Goal: Task Accomplishment & Management: Manage account settings

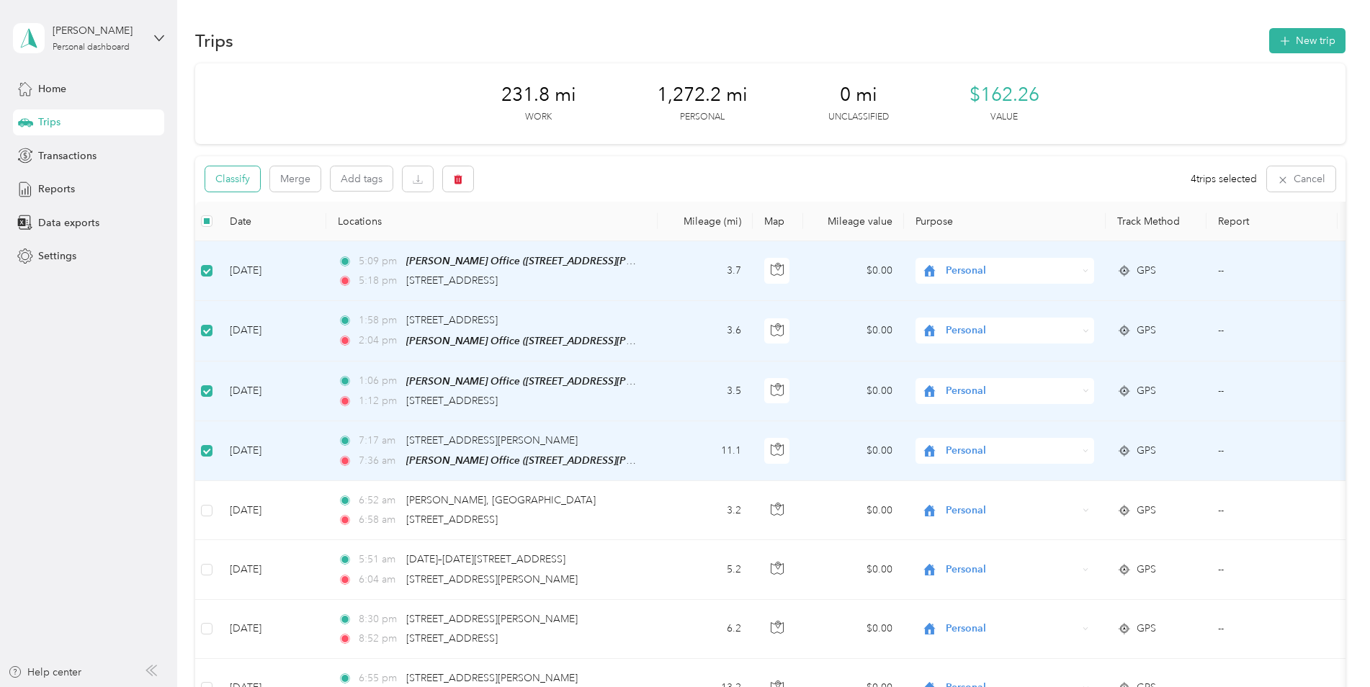
click at [241, 177] on button "Classify" at bounding box center [232, 178] width 55 height 25
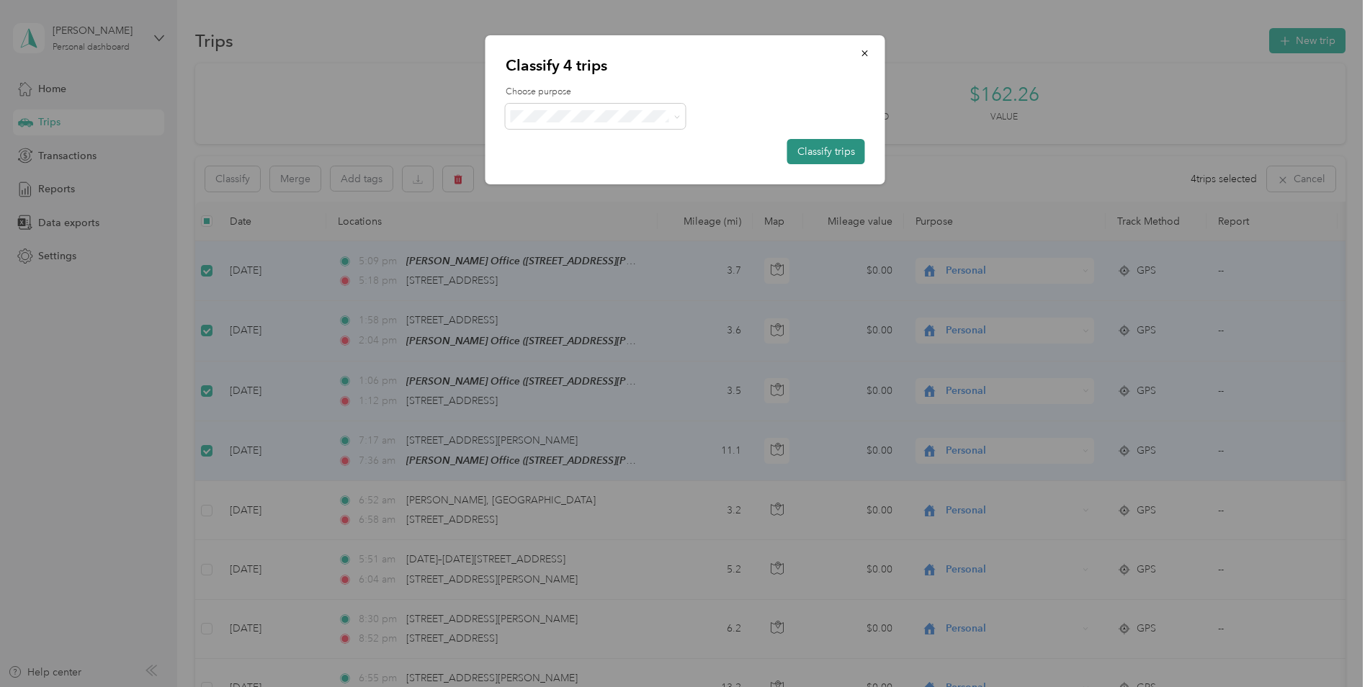
click at [823, 154] on button "Classify trips" at bounding box center [826, 151] width 78 height 25
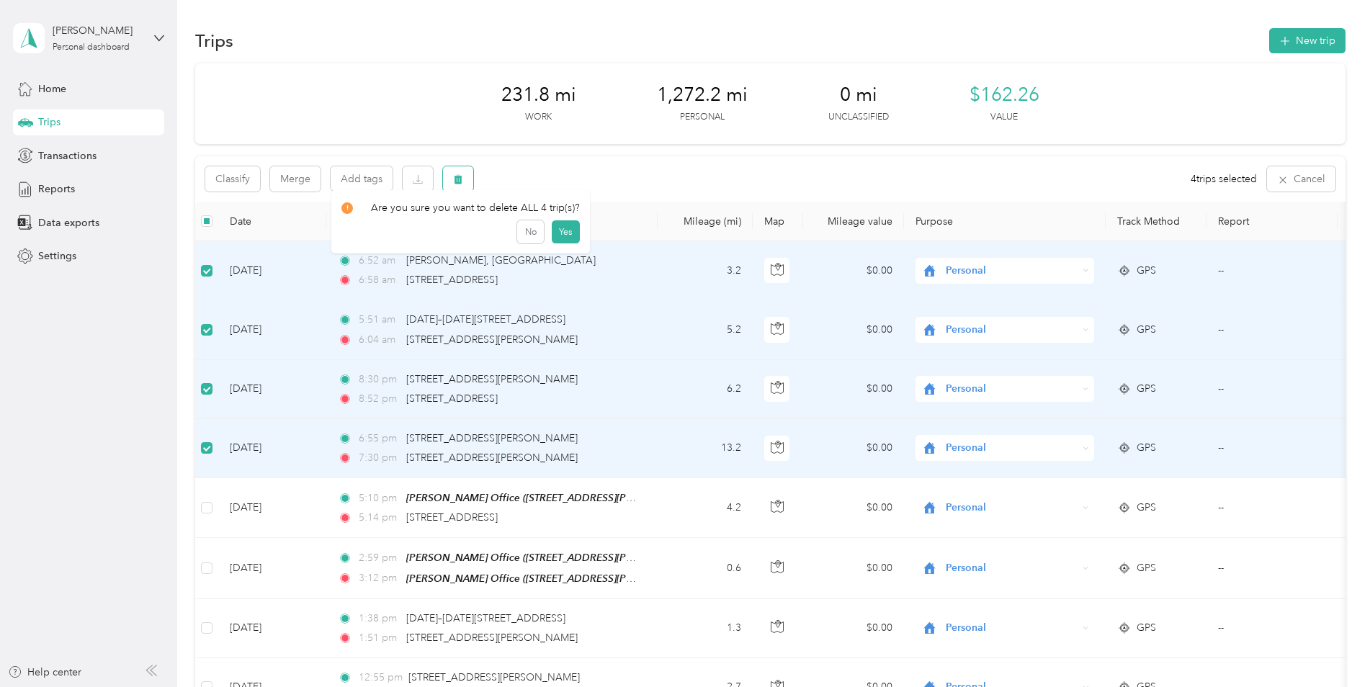
click at [459, 181] on icon "button" at bounding box center [458, 179] width 9 height 9
click at [567, 242] on button "Yes" at bounding box center [565, 239] width 28 height 23
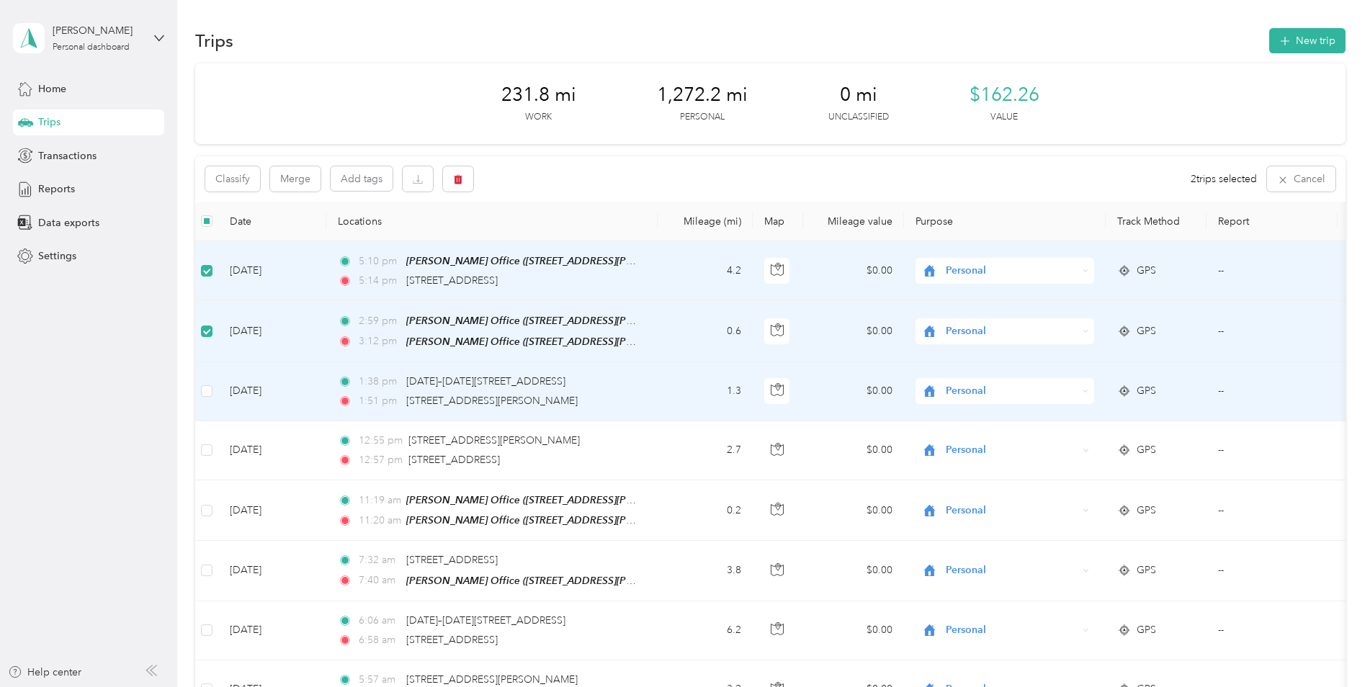
click at [212, 382] on td at bounding box center [206, 391] width 23 height 59
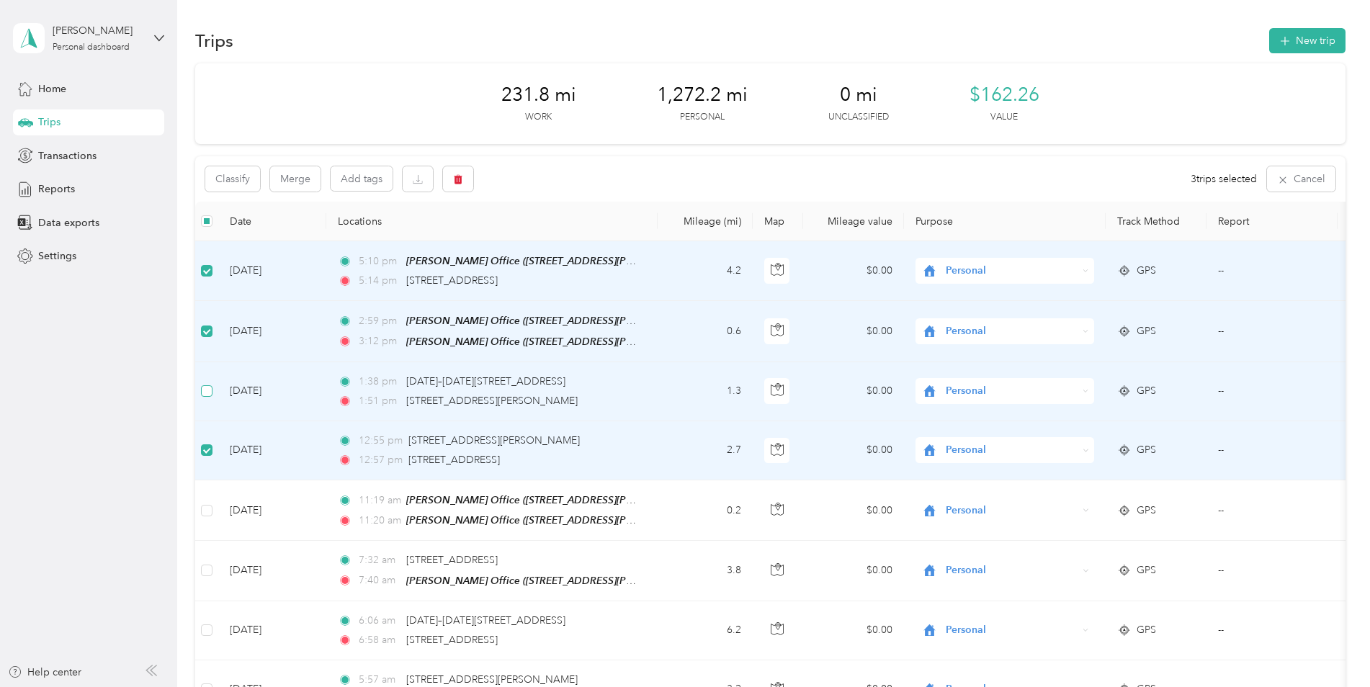
click at [209, 397] on label at bounding box center [207, 391] width 12 height 16
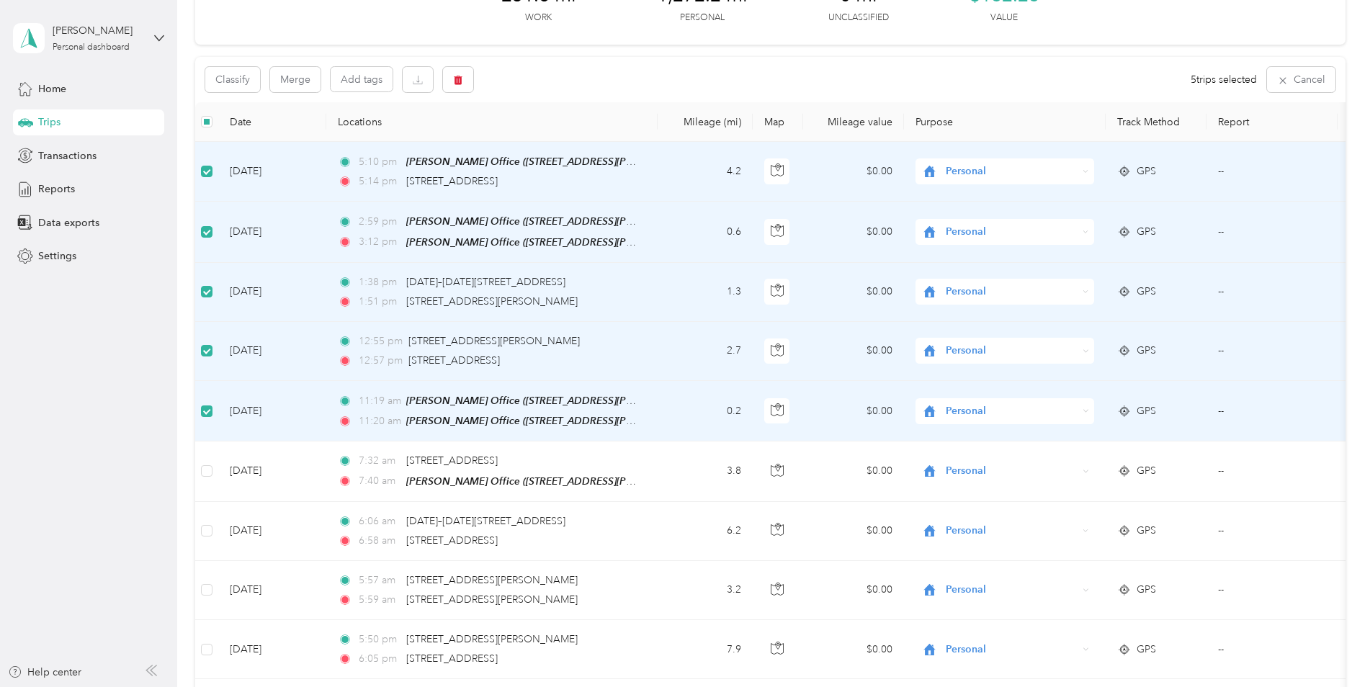
scroll to position [144, 0]
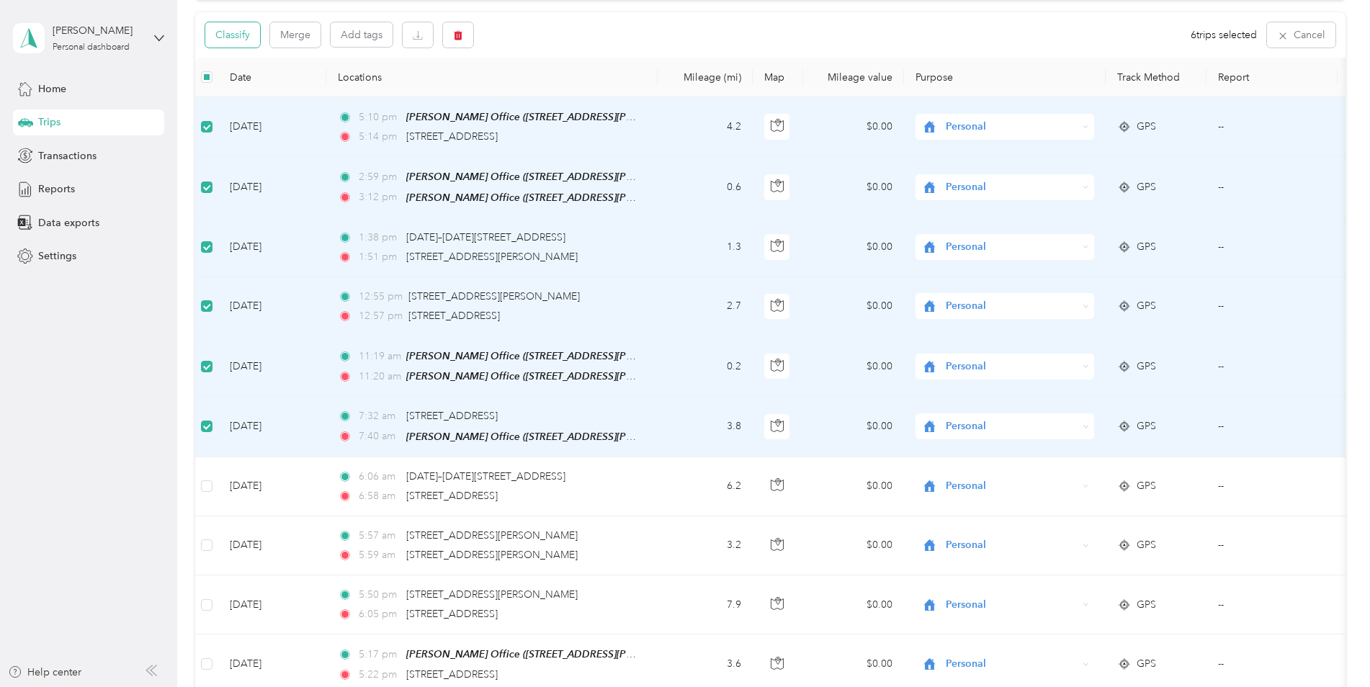
click at [244, 27] on button "Classify" at bounding box center [232, 34] width 55 height 25
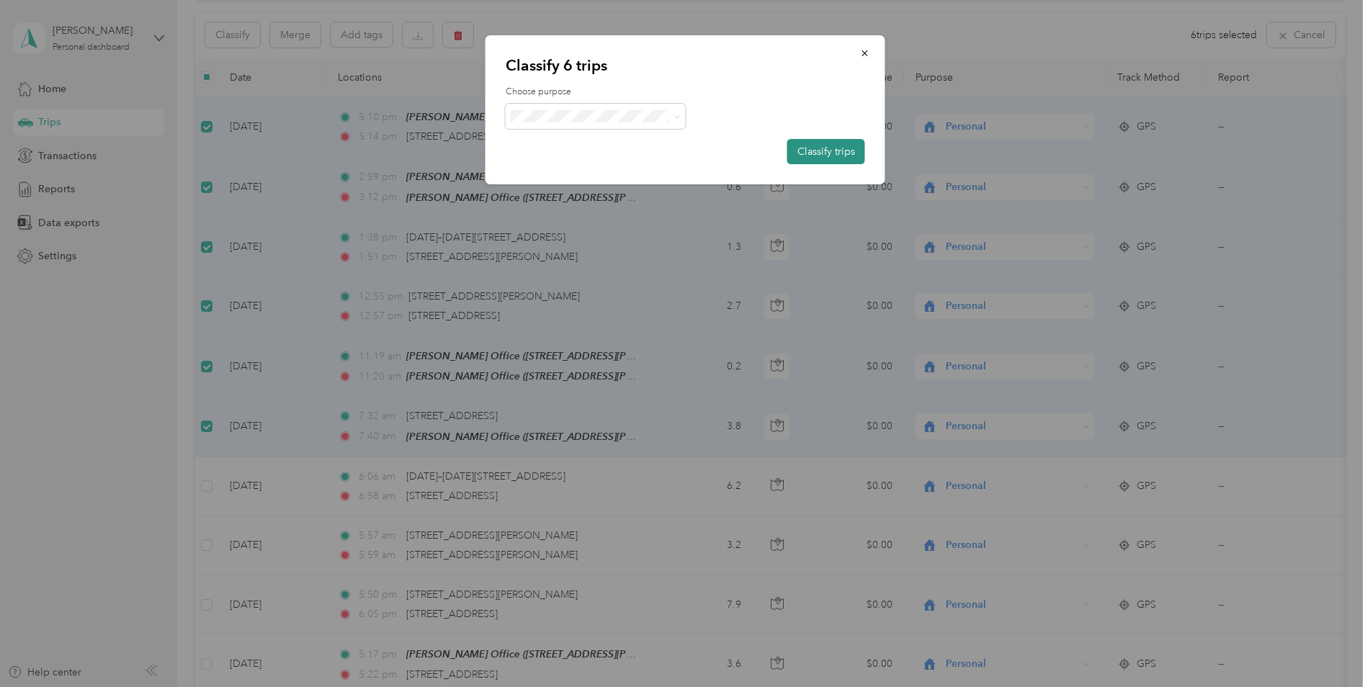
click at [828, 158] on button "Classify trips" at bounding box center [826, 151] width 78 height 25
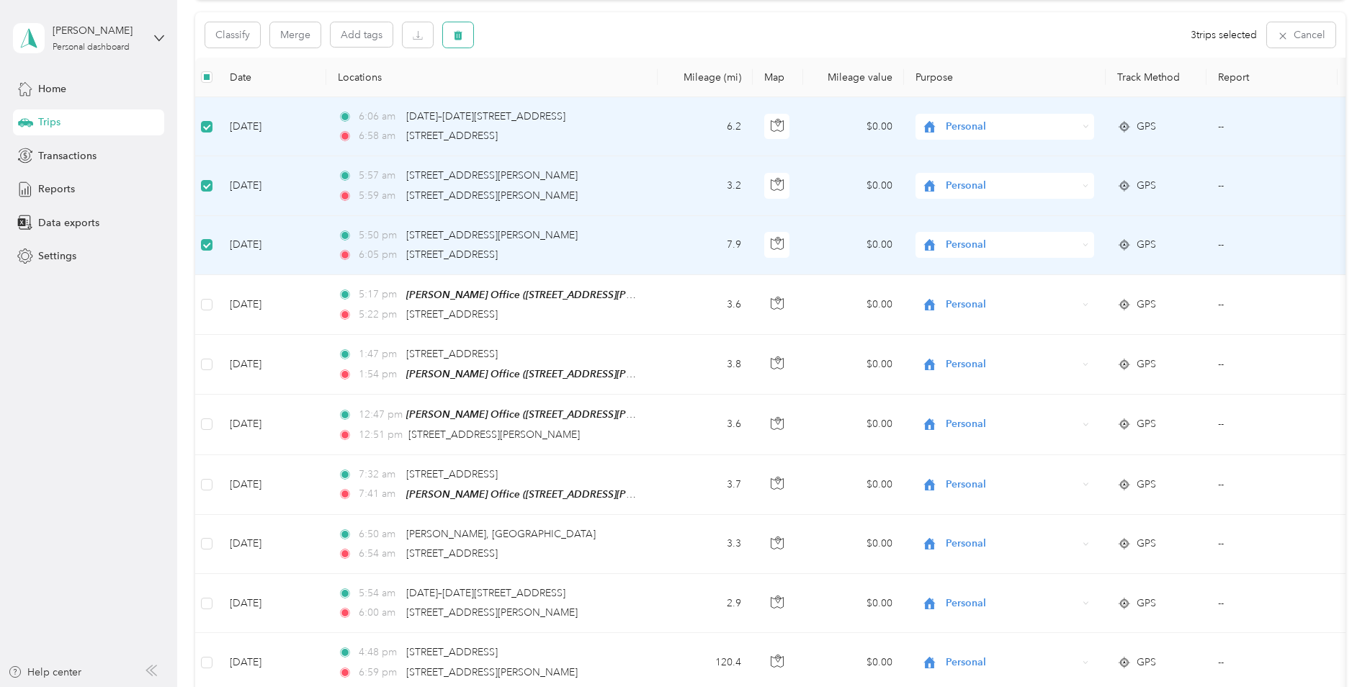
click at [465, 37] on button "button" at bounding box center [458, 34] width 30 height 25
click at [559, 93] on button "Yes" at bounding box center [565, 95] width 28 height 23
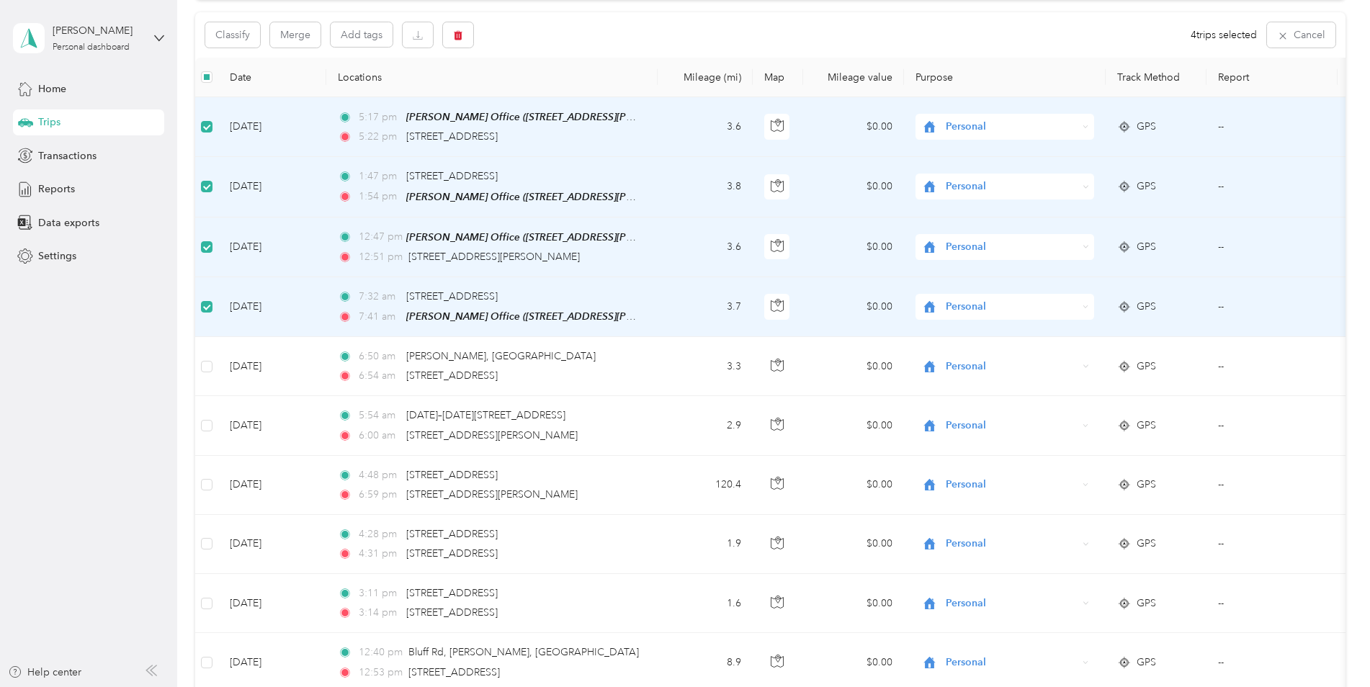
click at [243, 51] on div "Classify Merge Add tags 4 trips selected Cancel" at bounding box center [770, 34] width 1150 height 45
click at [246, 41] on button "Classify" at bounding box center [232, 34] width 55 height 25
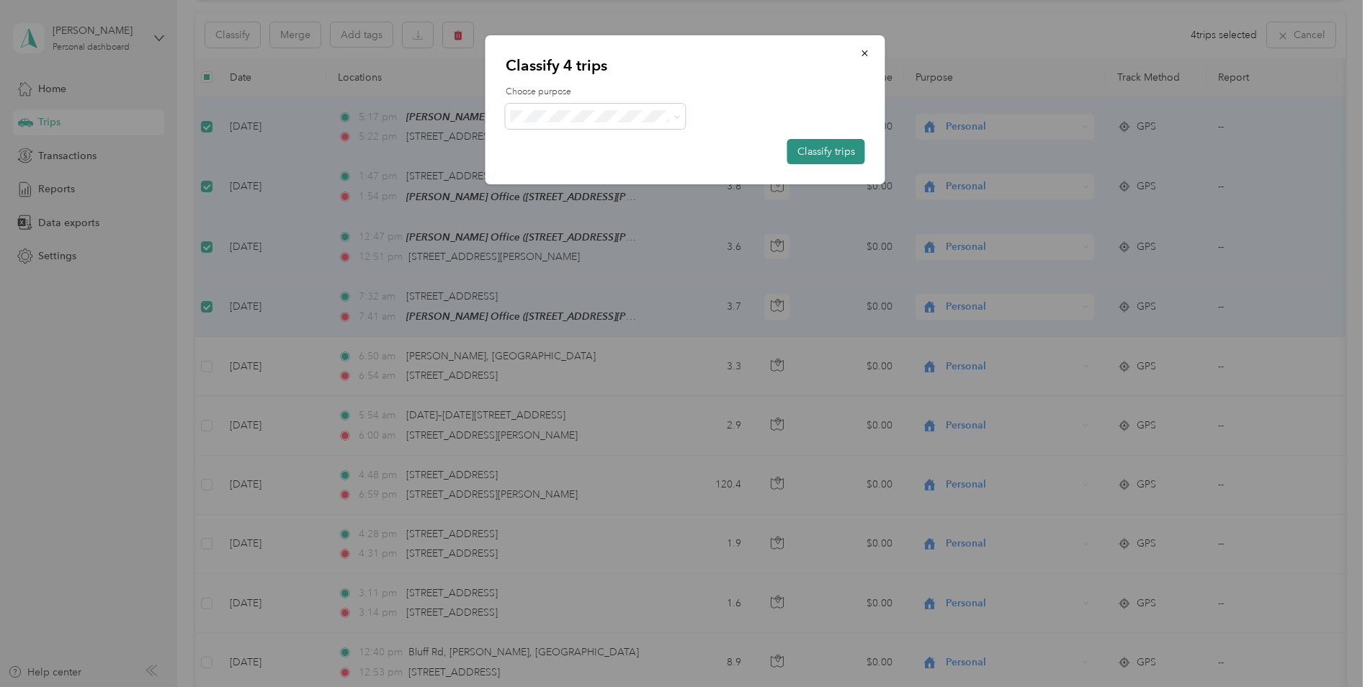
click at [818, 153] on button "Classify trips" at bounding box center [826, 151] width 78 height 25
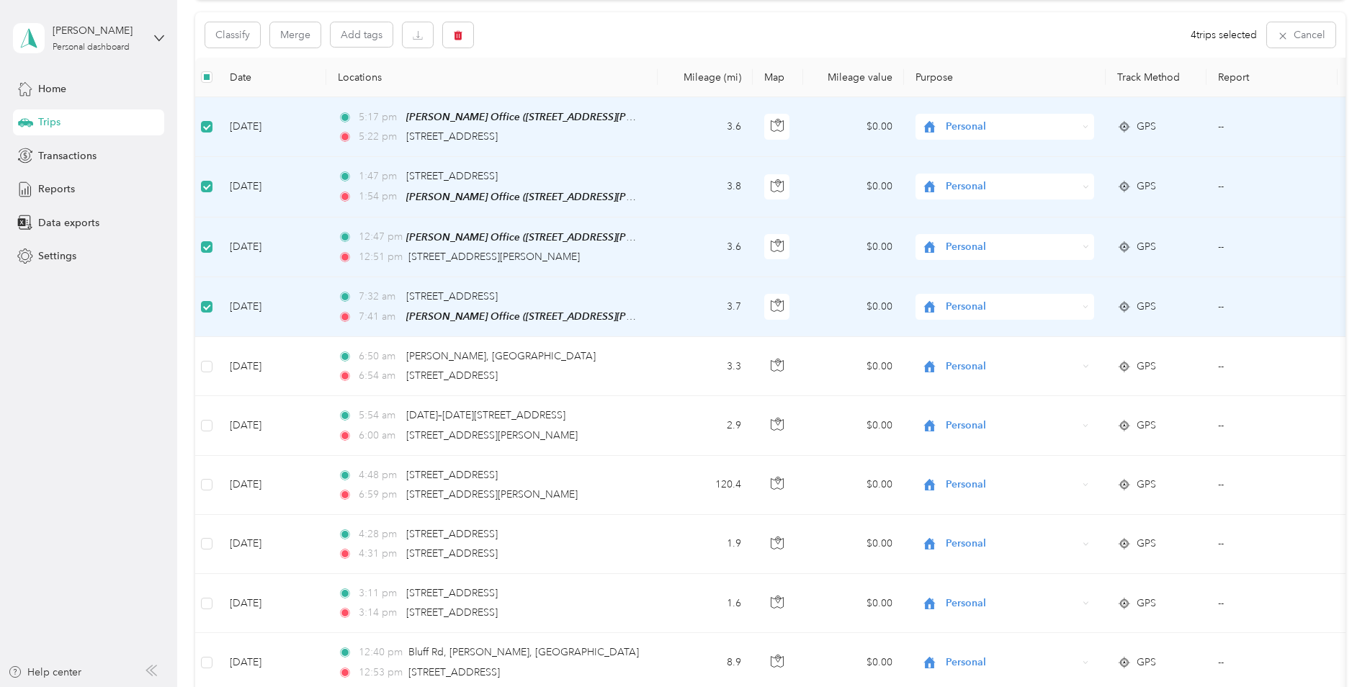
scroll to position [145, 0]
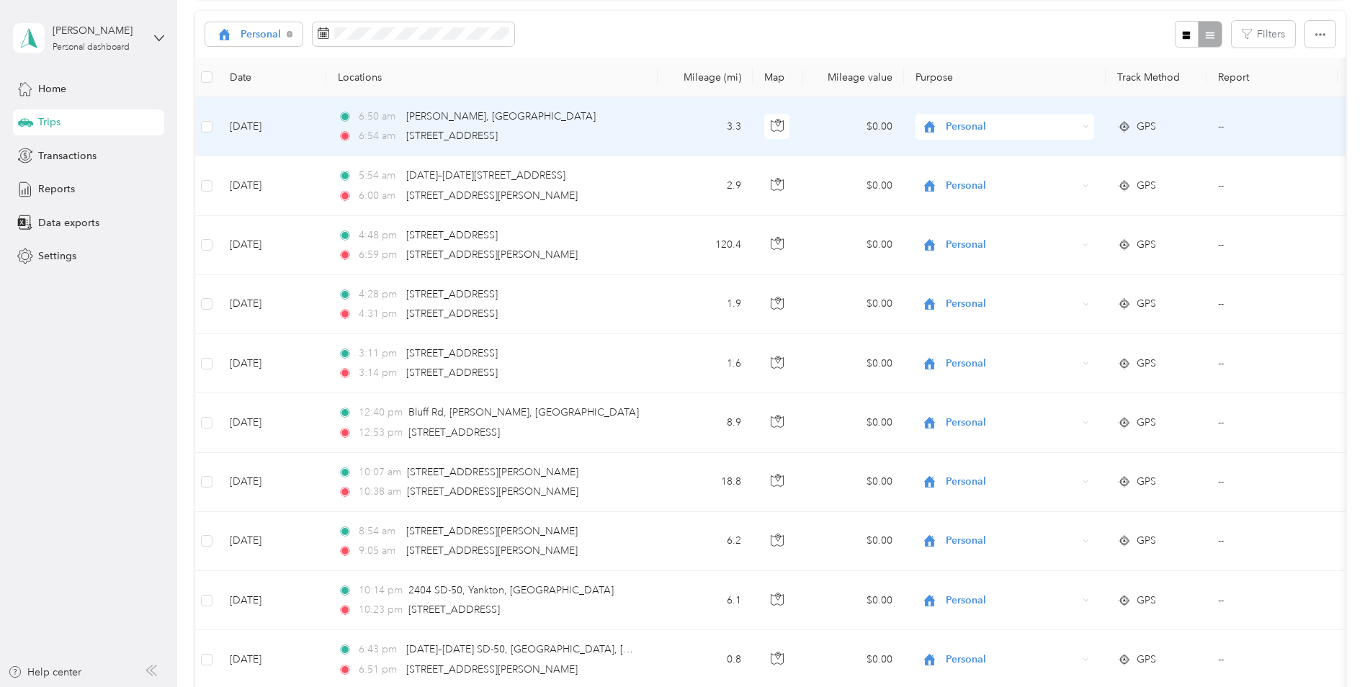
click at [200, 123] on td at bounding box center [206, 126] width 23 height 59
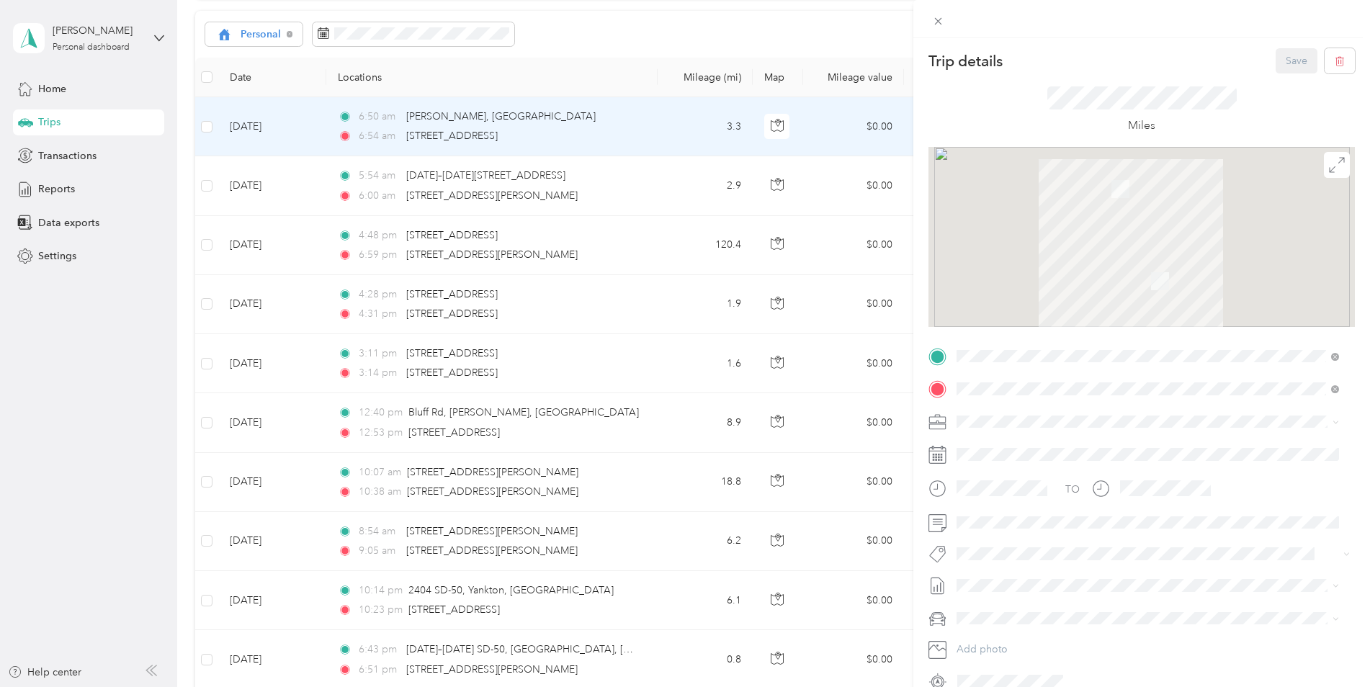
click at [208, 129] on div "Trip details Save This trip cannot be edited because it is either under review,…" at bounding box center [685, 343] width 1370 height 687
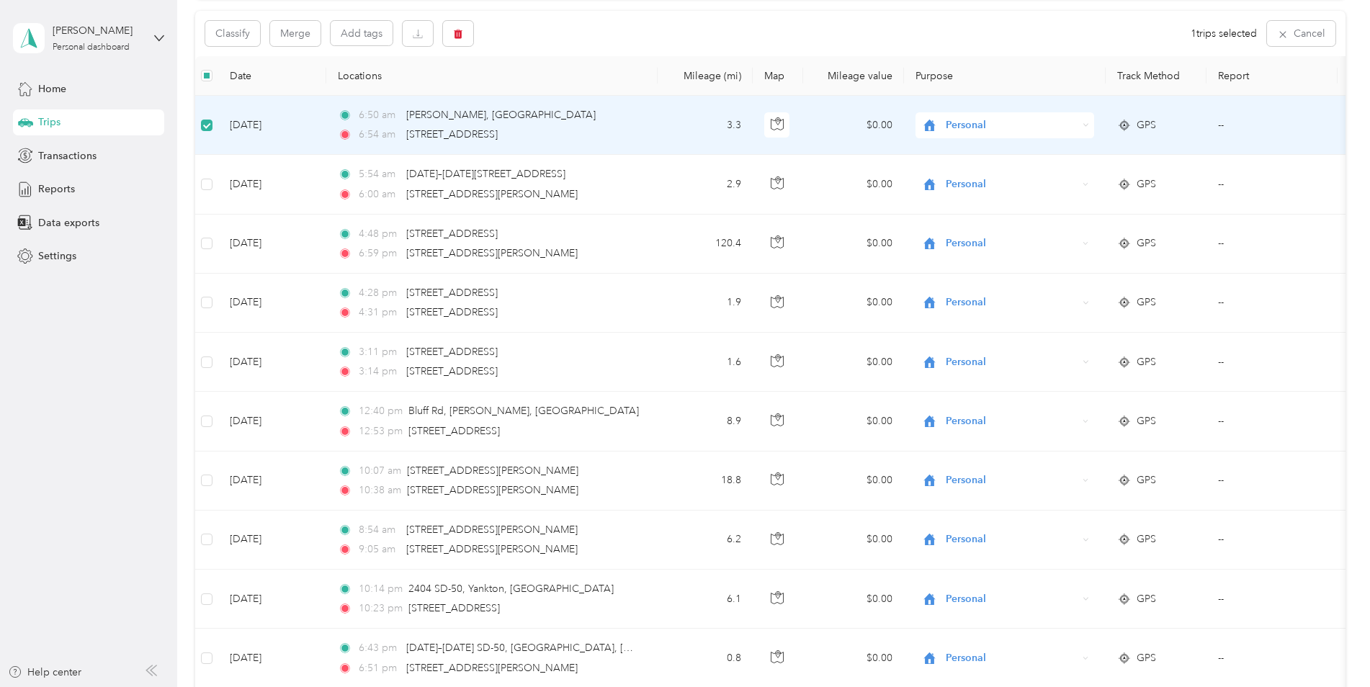
scroll to position [144, 0]
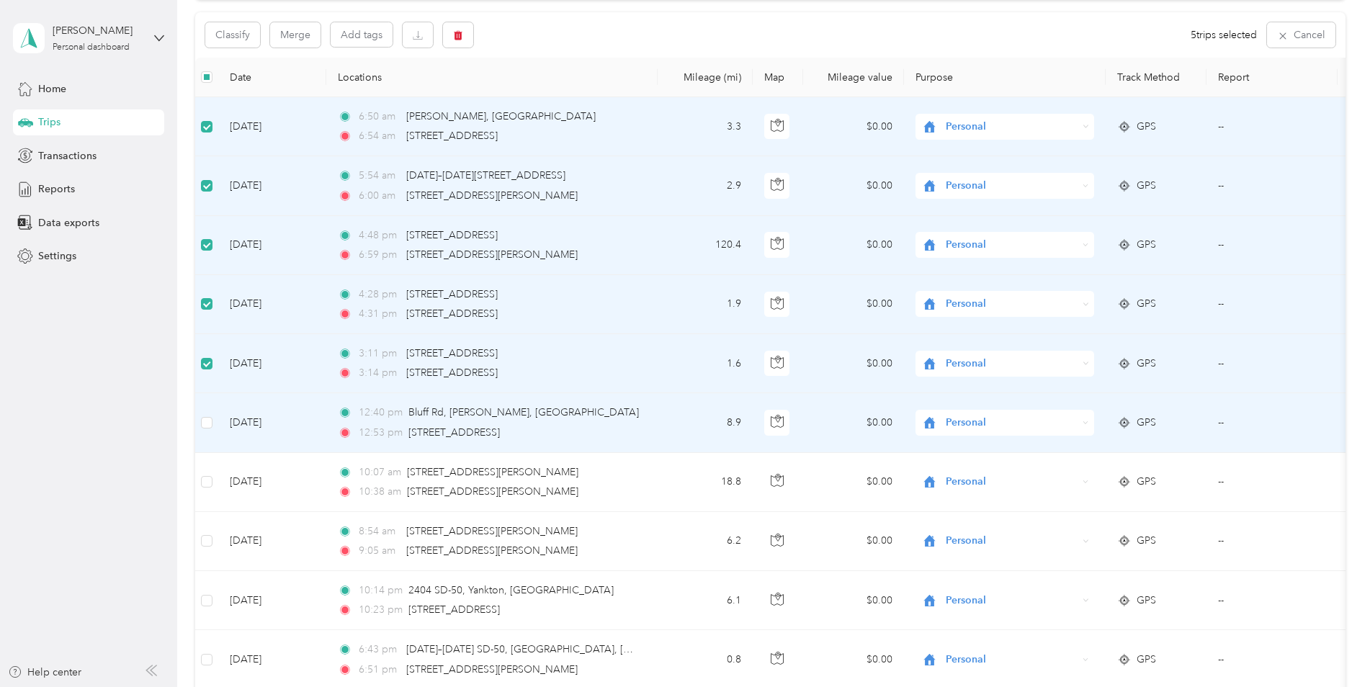
click at [211, 419] on td at bounding box center [206, 422] width 23 height 59
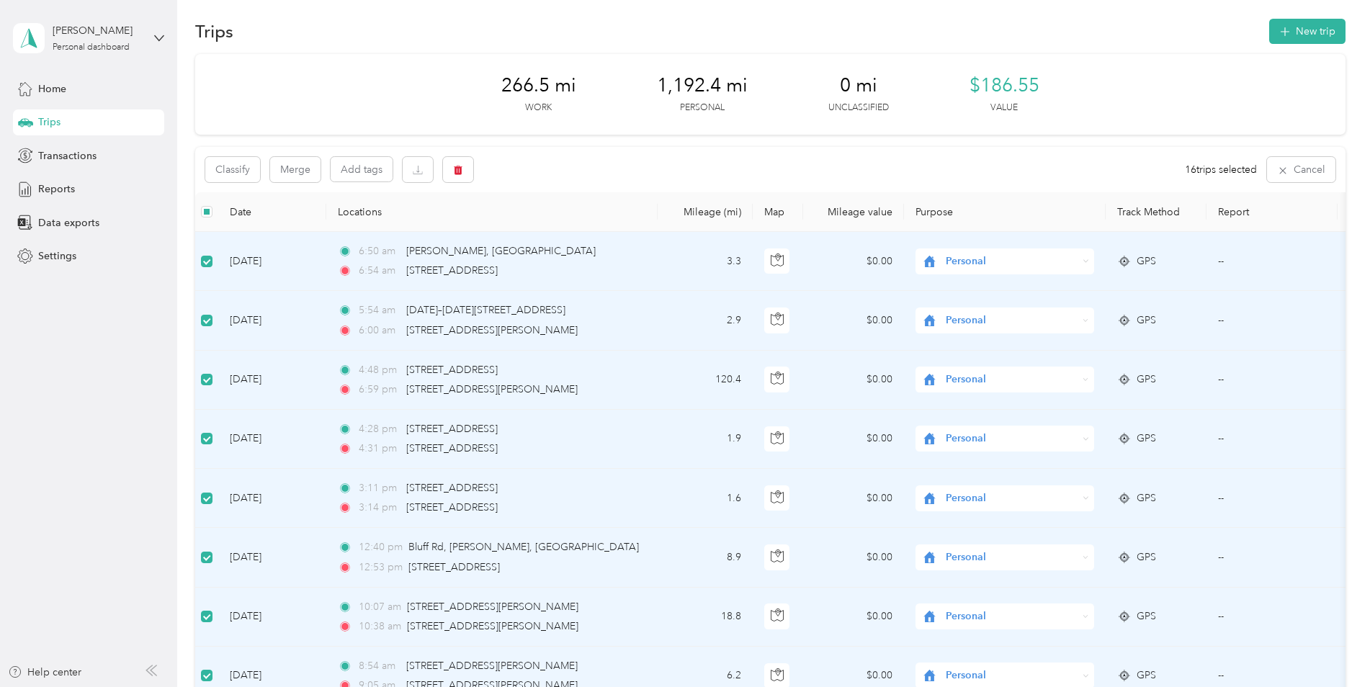
scroll to position [0, 0]
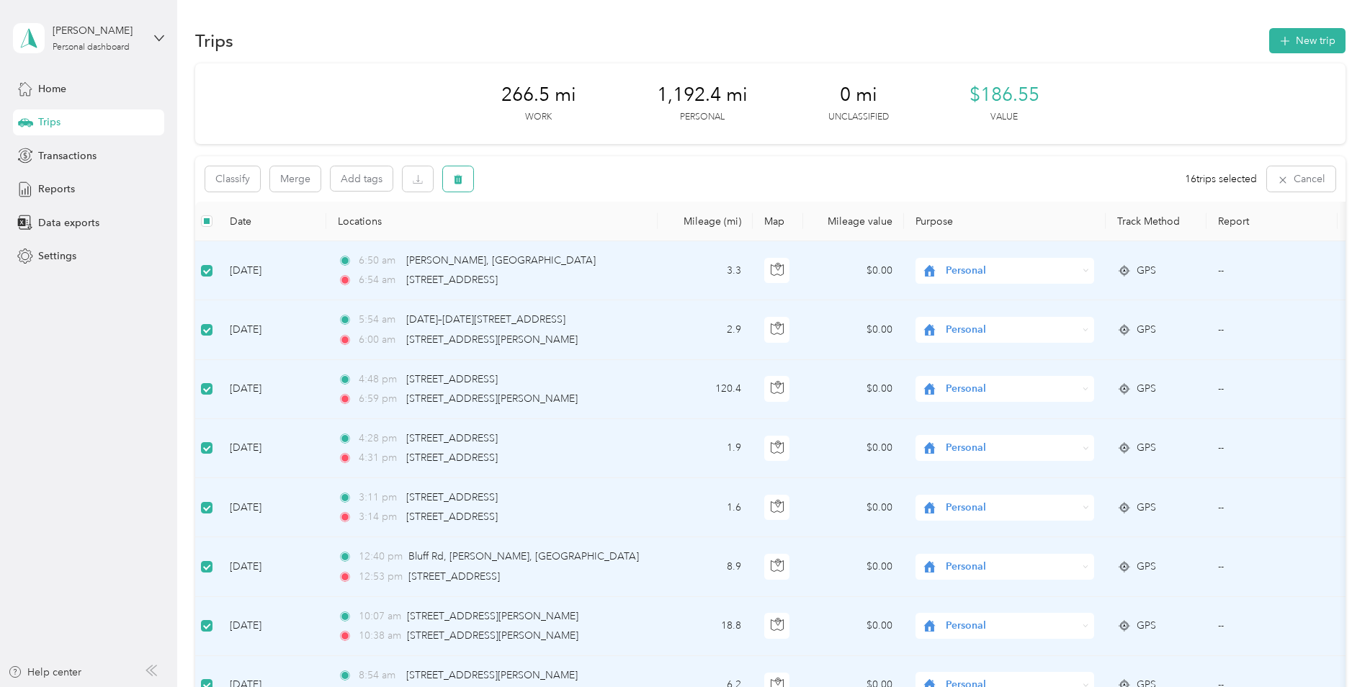
click at [463, 179] on icon "button" at bounding box center [458, 179] width 10 height 10
click at [568, 241] on button "Yes" at bounding box center [568, 239] width 28 height 23
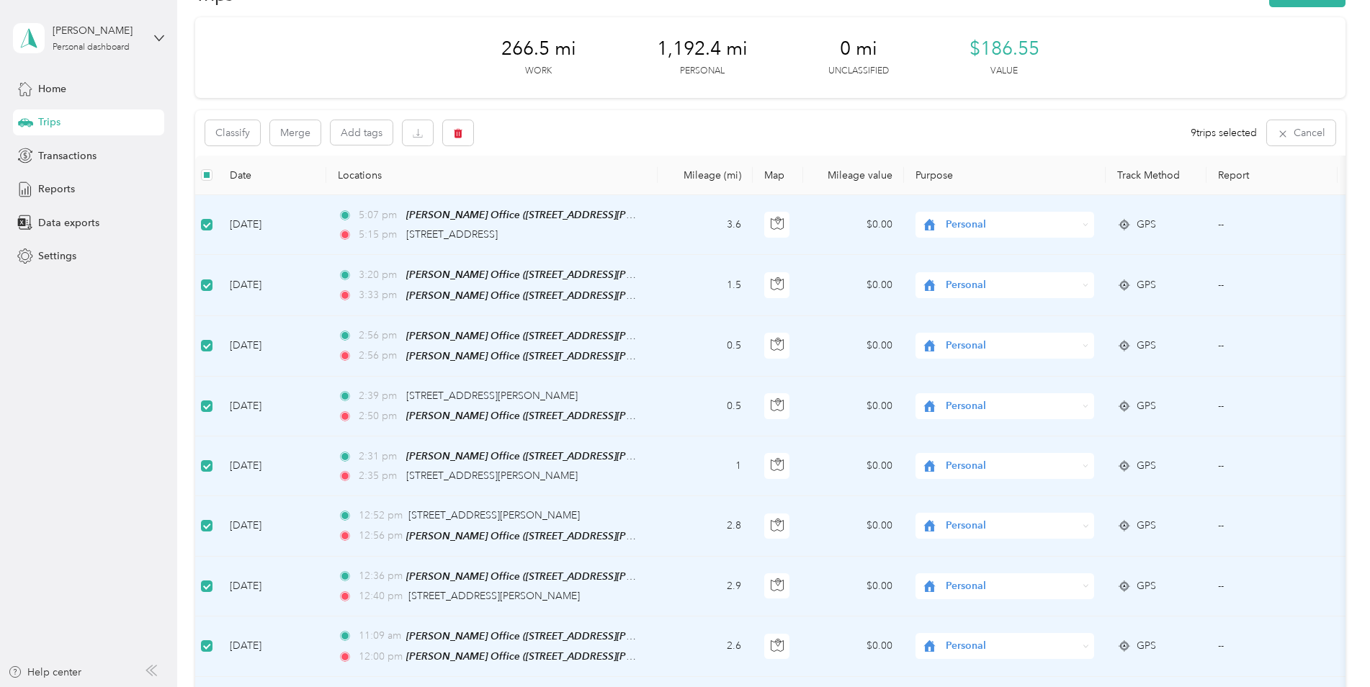
scroll to position [72, 0]
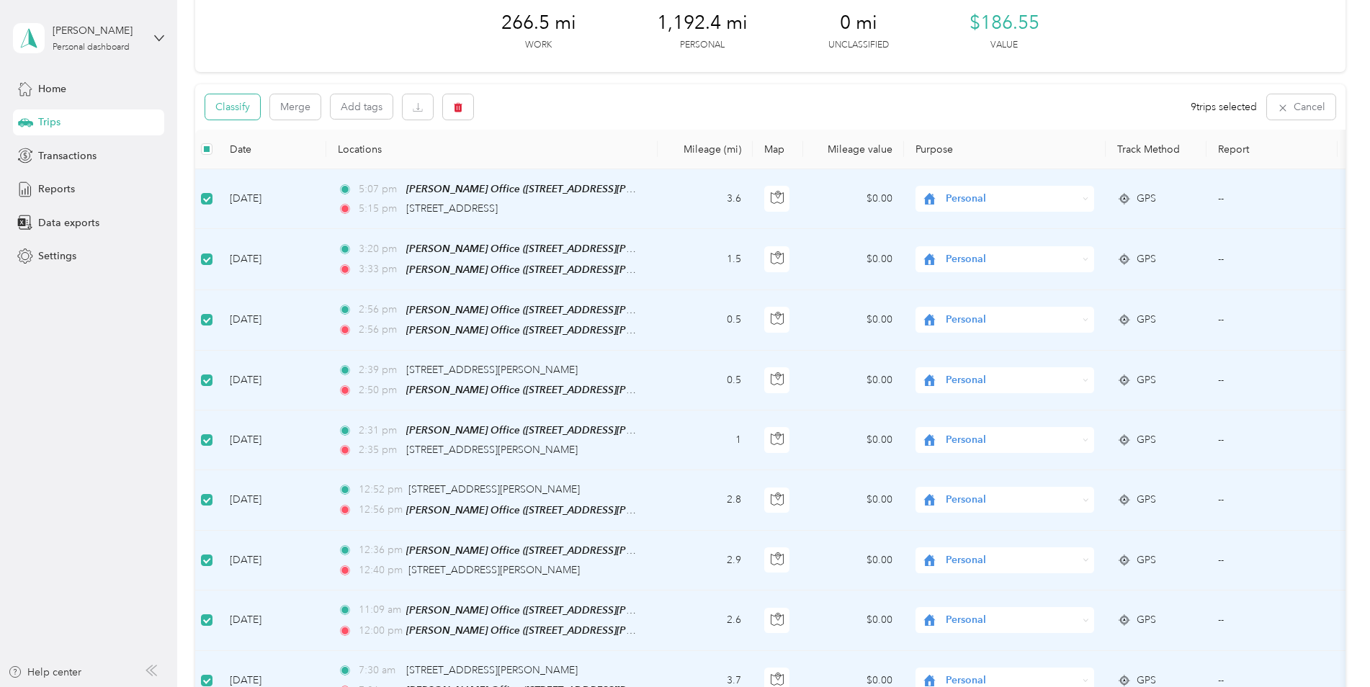
click at [229, 102] on button "Classify" at bounding box center [232, 106] width 55 height 25
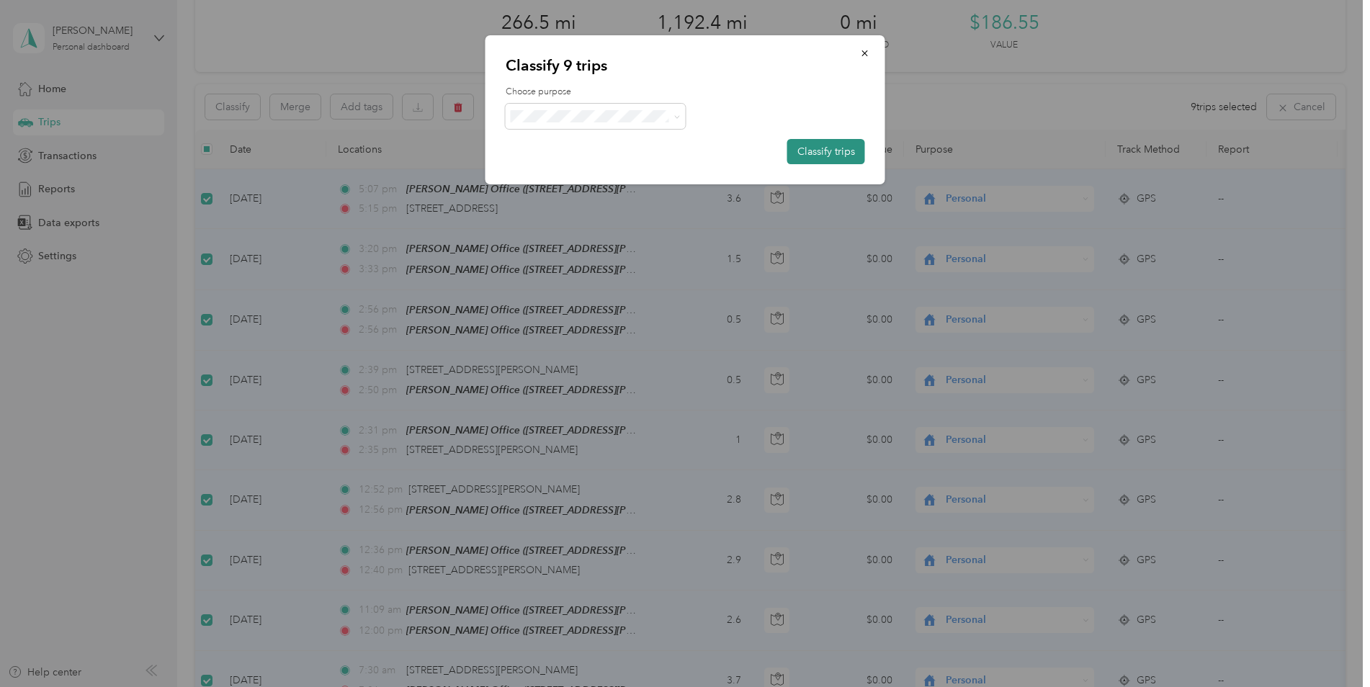
click at [827, 158] on button "Classify trips" at bounding box center [826, 151] width 78 height 25
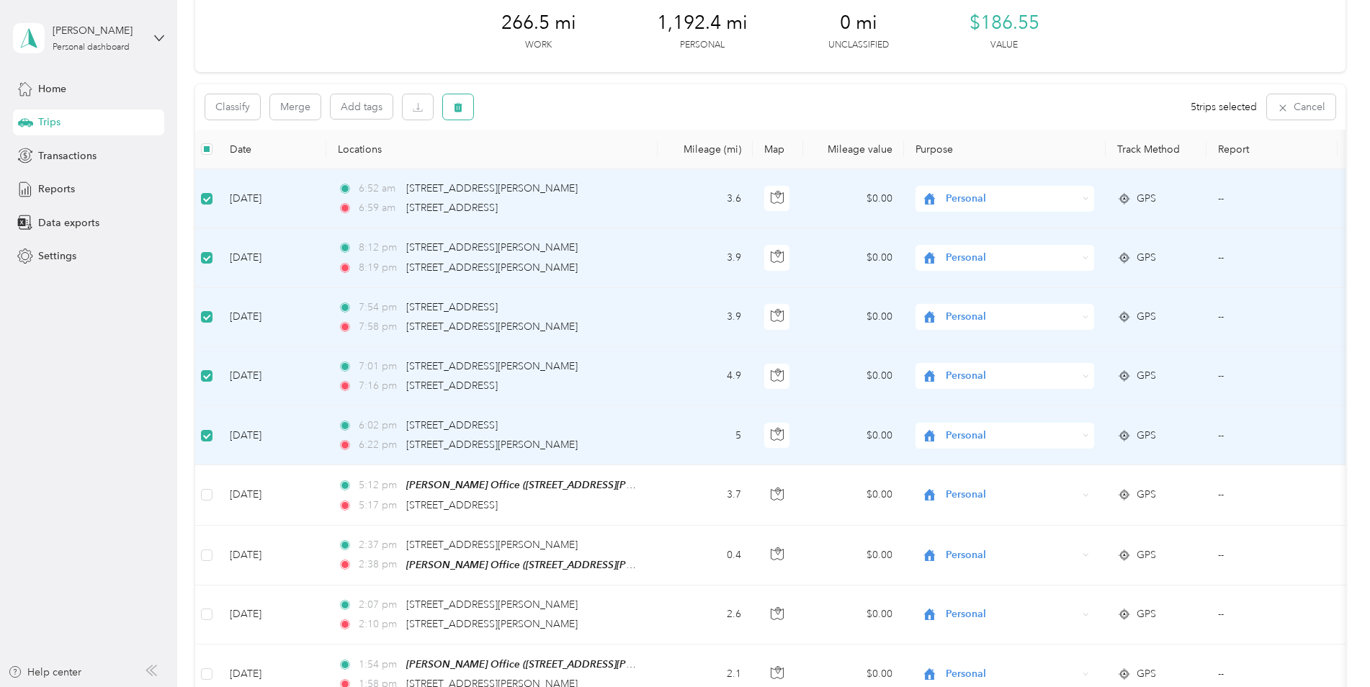
click at [460, 109] on icon "button" at bounding box center [458, 107] width 9 height 9
click at [561, 171] on button "Yes" at bounding box center [565, 167] width 28 height 23
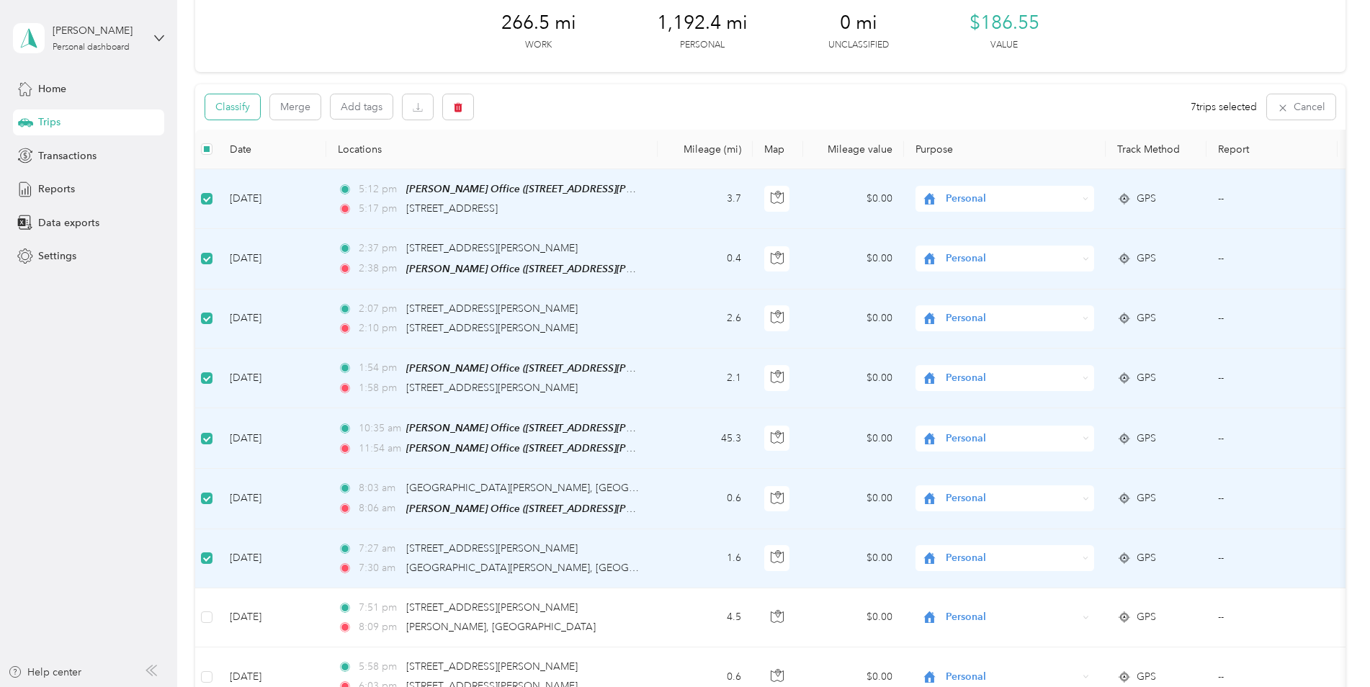
click at [246, 113] on button "Classify" at bounding box center [232, 106] width 55 height 25
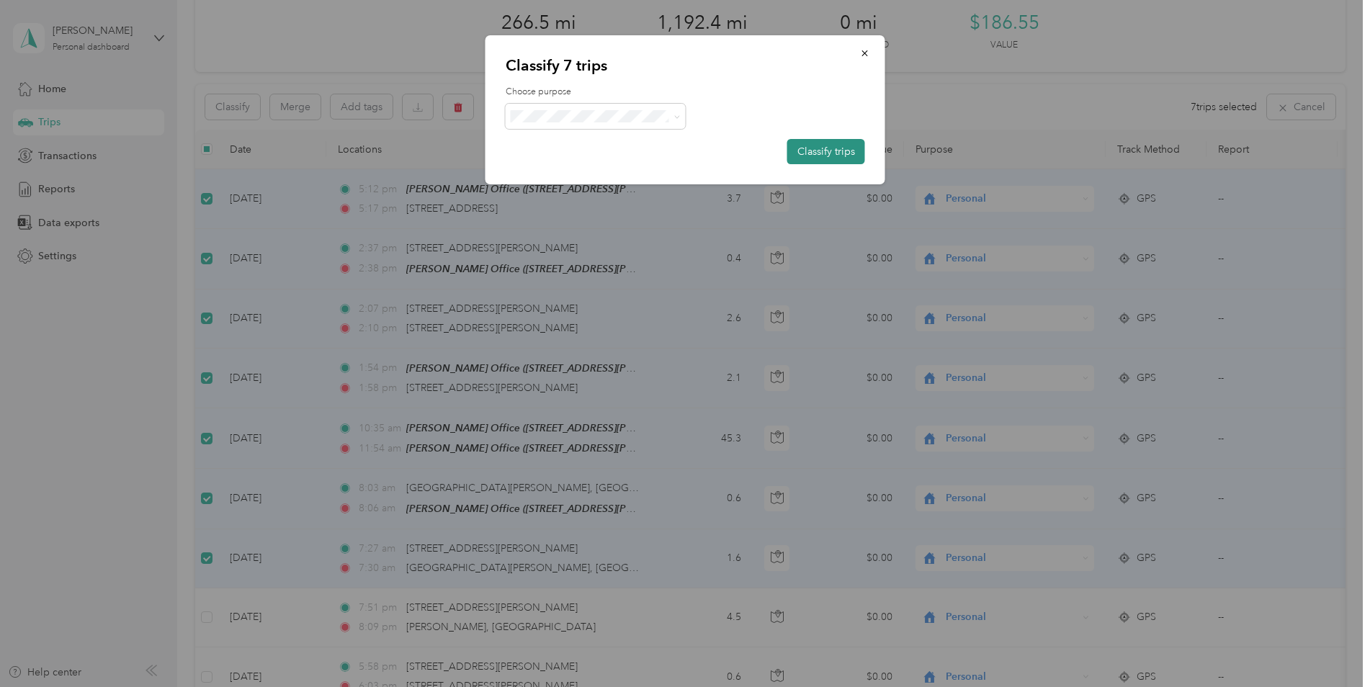
click at [818, 151] on button "Classify trips" at bounding box center [826, 151] width 78 height 25
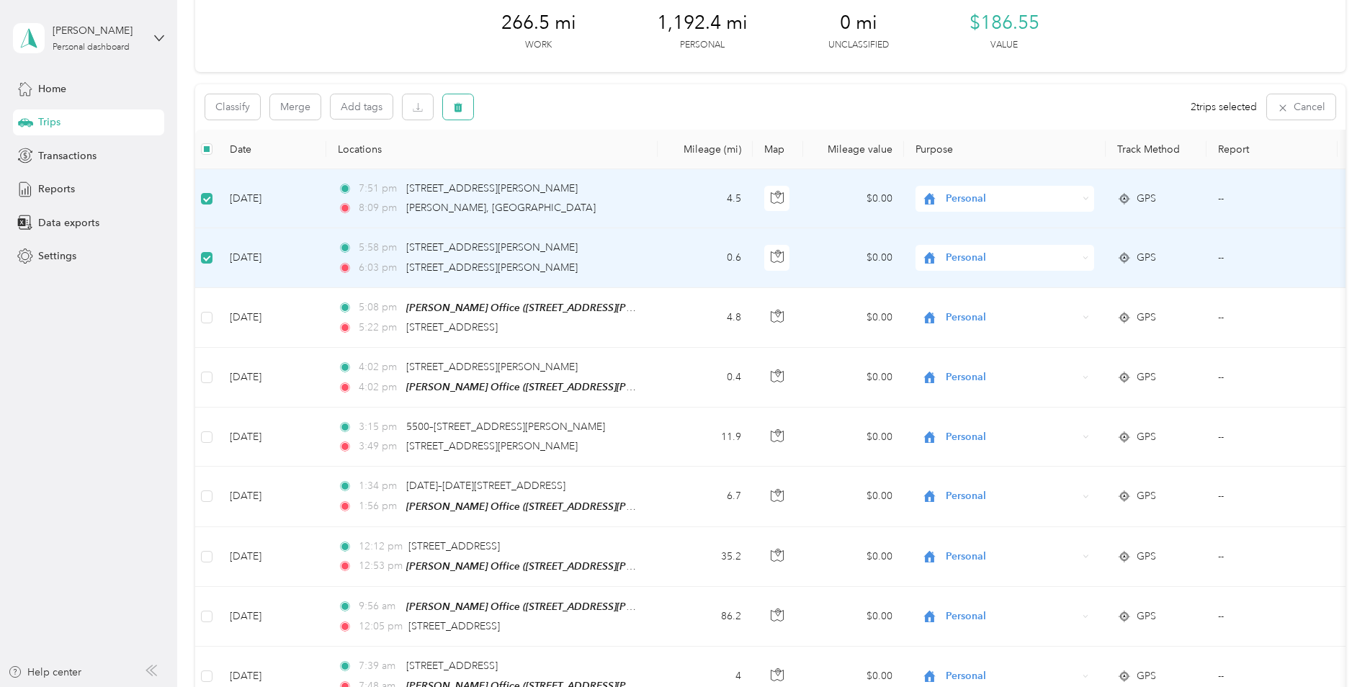
click at [460, 112] on icon "button" at bounding box center [458, 107] width 9 height 9
click at [561, 167] on button "Yes" at bounding box center [565, 167] width 28 height 23
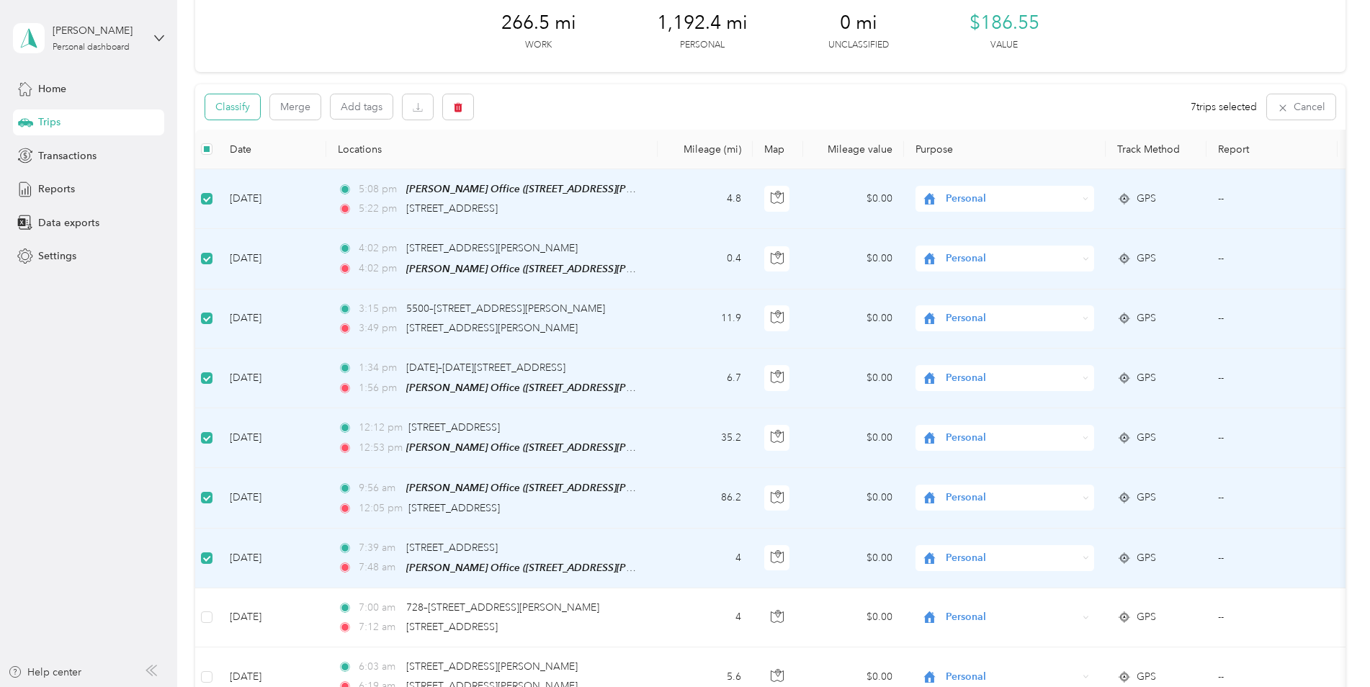
click at [241, 105] on button "Classify" at bounding box center [232, 106] width 55 height 25
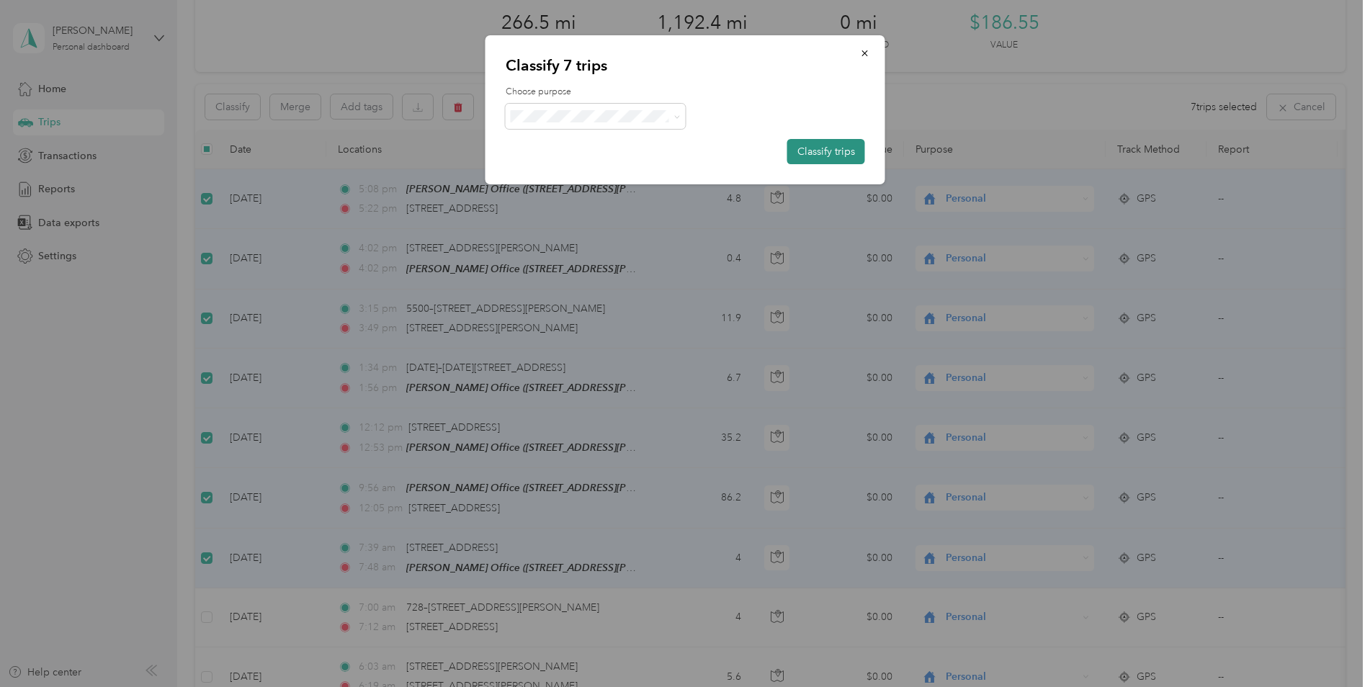
click at [818, 154] on button "Classify trips" at bounding box center [826, 151] width 78 height 25
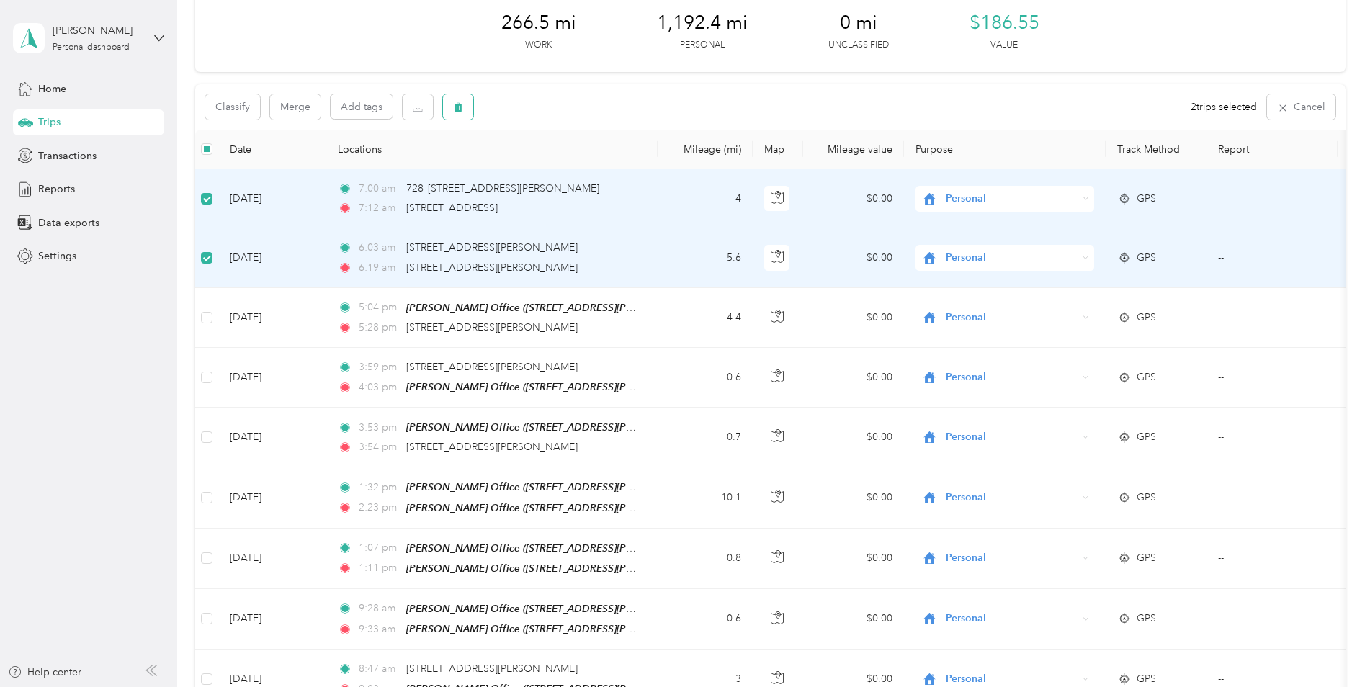
click at [457, 112] on icon "button" at bounding box center [458, 107] width 9 height 9
click at [563, 166] on button "Yes" at bounding box center [565, 167] width 28 height 23
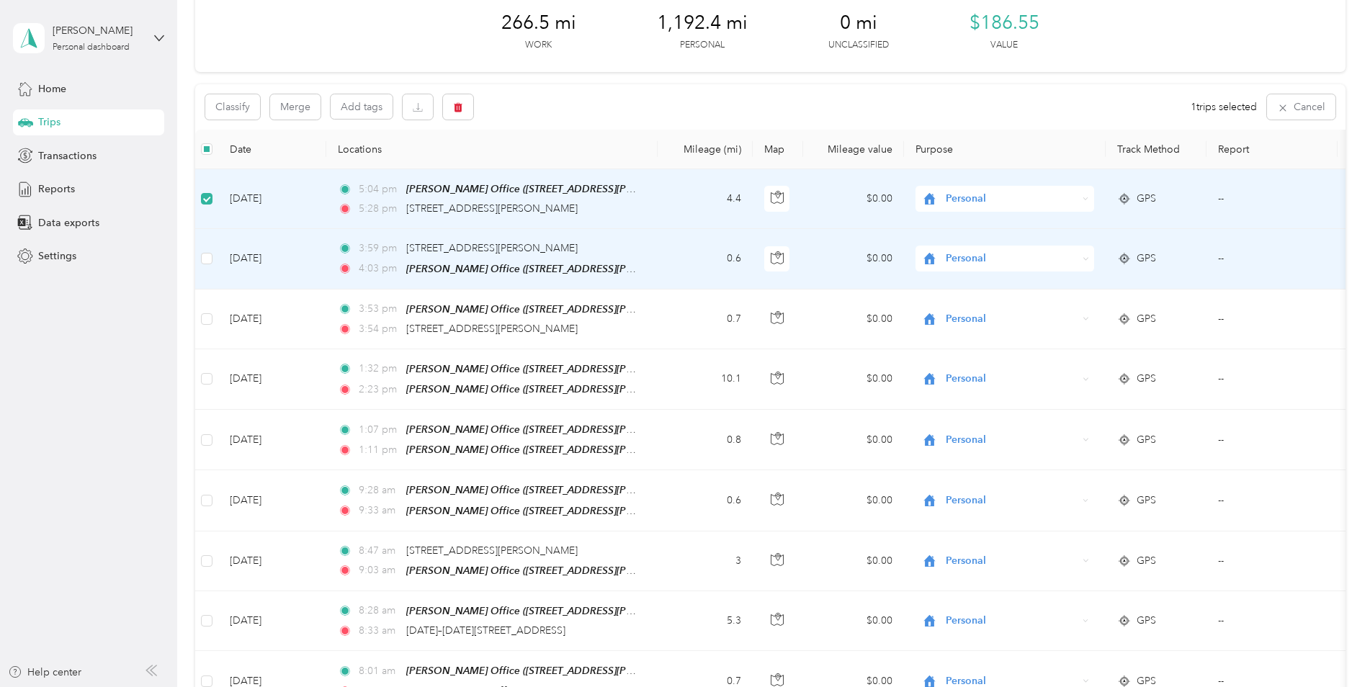
click at [214, 260] on td at bounding box center [206, 259] width 23 height 60
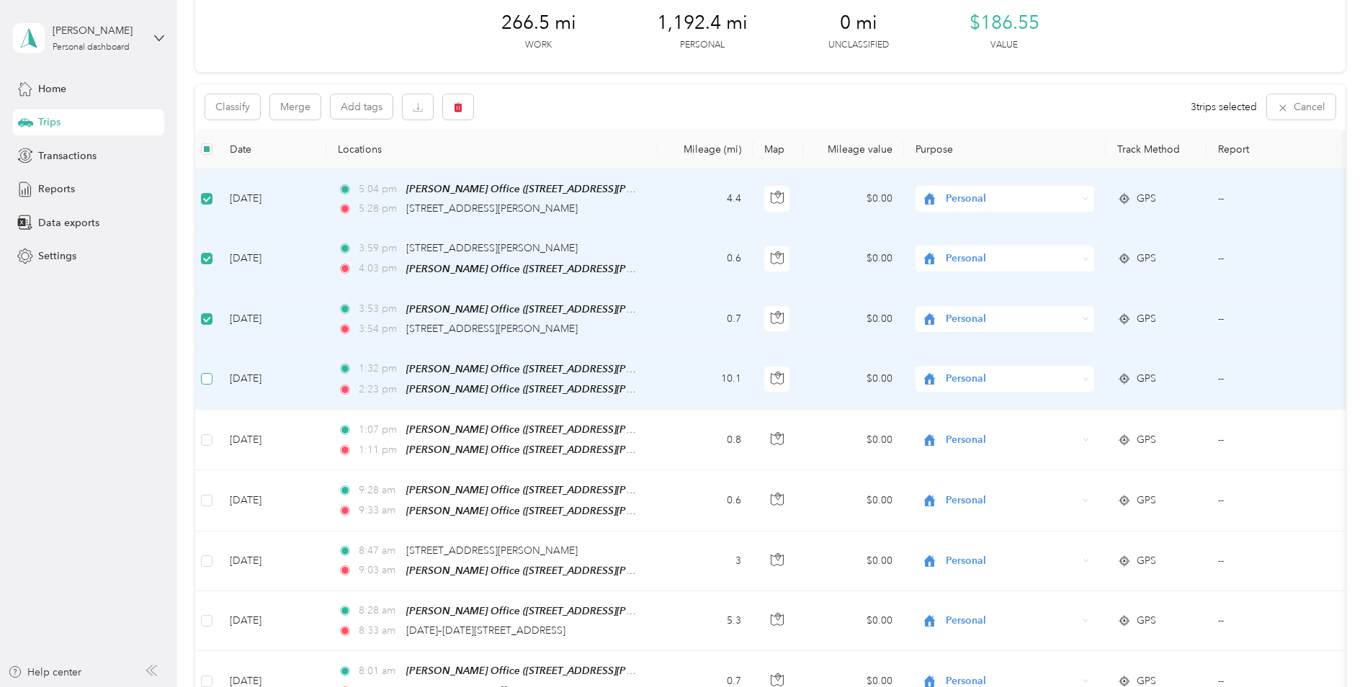
click at [210, 371] on label at bounding box center [207, 379] width 12 height 16
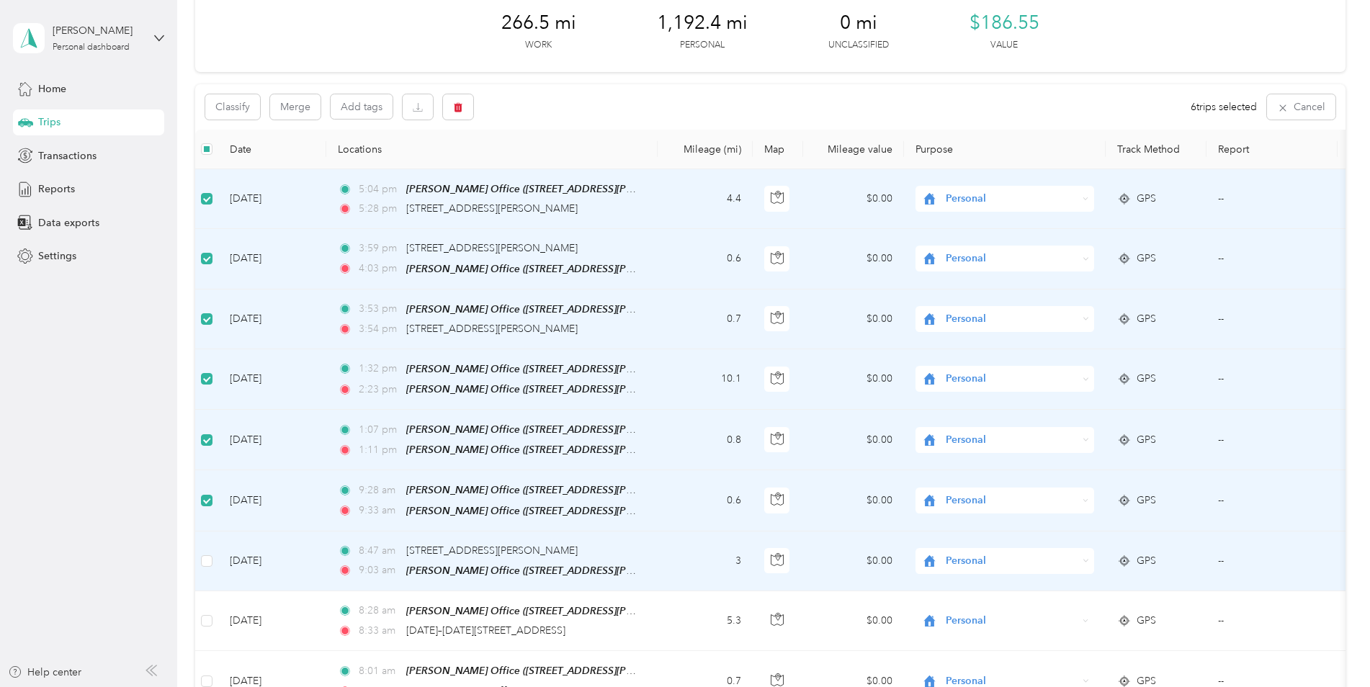
click at [200, 567] on td at bounding box center [206, 562] width 23 height 60
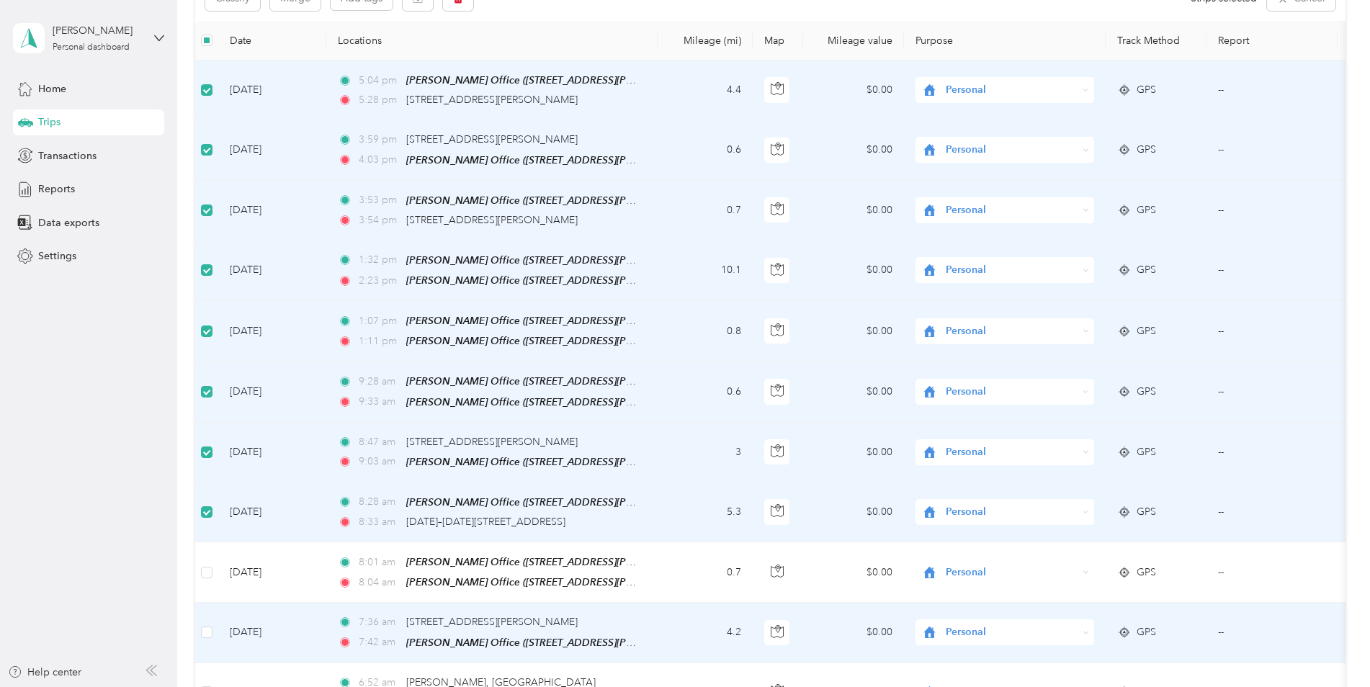
scroll to position [216, 0]
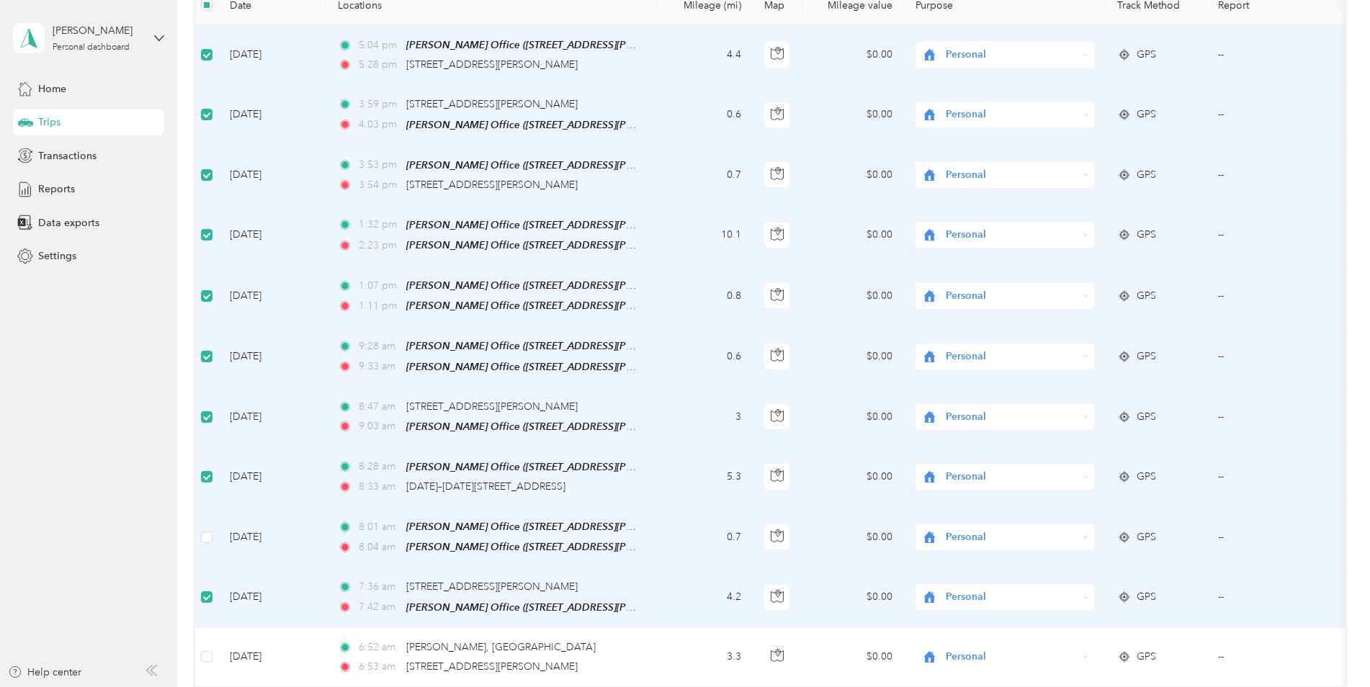
click at [212, 529] on td at bounding box center [206, 537] width 23 height 60
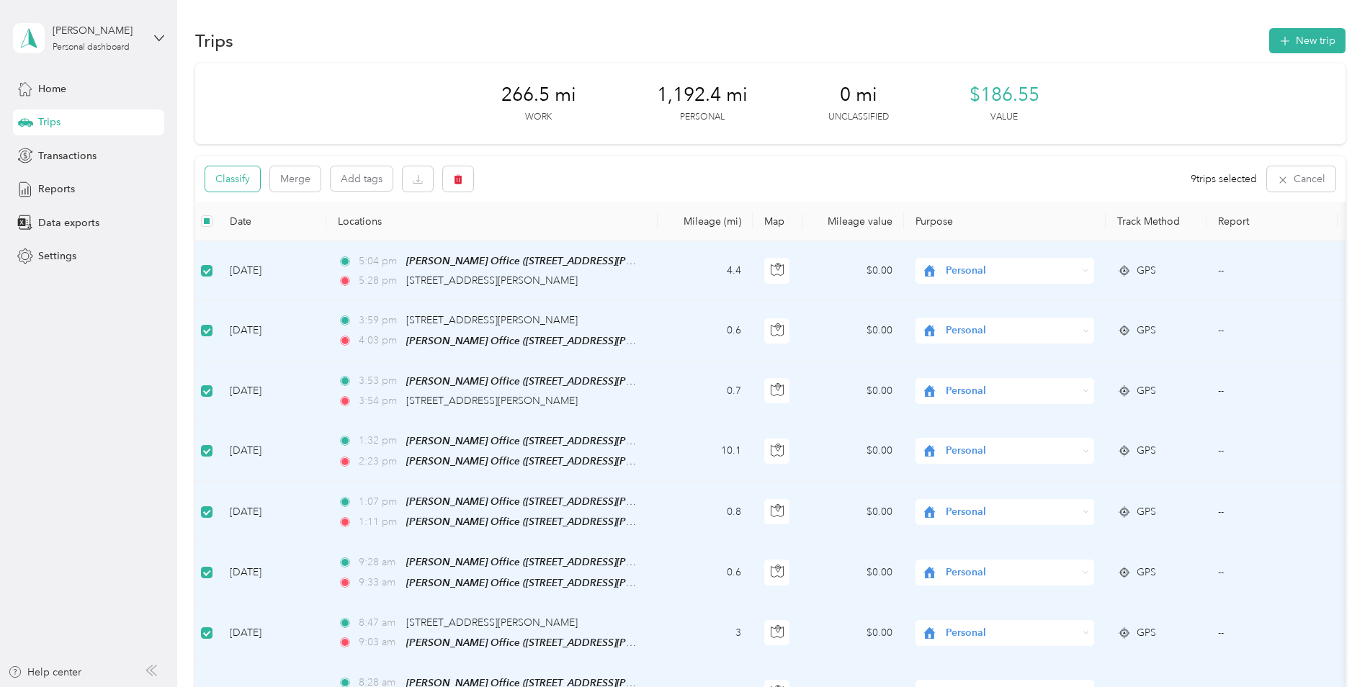
click at [243, 172] on button "Classify" at bounding box center [232, 178] width 55 height 25
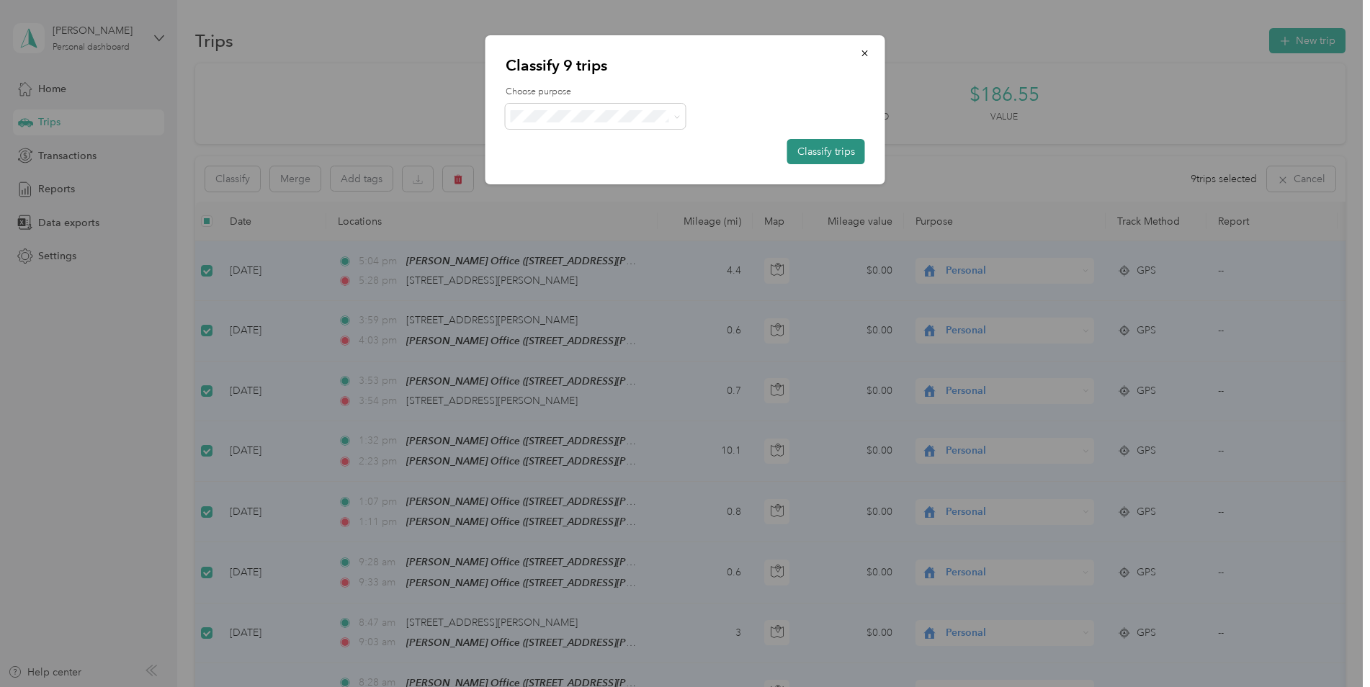
click at [839, 156] on button "Classify trips" at bounding box center [826, 151] width 78 height 25
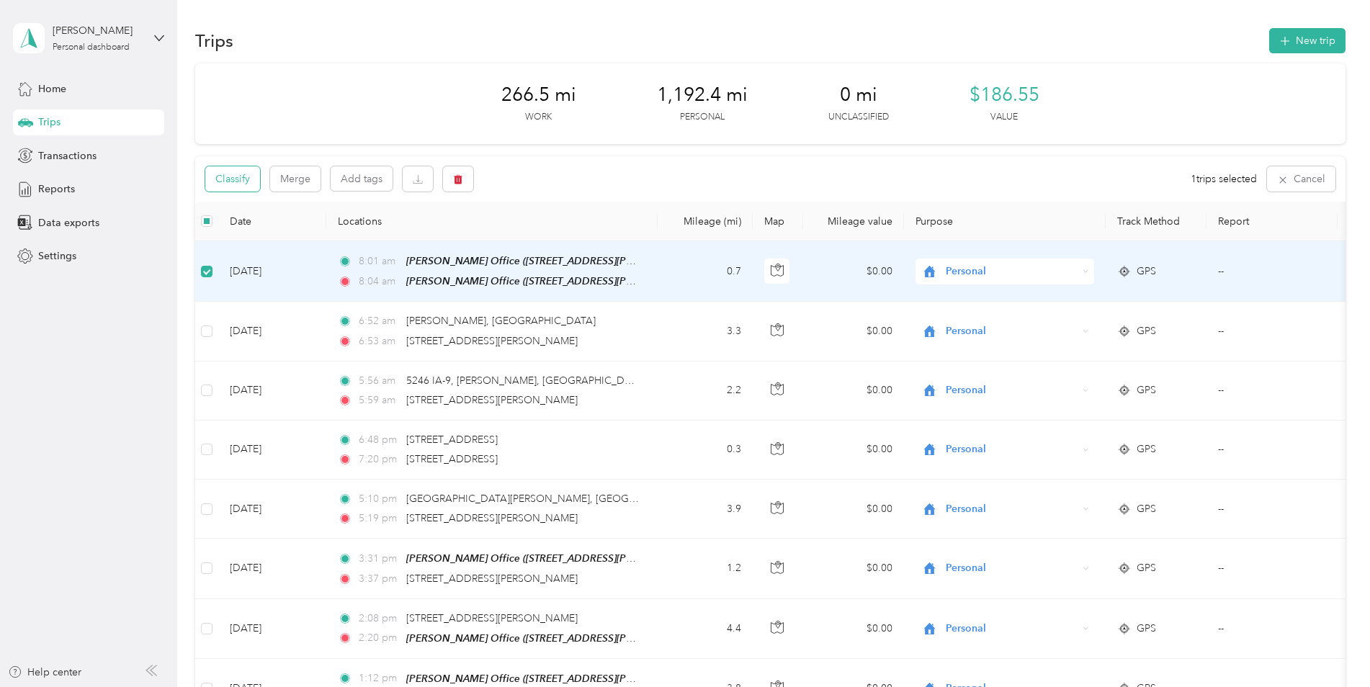
click at [248, 181] on button "Classify" at bounding box center [232, 178] width 55 height 25
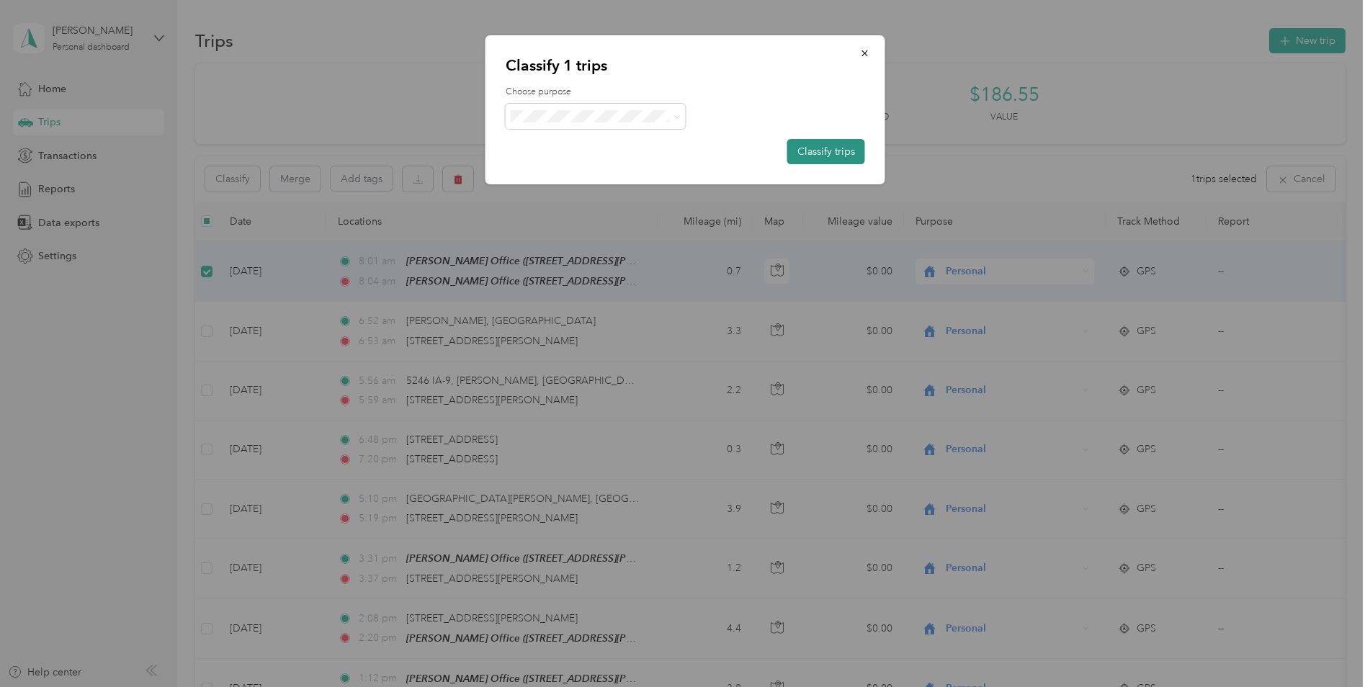
click at [830, 160] on button "Classify trips" at bounding box center [826, 151] width 78 height 25
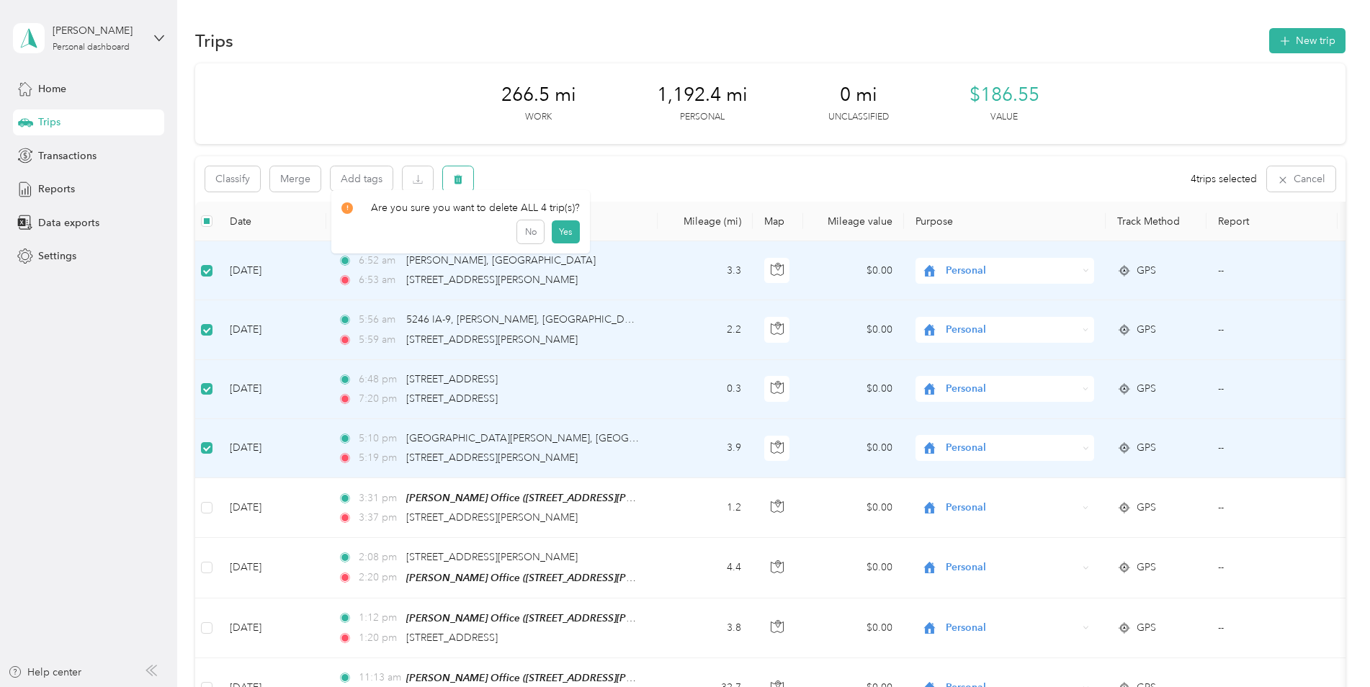
click at [460, 185] on button "button" at bounding box center [458, 178] width 30 height 25
click at [570, 243] on button "Yes" at bounding box center [565, 239] width 28 height 23
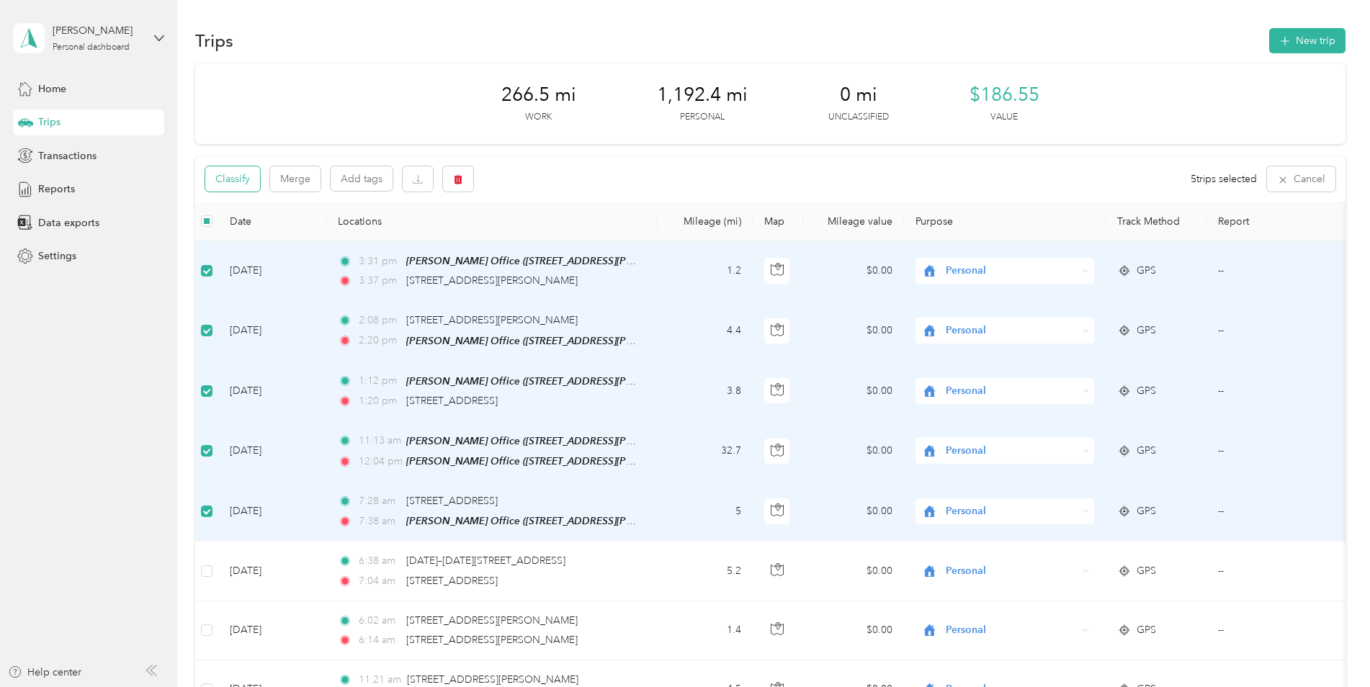
click at [226, 182] on button "Classify" at bounding box center [232, 178] width 55 height 25
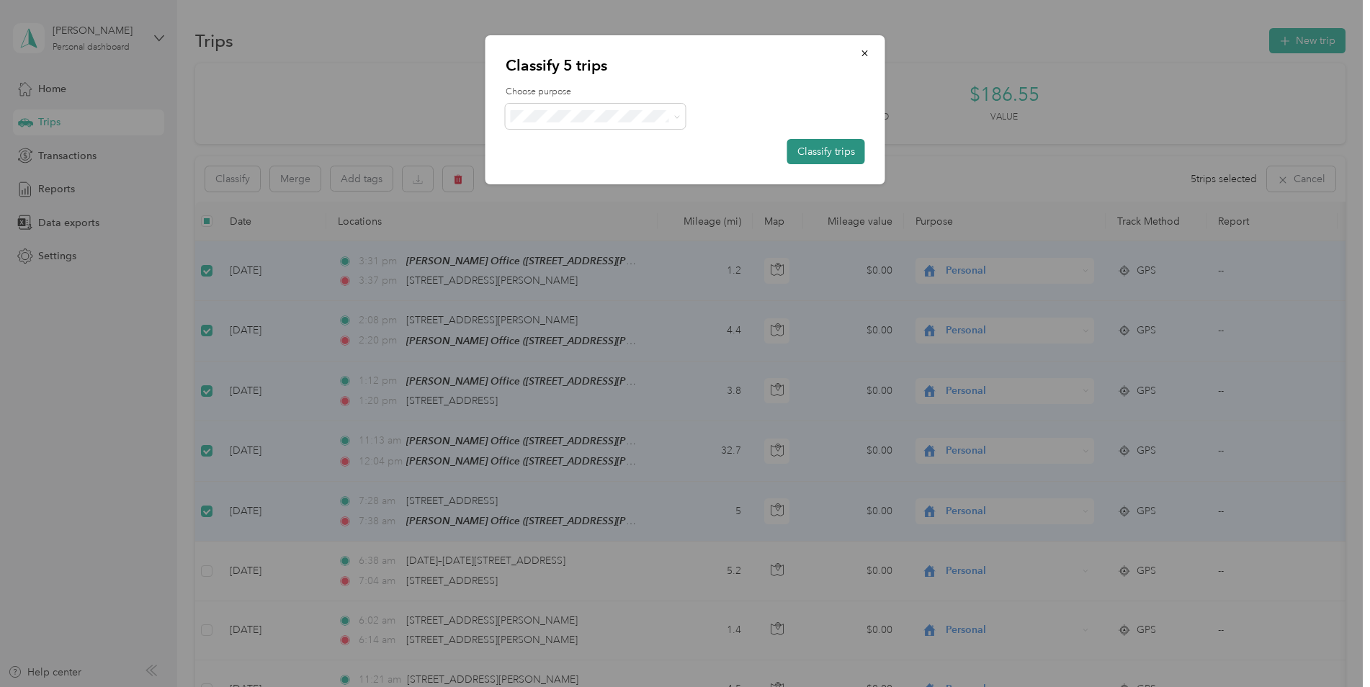
click at [827, 153] on button "Classify trips" at bounding box center [826, 151] width 78 height 25
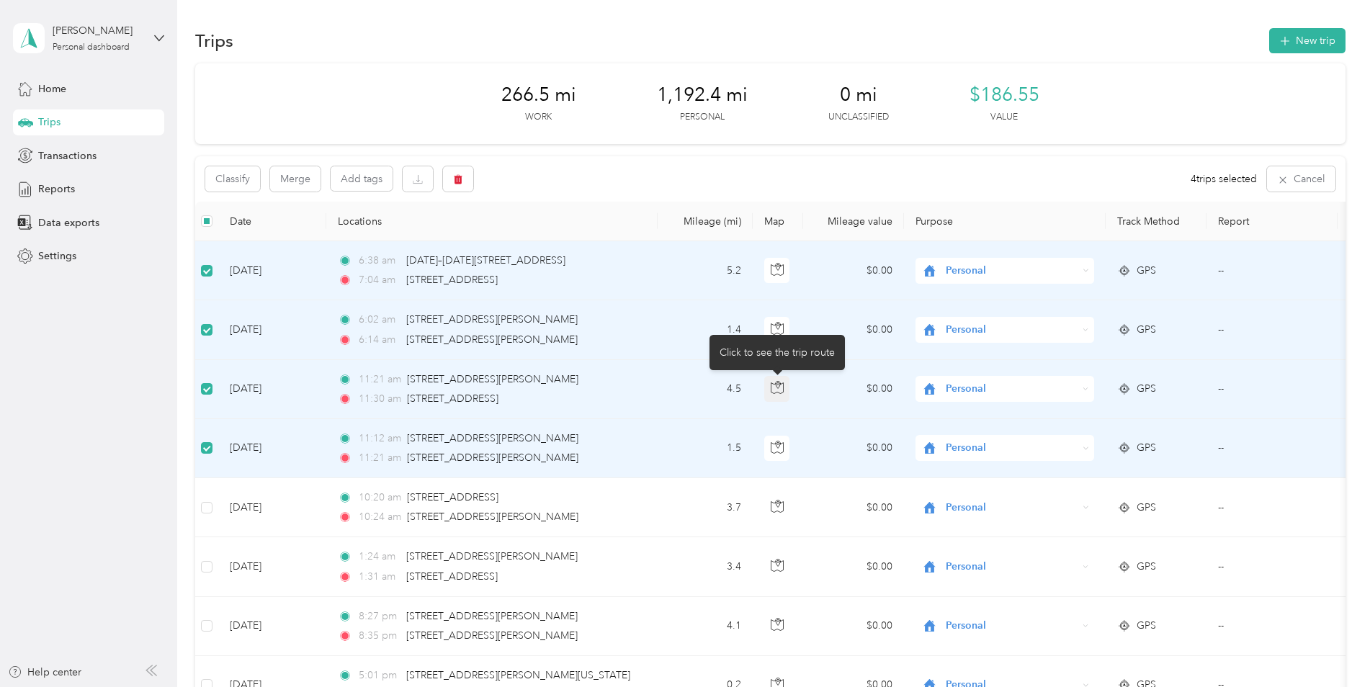
click at [779, 387] on icon "button" at bounding box center [777, 387] width 13 height 13
click at [565, 181] on div "Classify Merge Add tags 4 trips selected Cancel" at bounding box center [770, 178] width 1150 height 45
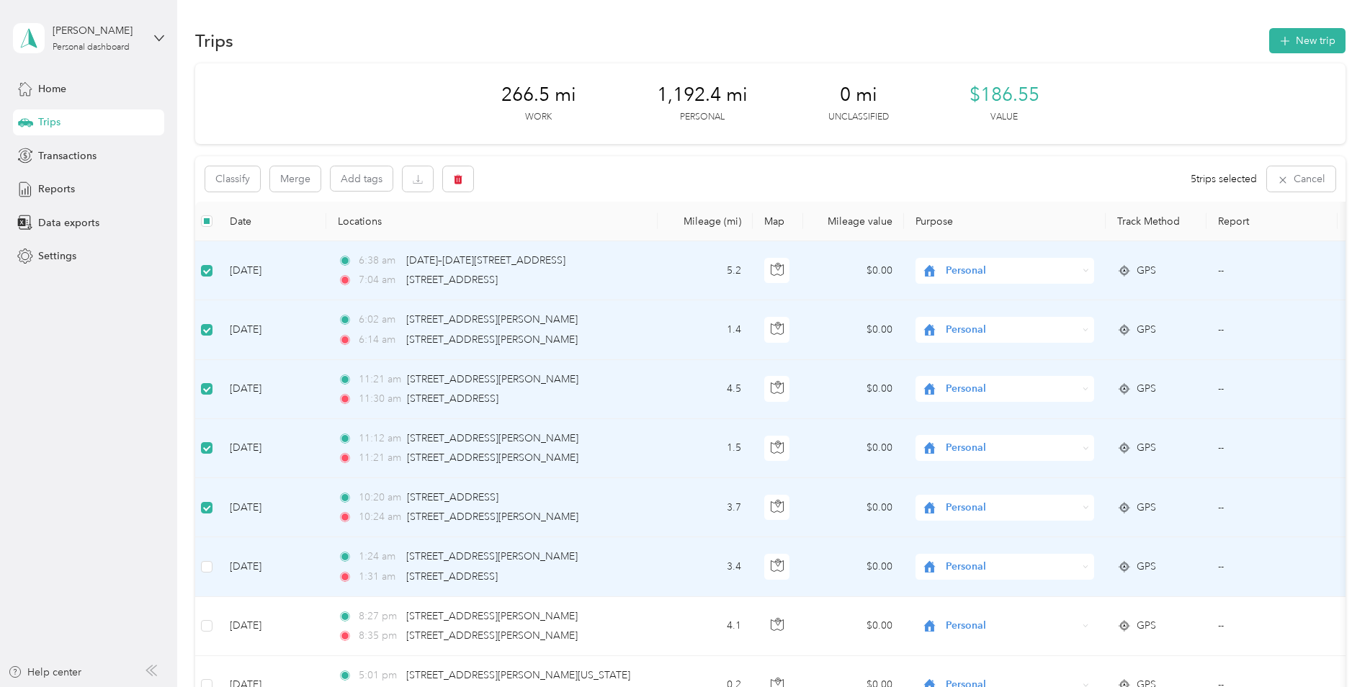
click at [203, 575] on td at bounding box center [206, 566] width 23 height 59
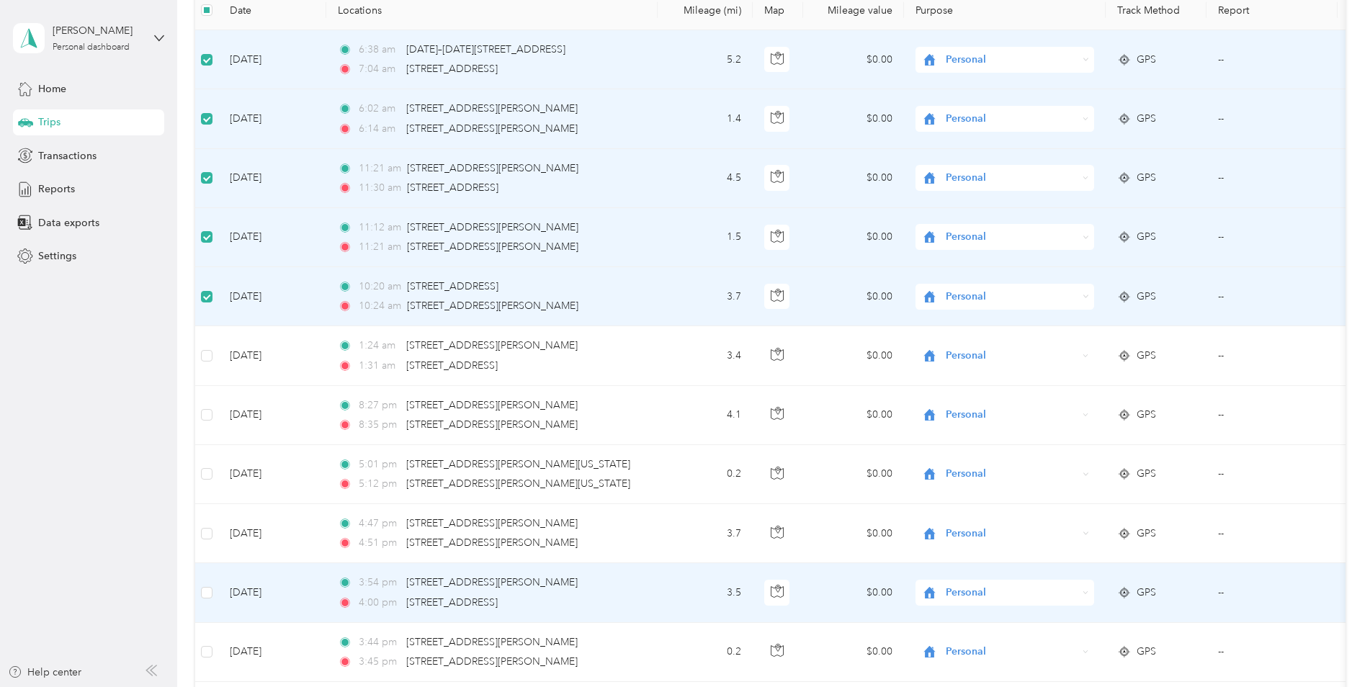
scroll to position [216, 0]
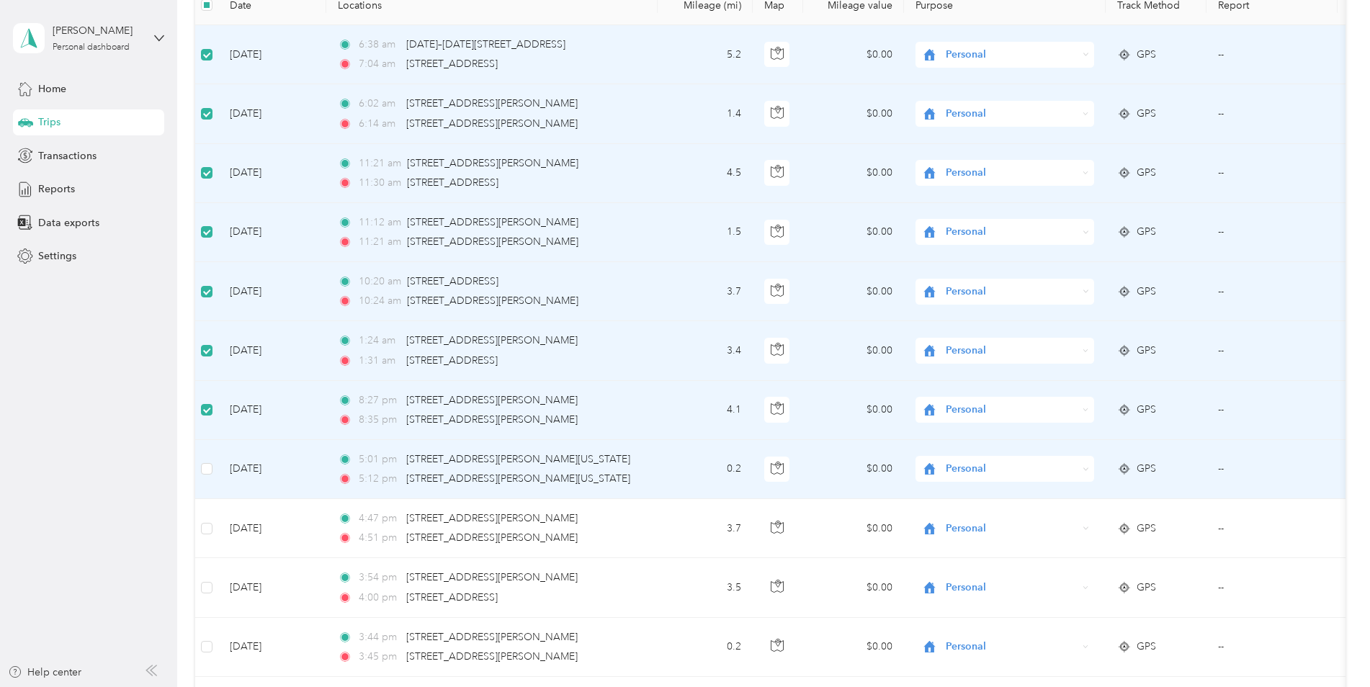
click at [200, 465] on td at bounding box center [206, 469] width 23 height 59
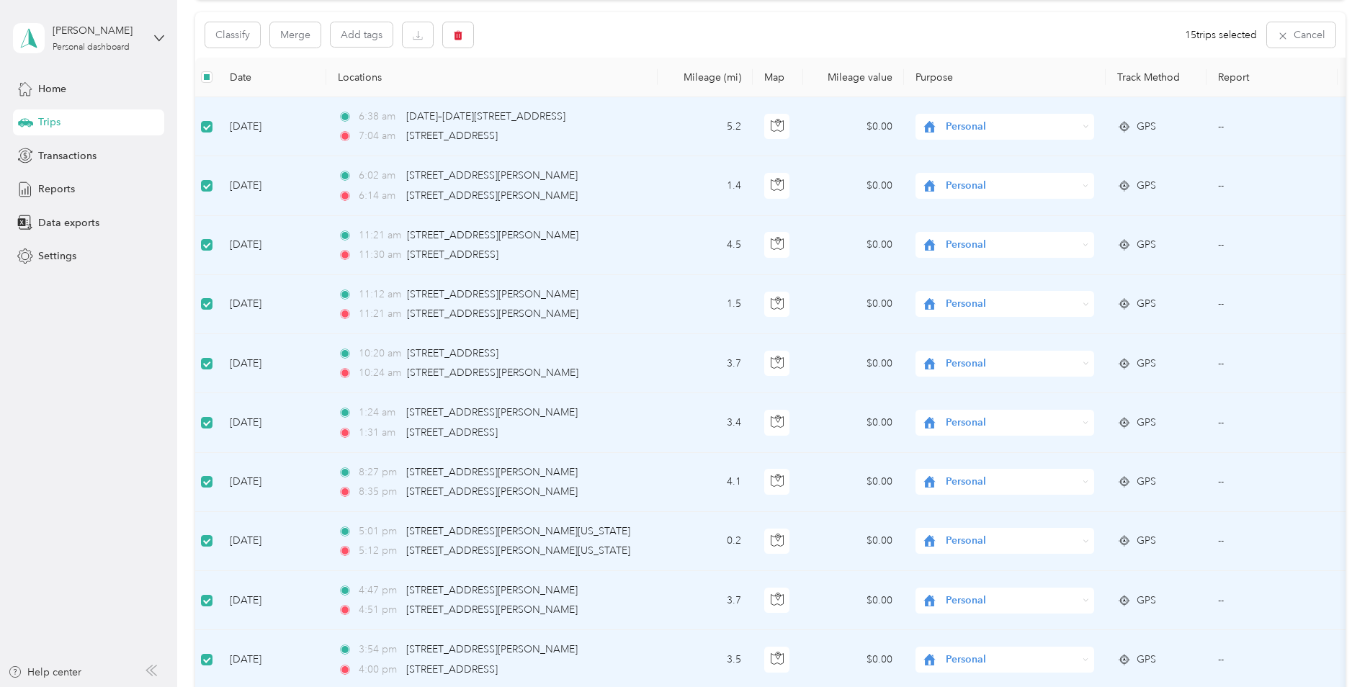
scroll to position [72, 0]
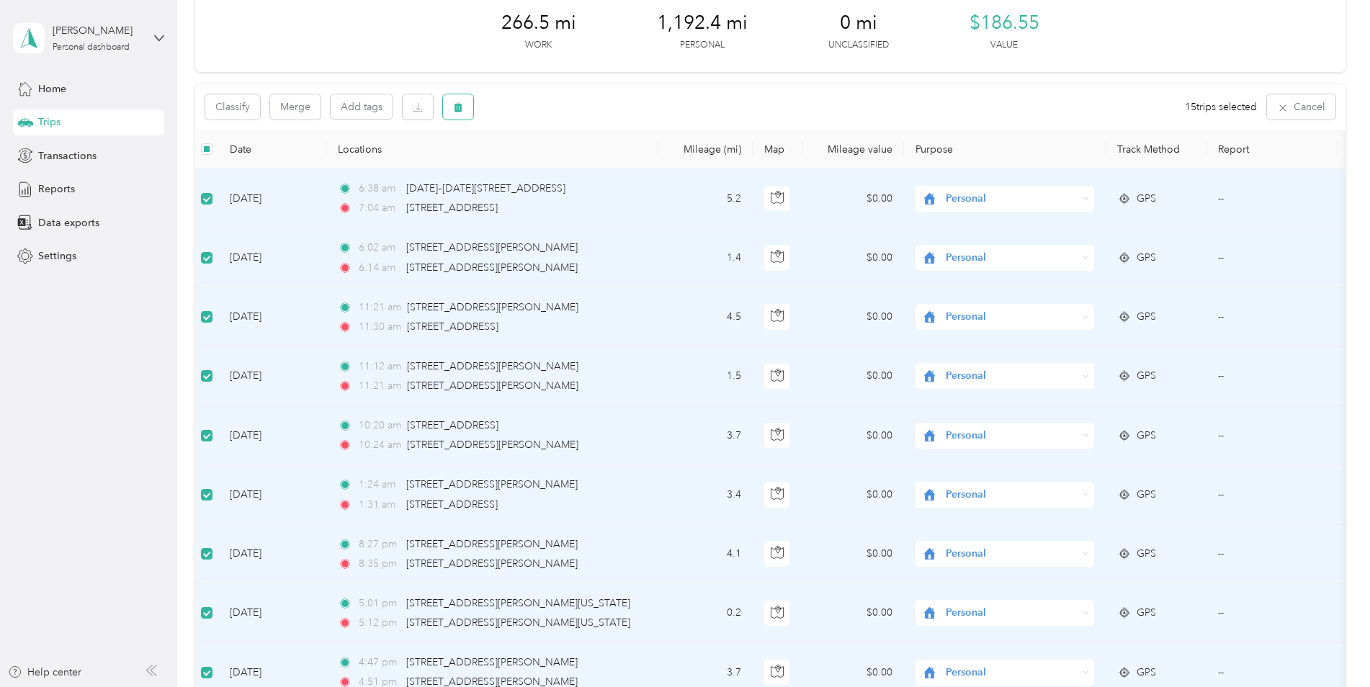
click at [458, 112] on icon "button" at bounding box center [458, 107] width 9 height 9
click at [561, 169] on button "Yes" at bounding box center [568, 167] width 28 height 23
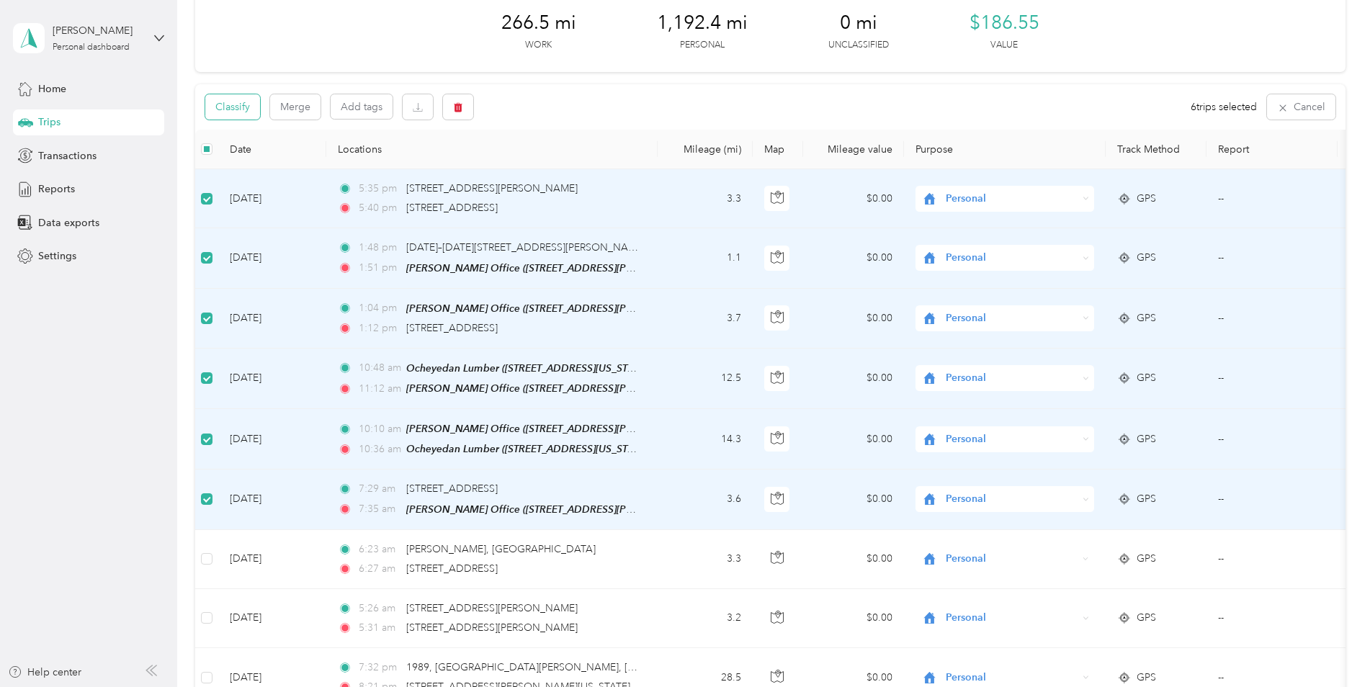
click at [246, 107] on button "Classify" at bounding box center [232, 106] width 55 height 25
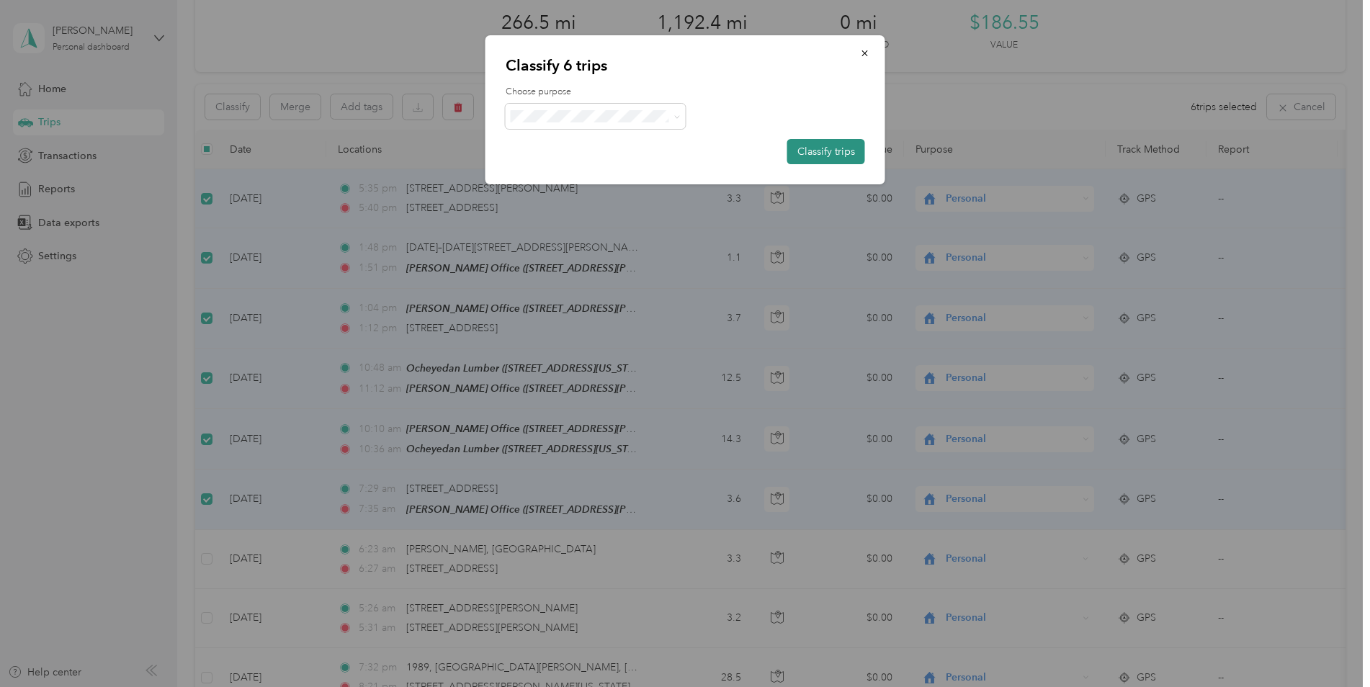
click at [833, 156] on button "Classify trips" at bounding box center [826, 151] width 78 height 25
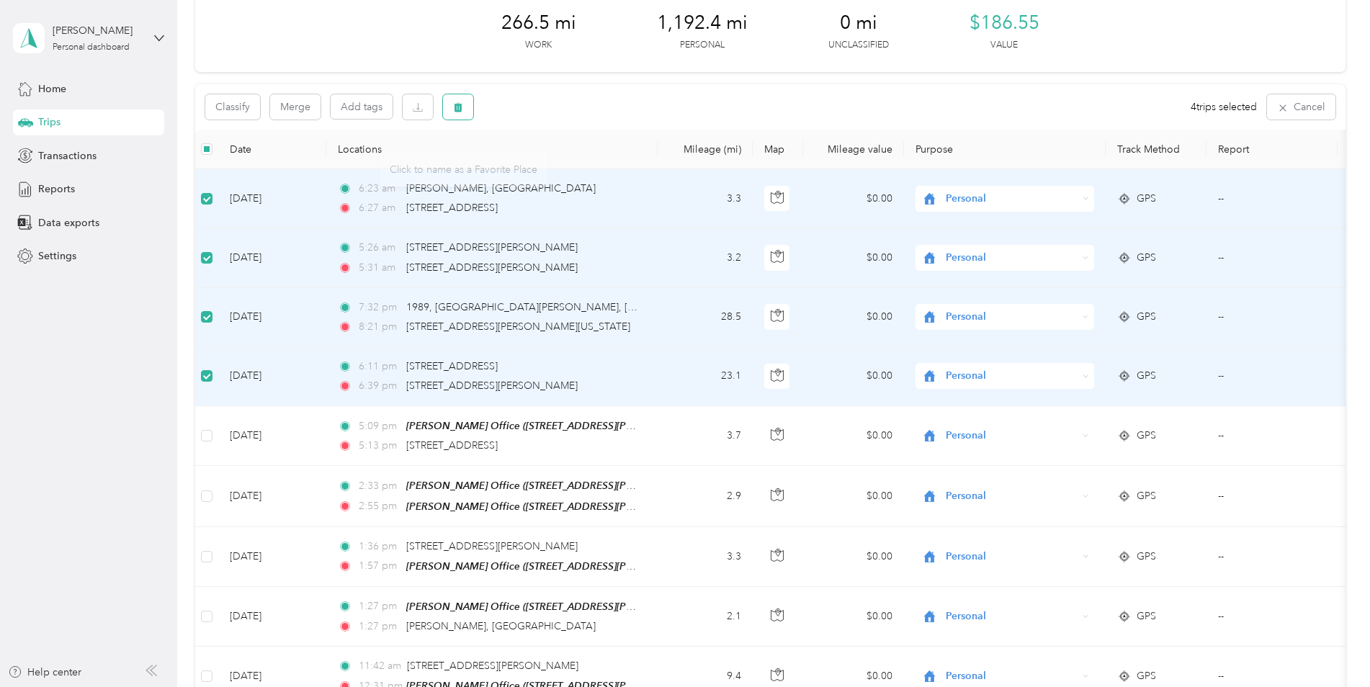
click at [462, 107] on icon "button" at bounding box center [458, 107] width 10 height 10
click at [561, 166] on button "Yes" at bounding box center [565, 167] width 28 height 23
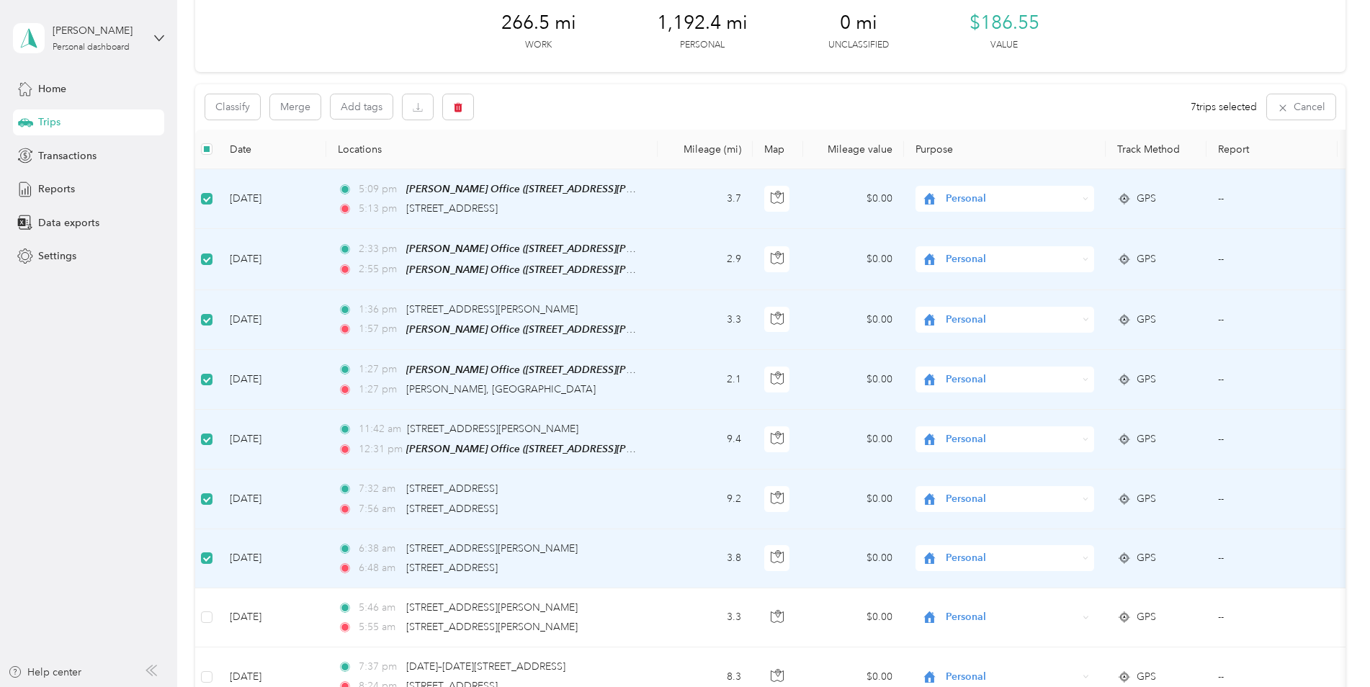
scroll to position [144, 0]
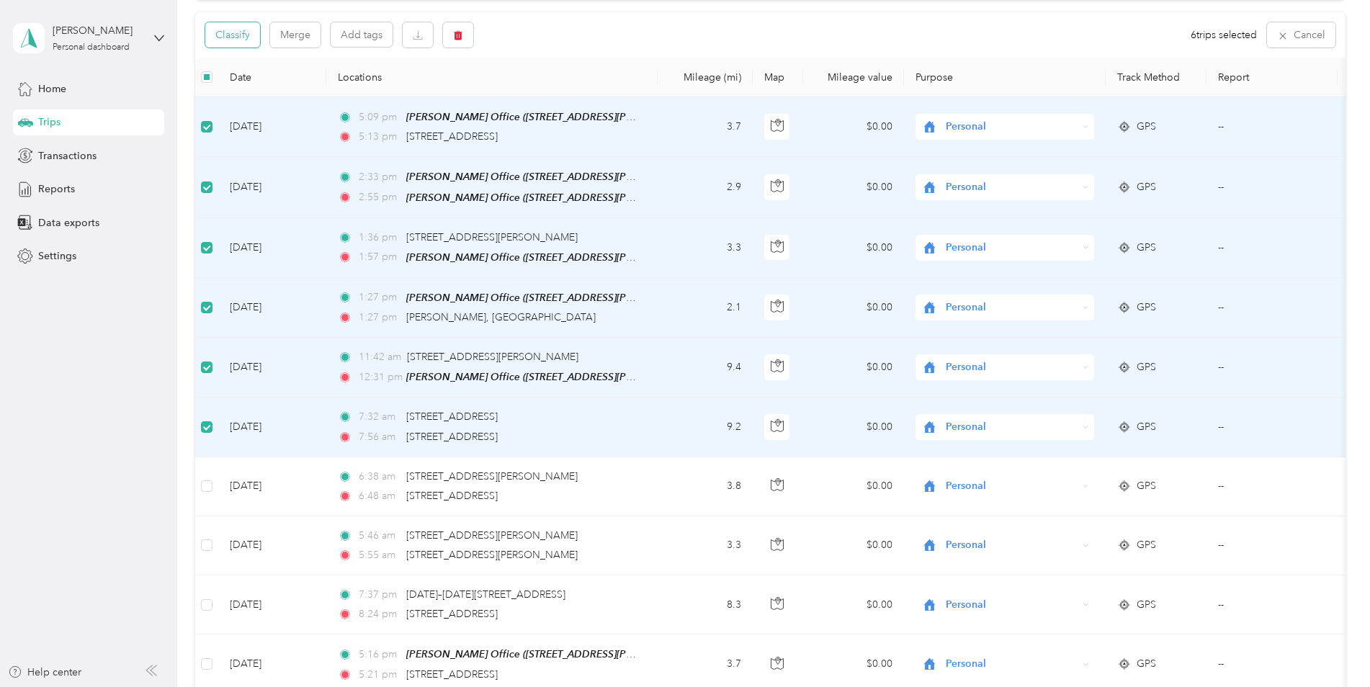
click at [233, 34] on button "Classify" at bounding box center [232, 34] width 55 height 25
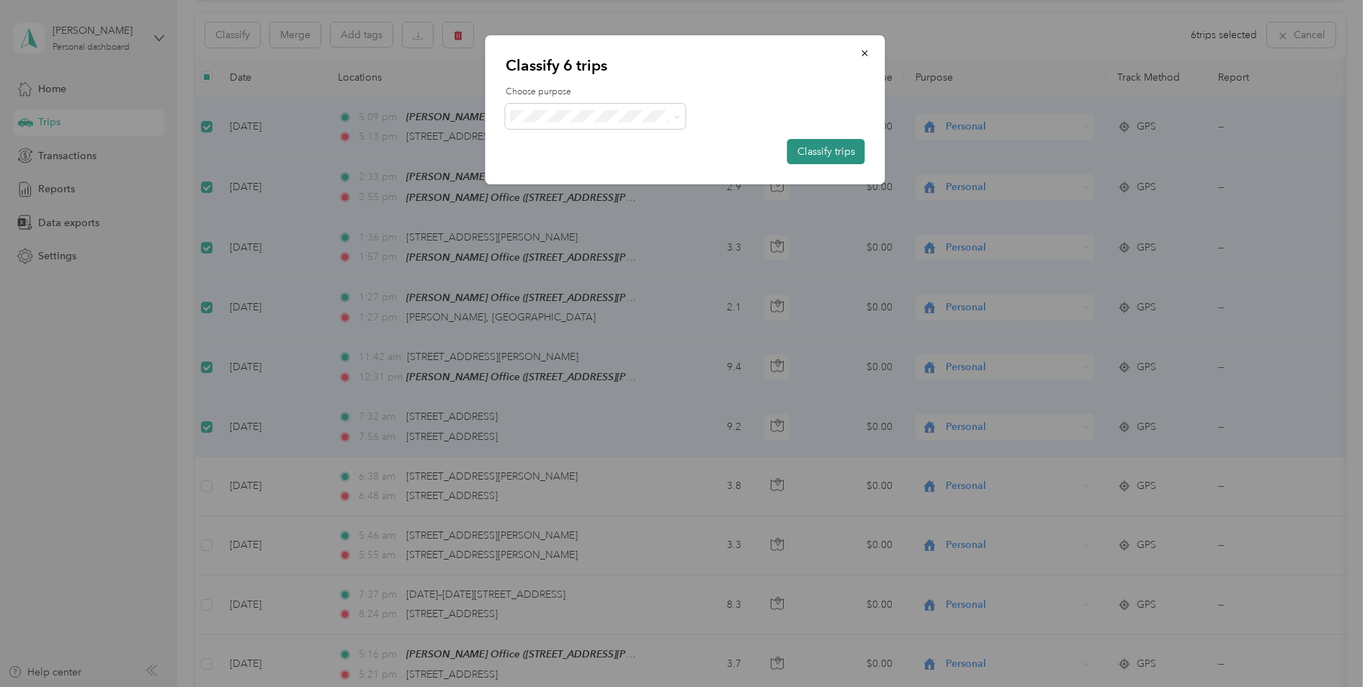
click at [853, 153] on button "Classify trips" at bounding box center [826, 151] width 78 height 25
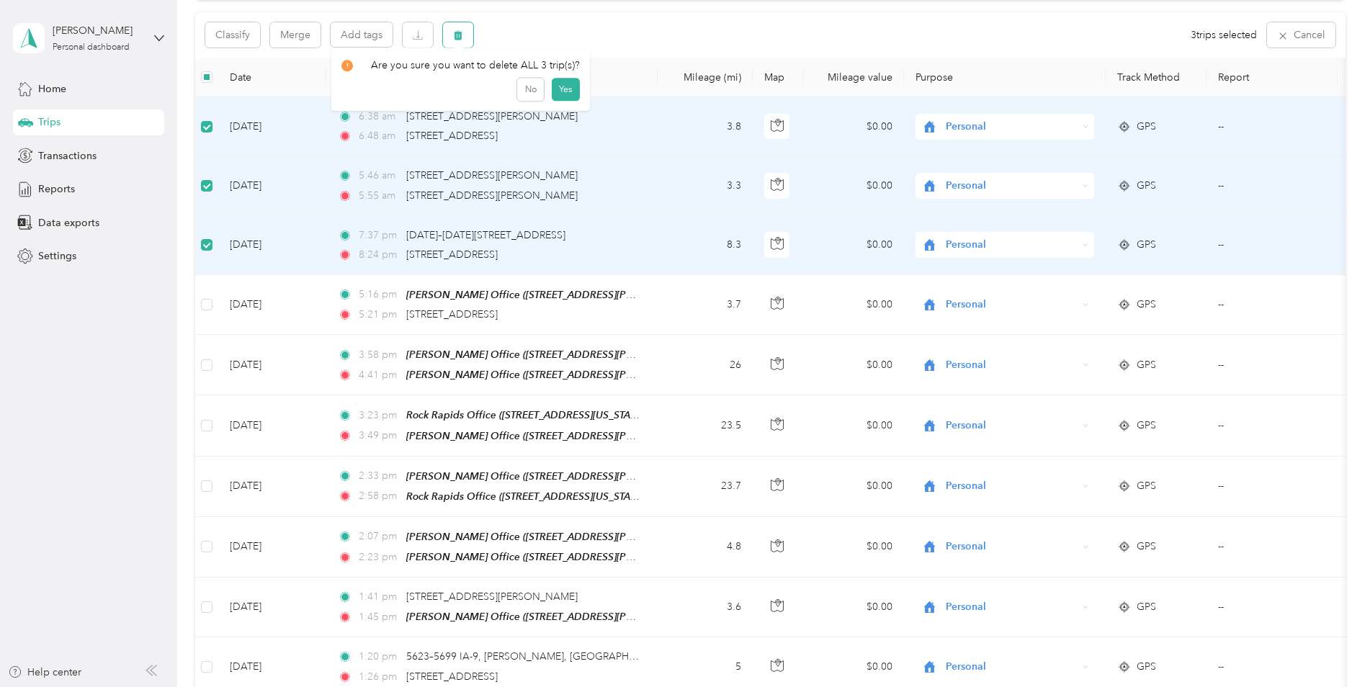
click at [464, 31] on button "button" at bounding box center [458, 34] width 30 height 25
click at [557, 92] on button "Yes" at bounding box center [565, 95] width 28 height 23
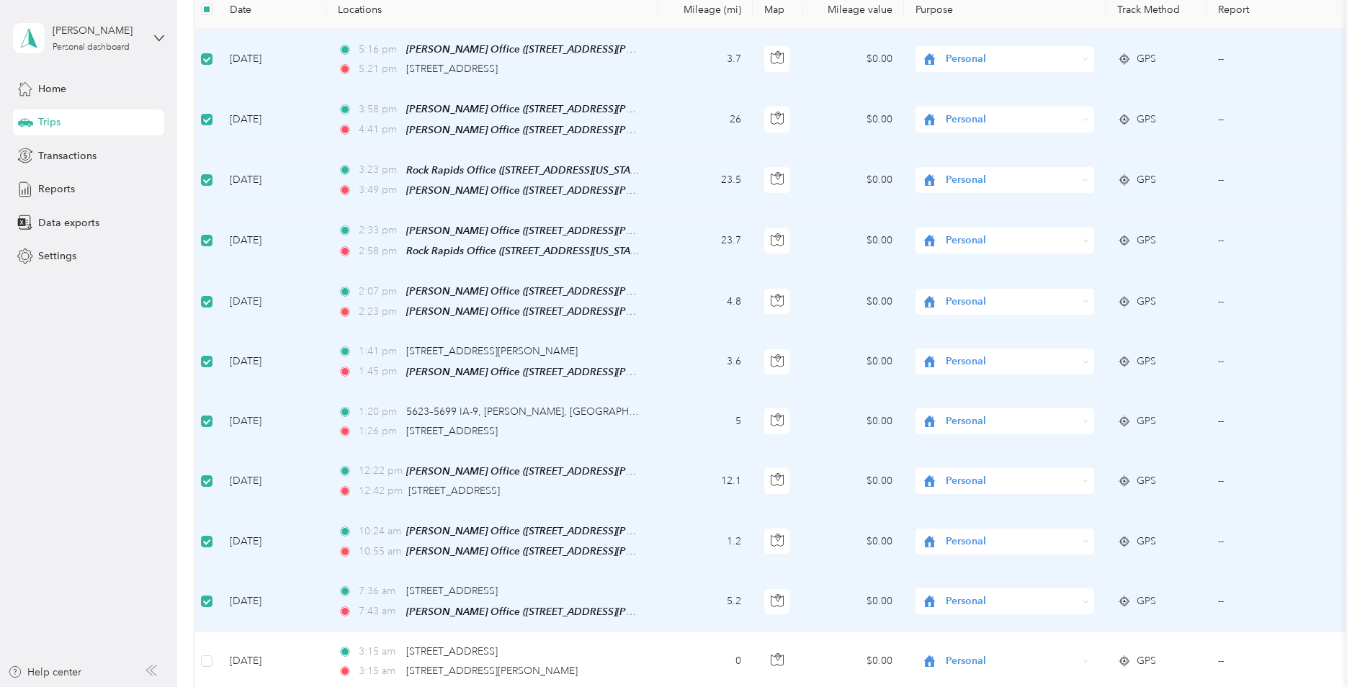
scroll to position [72, 0]
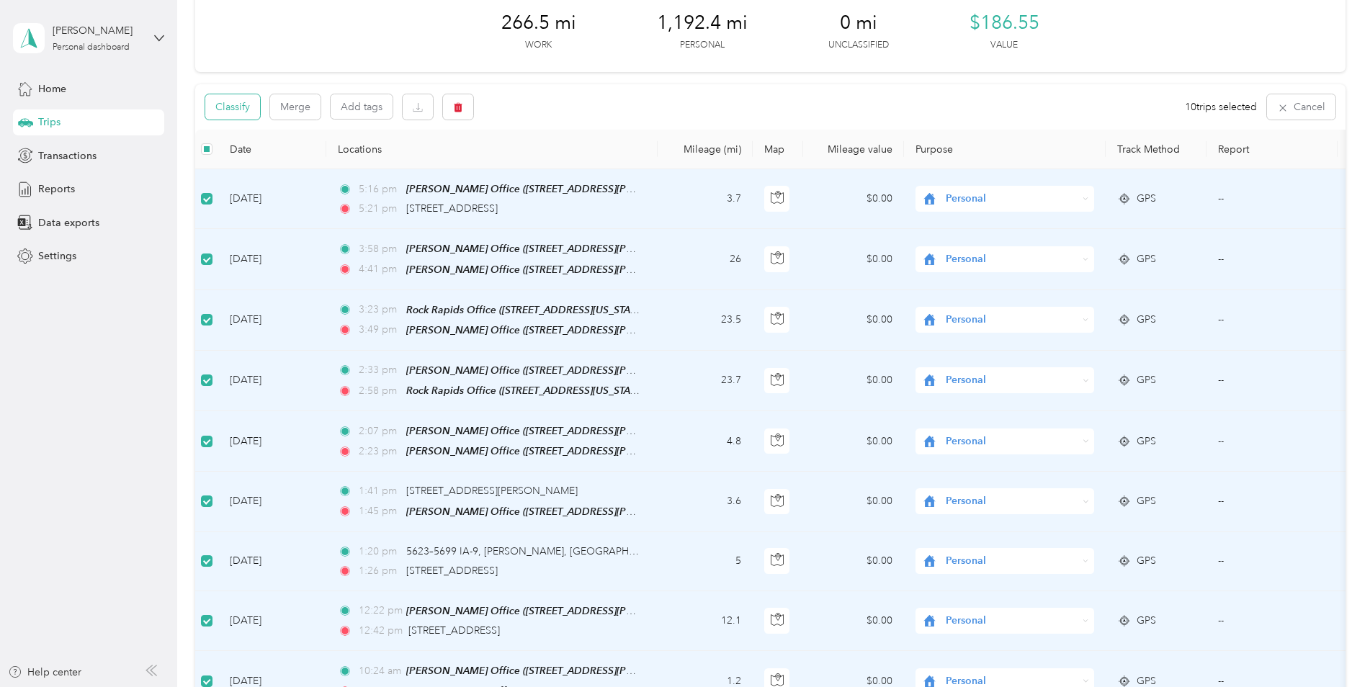
click at [242, 103] on button "Classify" at bounding box center [232, 106] width 55 height 25
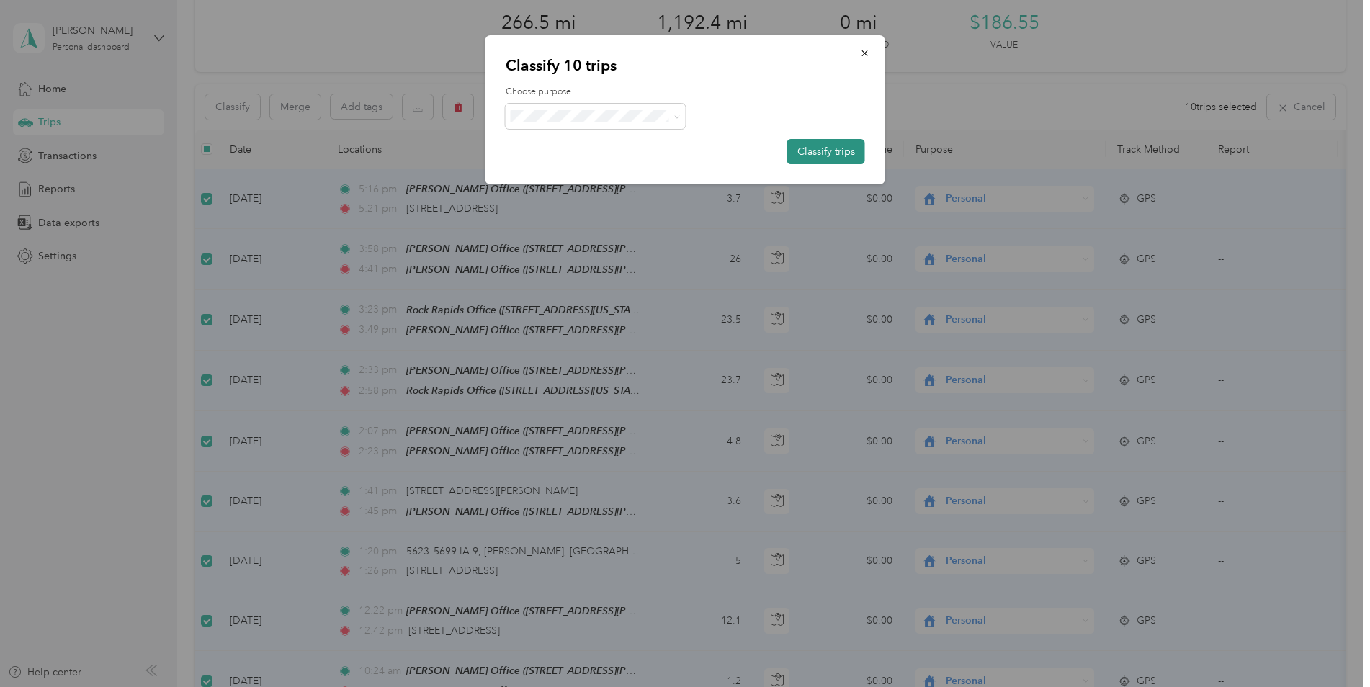
click at [835, 158] on button "Classify trips" at bounding box center [826, 151] width 78 height 25
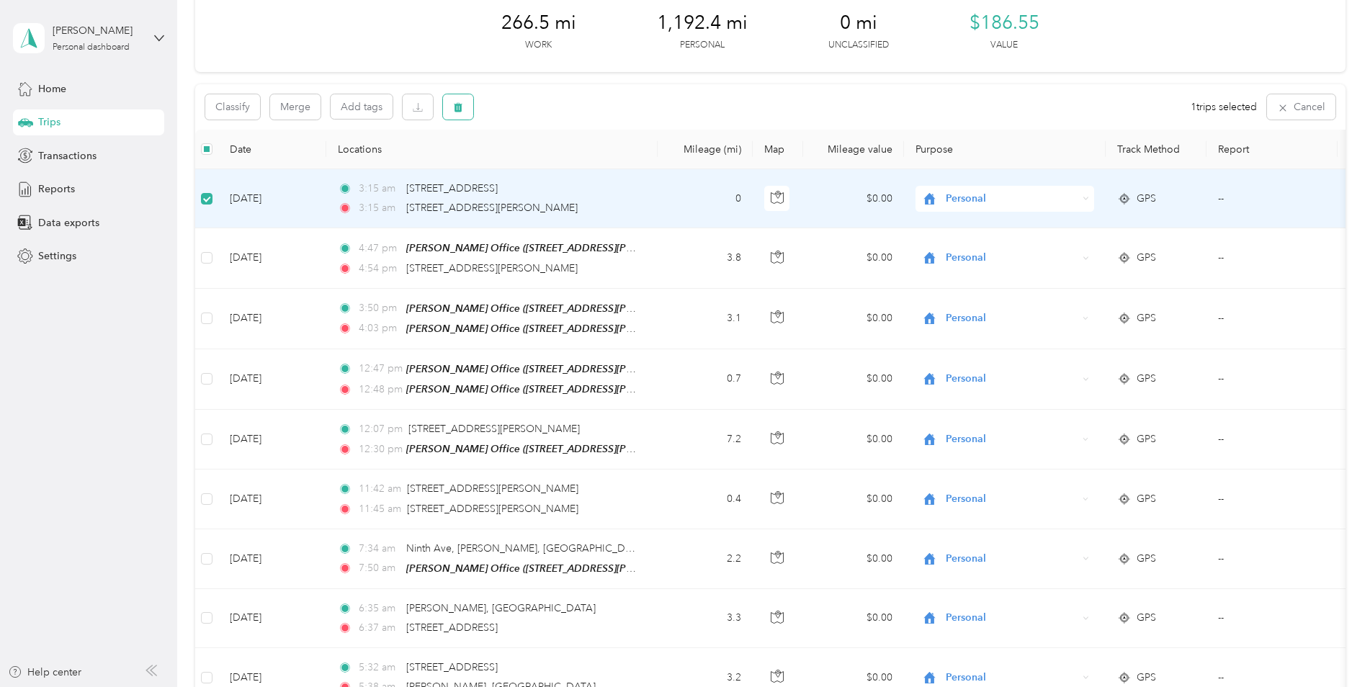
click at [466, 105] on button "button" at bounding box center [458, 106] width 30 height 25
click at [564, 169] on button "Yes" at bounding box center [565, 167] width 28 height 23
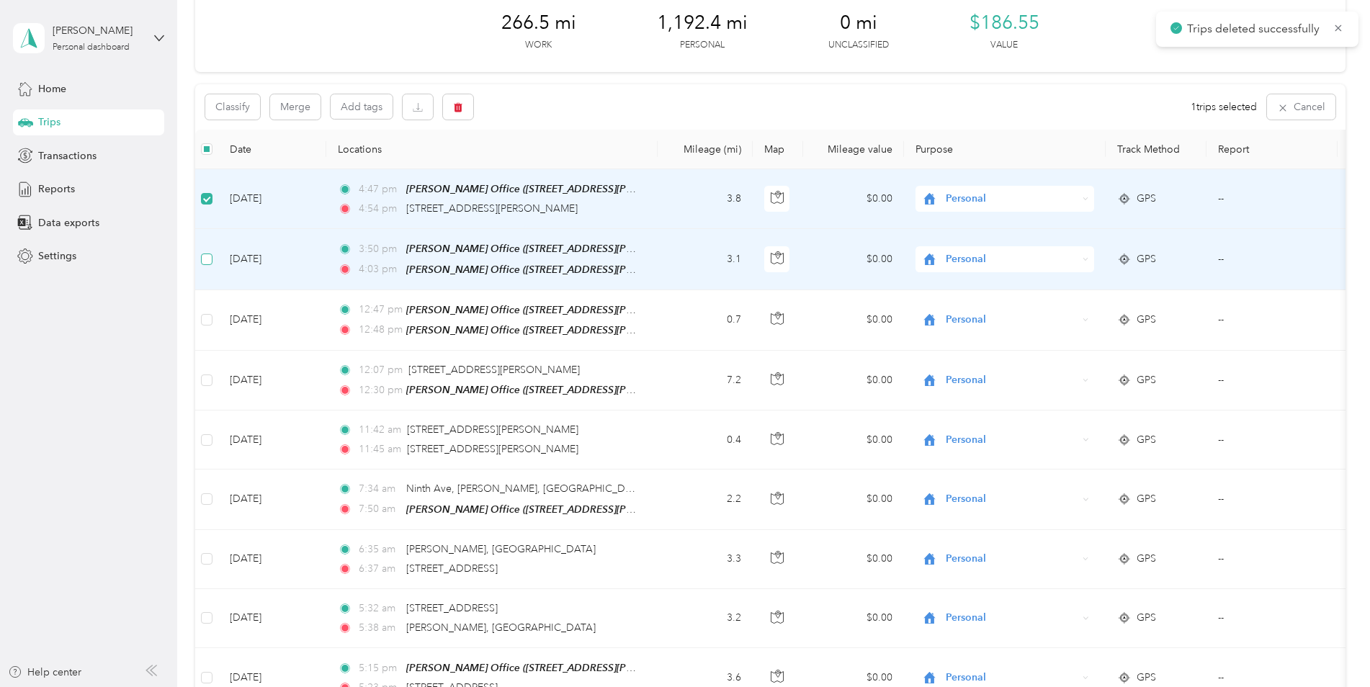
click at [207, 265] on label at bounding box center [207, 259] width 12 height 16
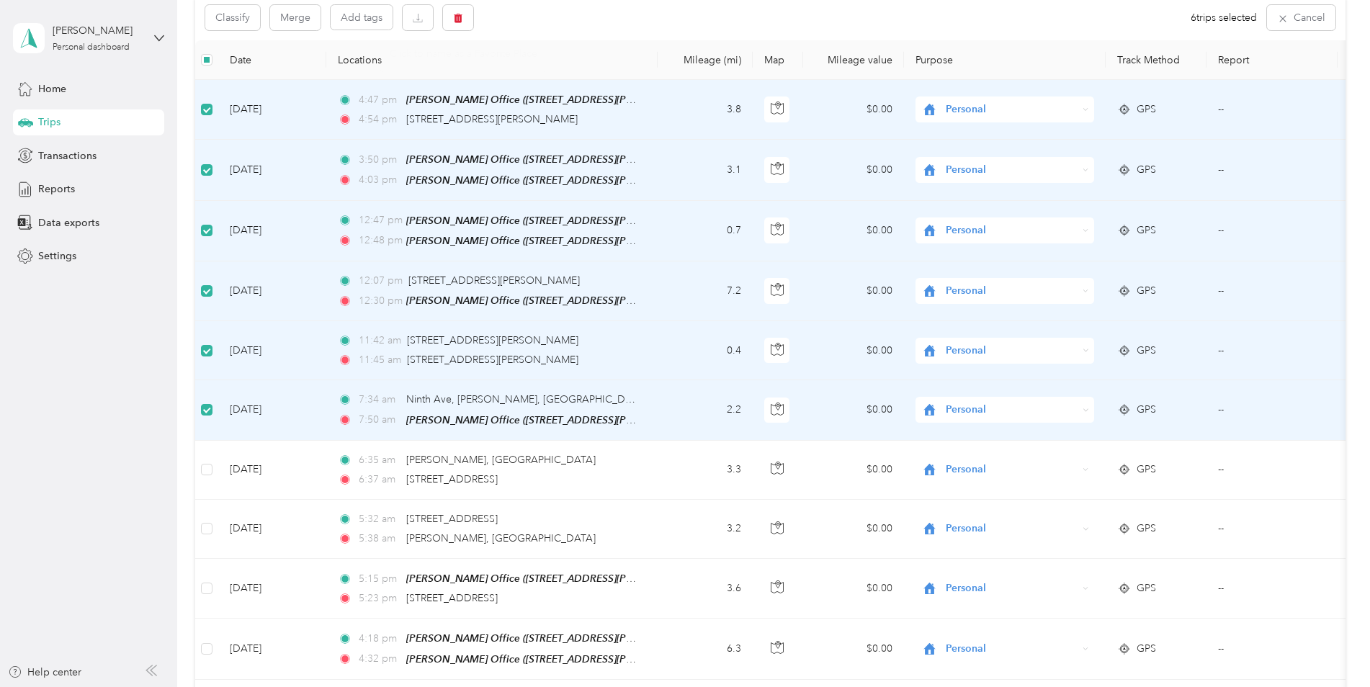
scroll to position [0, 0]
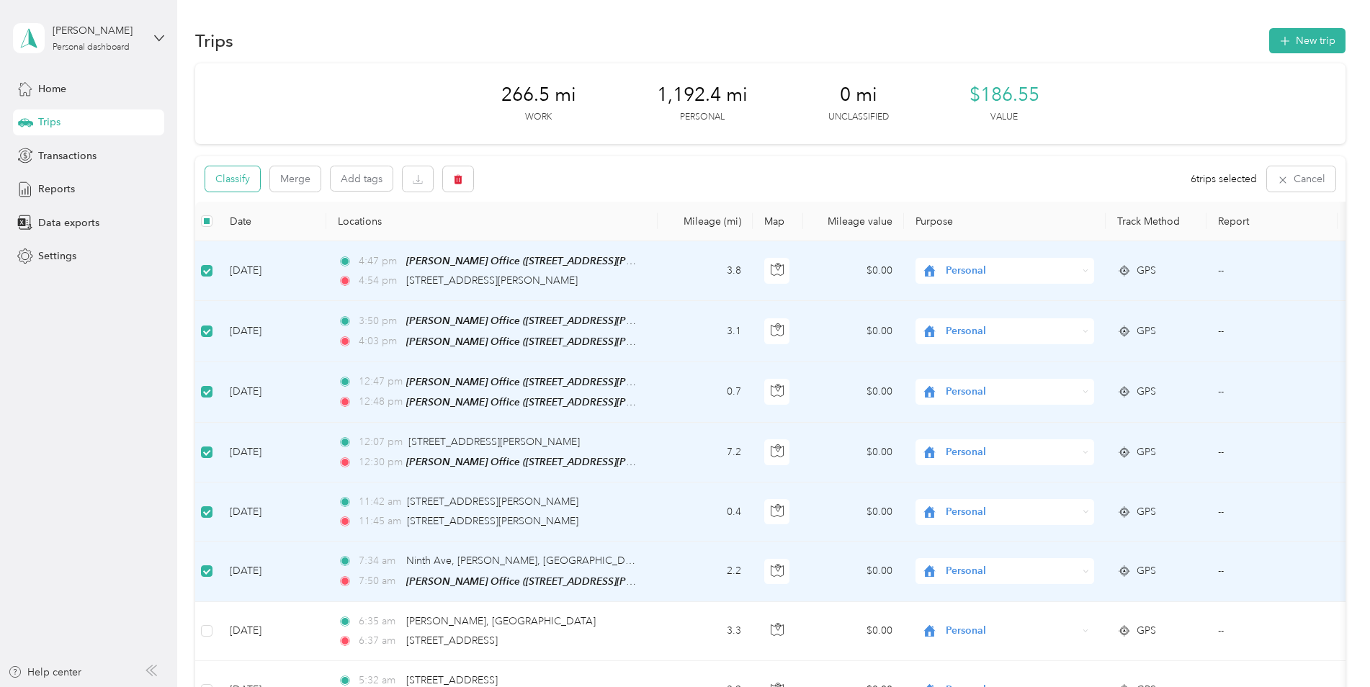
click at [228, 182] on button "Classify" at bounding box center [232, 178] width 55 height 25
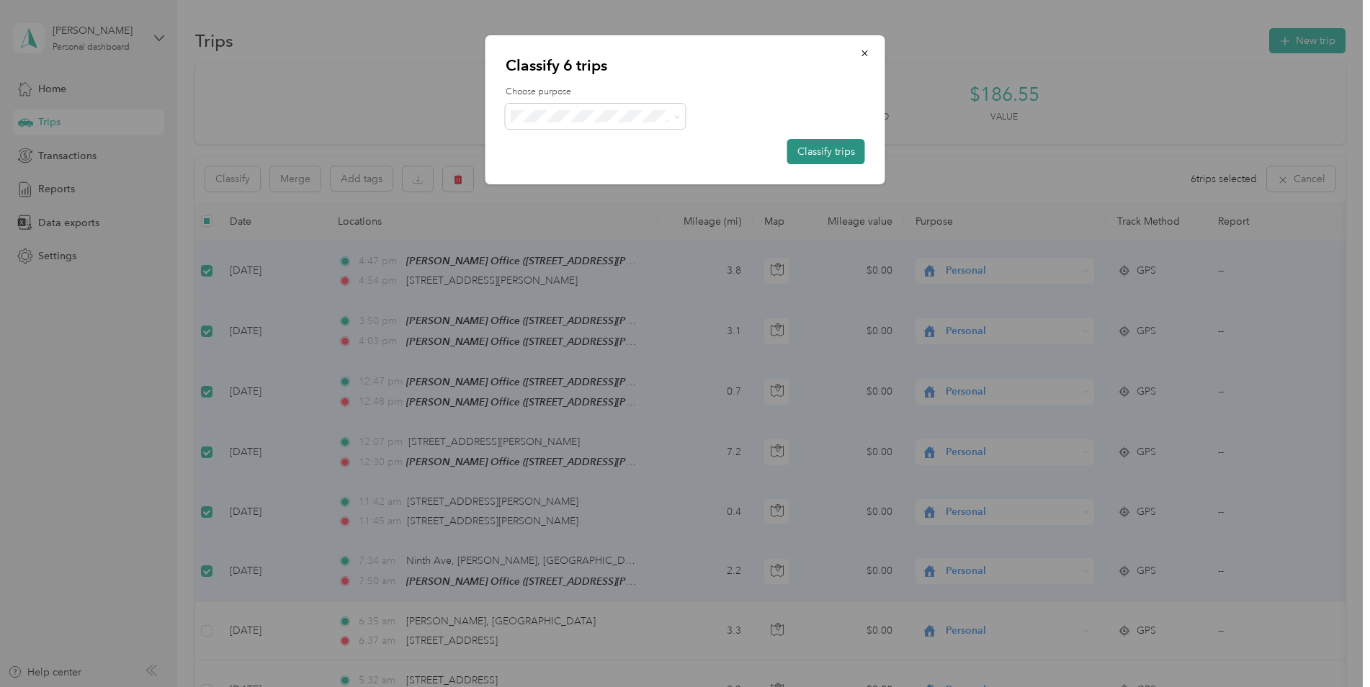
click at [823, 148] on button "Classify trips" at bounding box center [826, 151] width 78 height 25
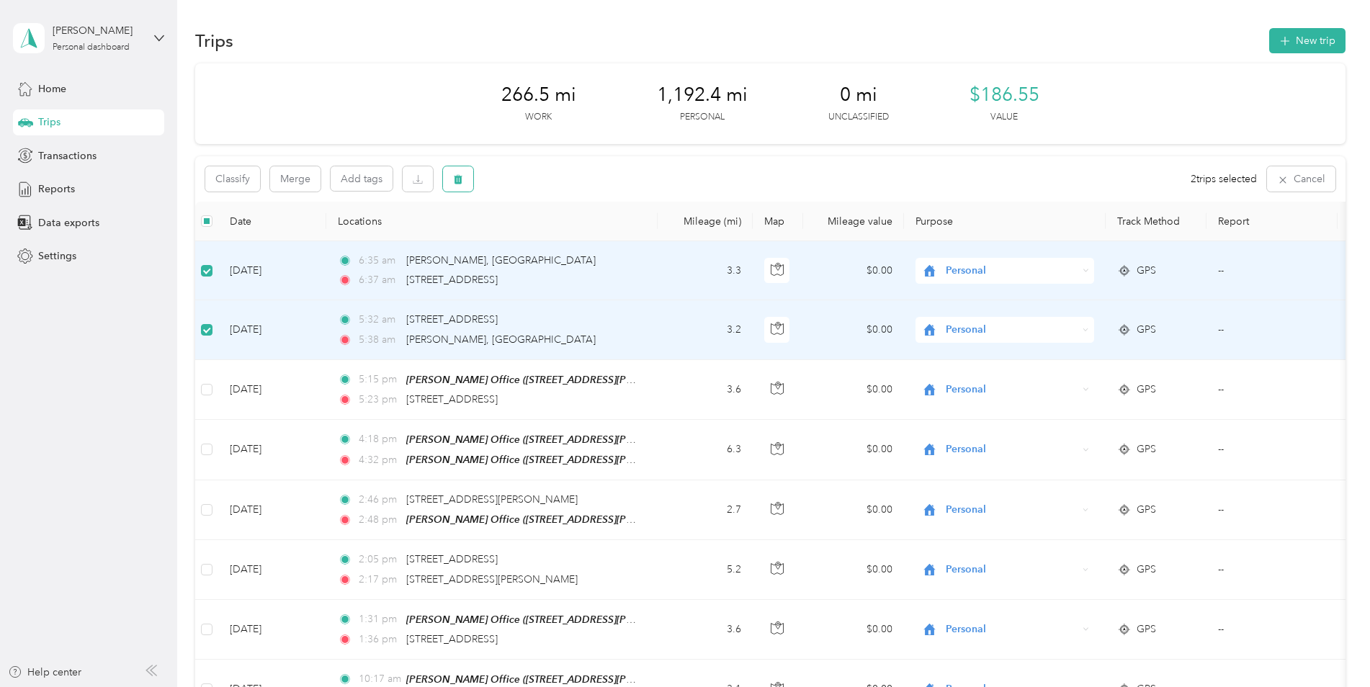
click at [467, 174] on button "button" at bounding box center [458, 178] width 30 height 25
click at [561, 241] on button "Yes" at bounding box center [565, 239] width 28 height 23
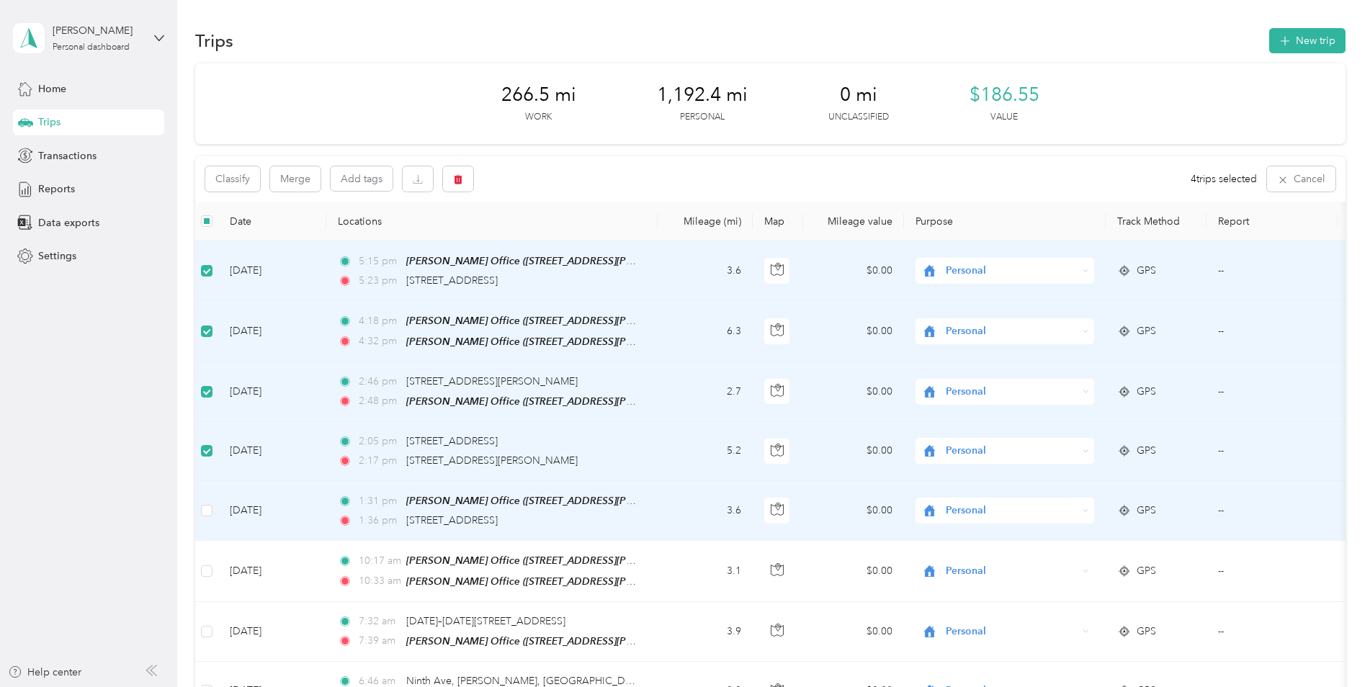
click at [199, 500] on td at bounding box center [206, 511] width 23 height 60
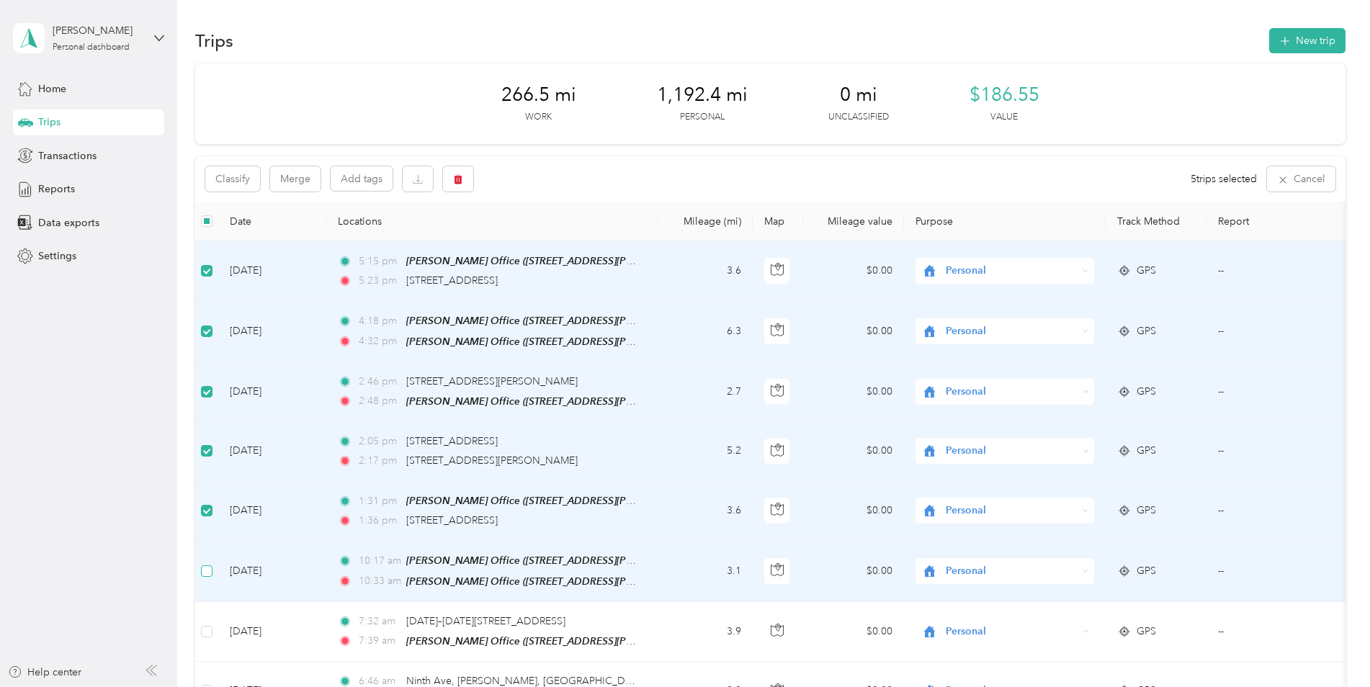
click at [204, 573] on label at bounding box center [207, 571] width 12 height 16
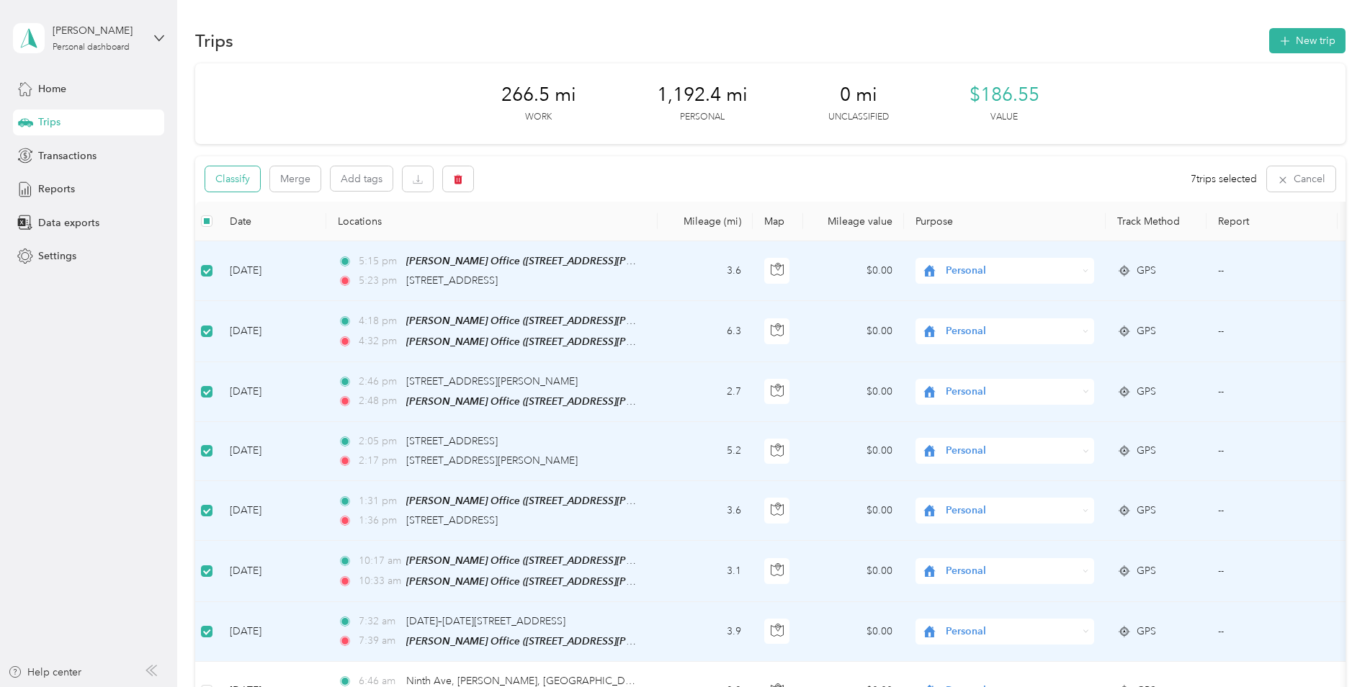
click at [228, 179] on button "Classify" at bounding box center [232, 178] width 55 height 25
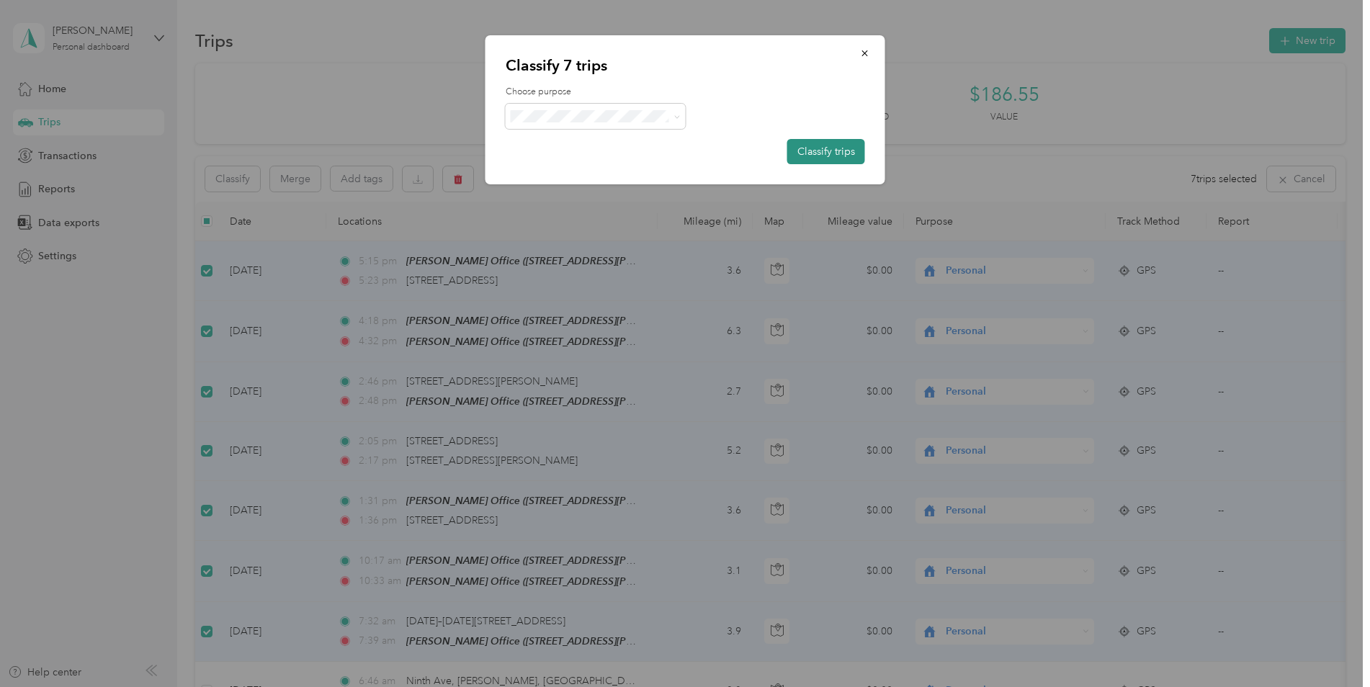
click at [847, 148] on button "Classify trips" at bounding box center [826, 151] width 78 height 25
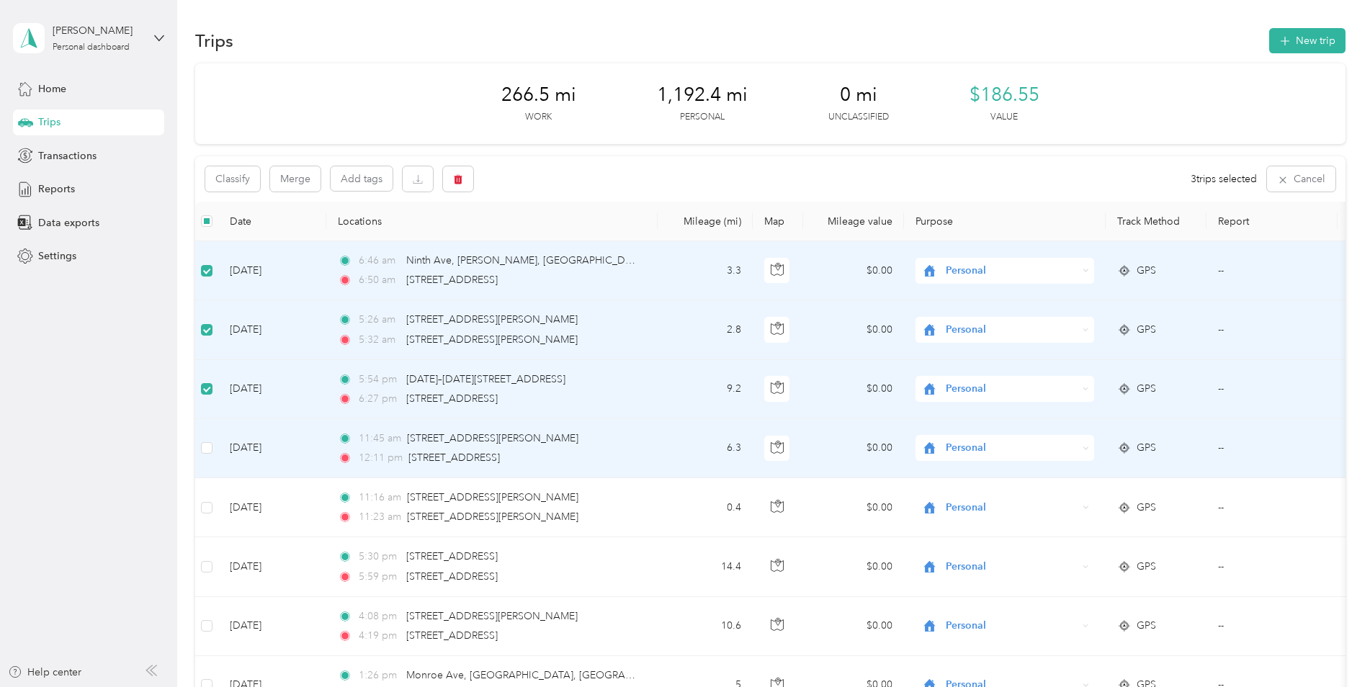
click at [204, 458] on td at bounding box center [206, 448] width 23 height 59
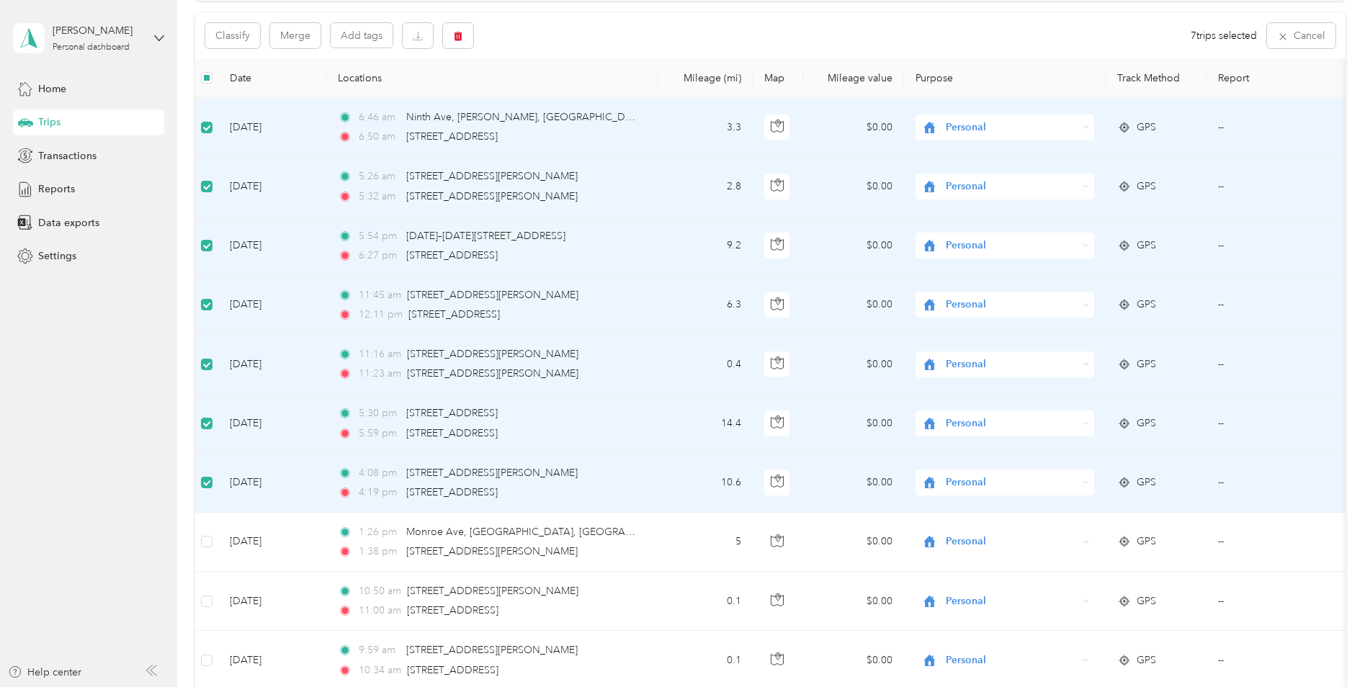
scroll to position [216, 0]
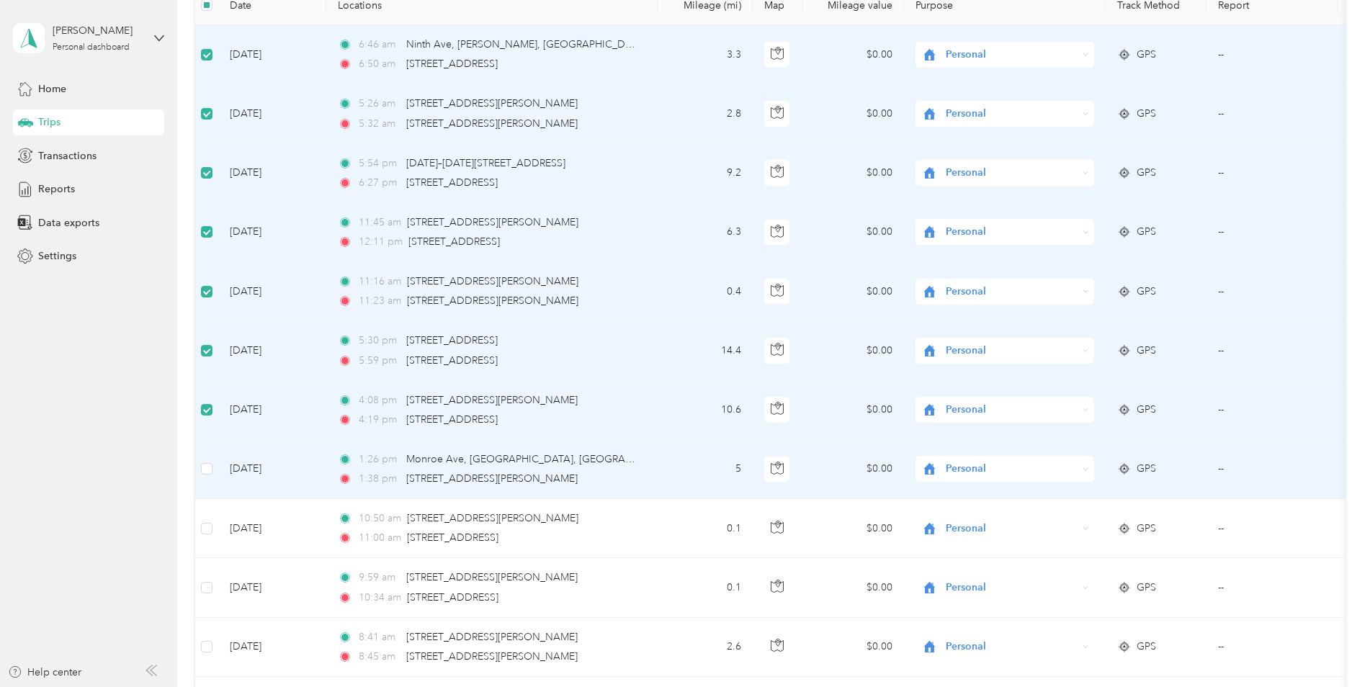
click at [207, 479] on td at bounding box center [206, 469] width 23 height 59
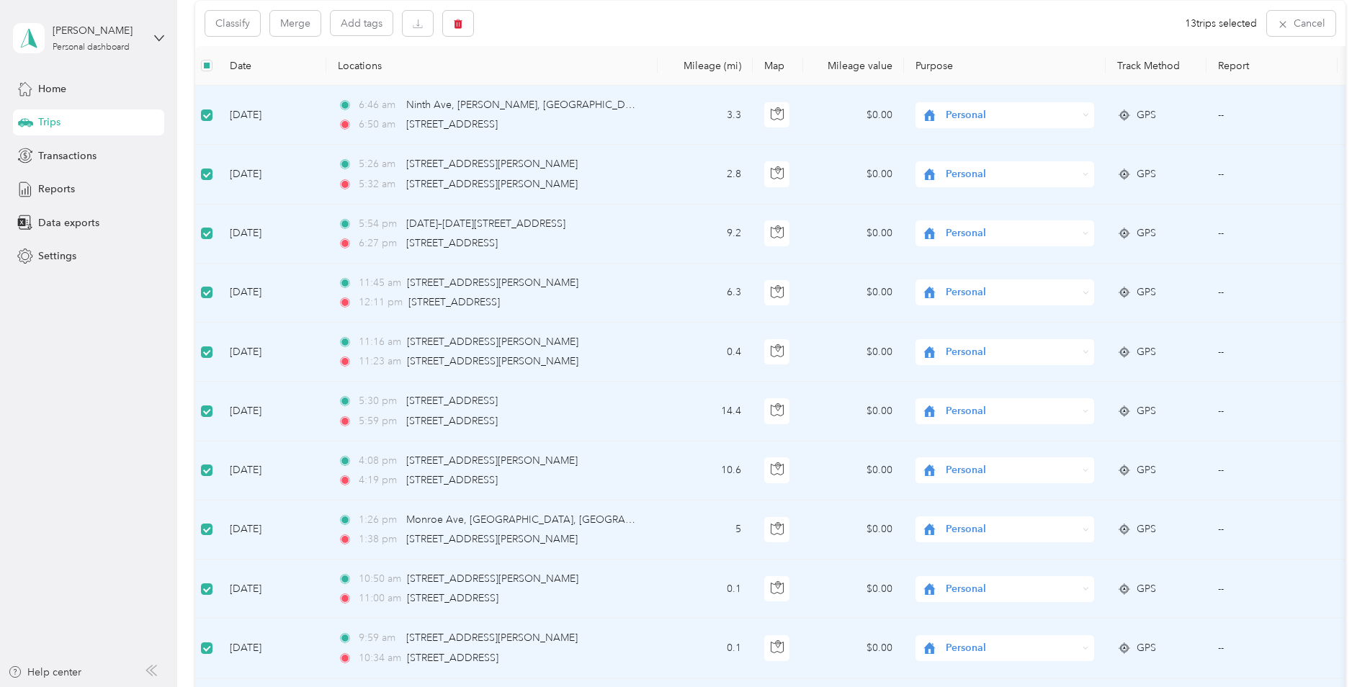
scroll to position [0, 0]
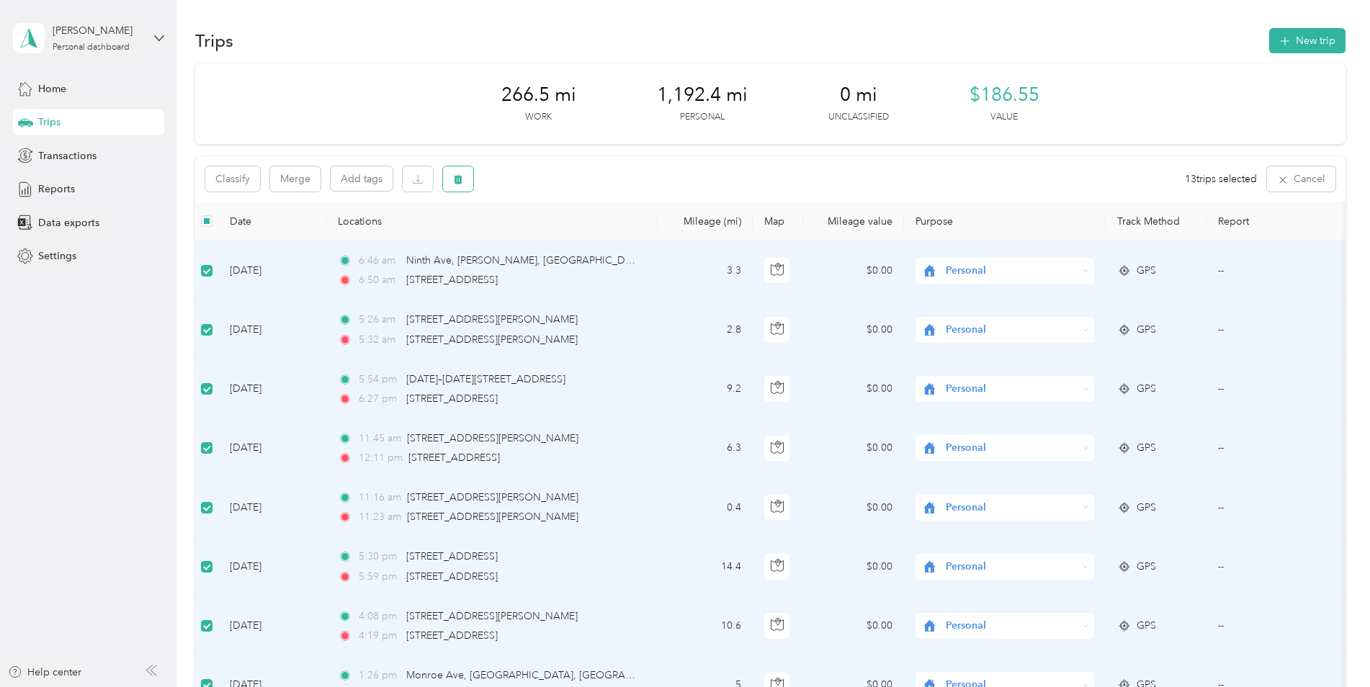
click at [459, 184] on icon "button" at bounding box center [458, 179] width 10 height 10
click at [562, 237] on button "Yes" at bounding box center [568, 239] width 28 height 23
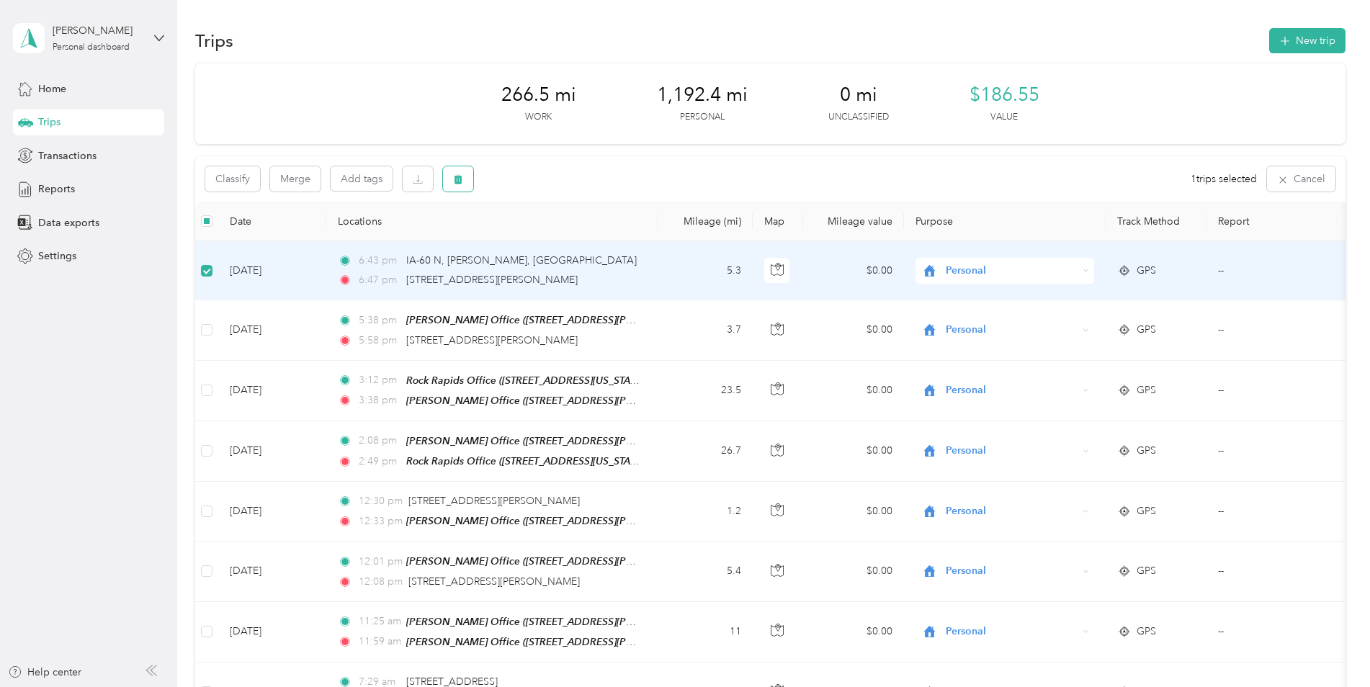
click at [455, 176] on icon "button" at bounding box center [458, 179] width 10 height 10
click at [568, 241] on button "Yes" at bounding box center [565, 239] width 28 height 23
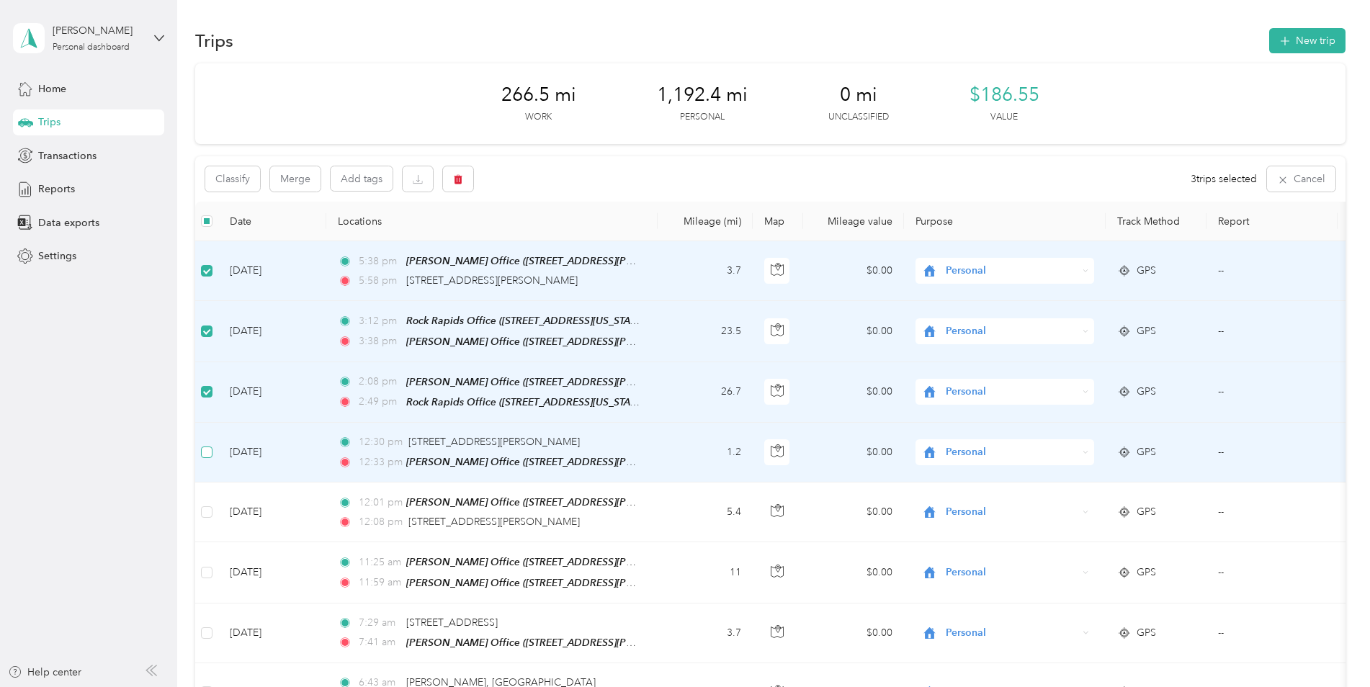
click at [208, 454] on label at bounding box center [207, 452] width 12 height 16
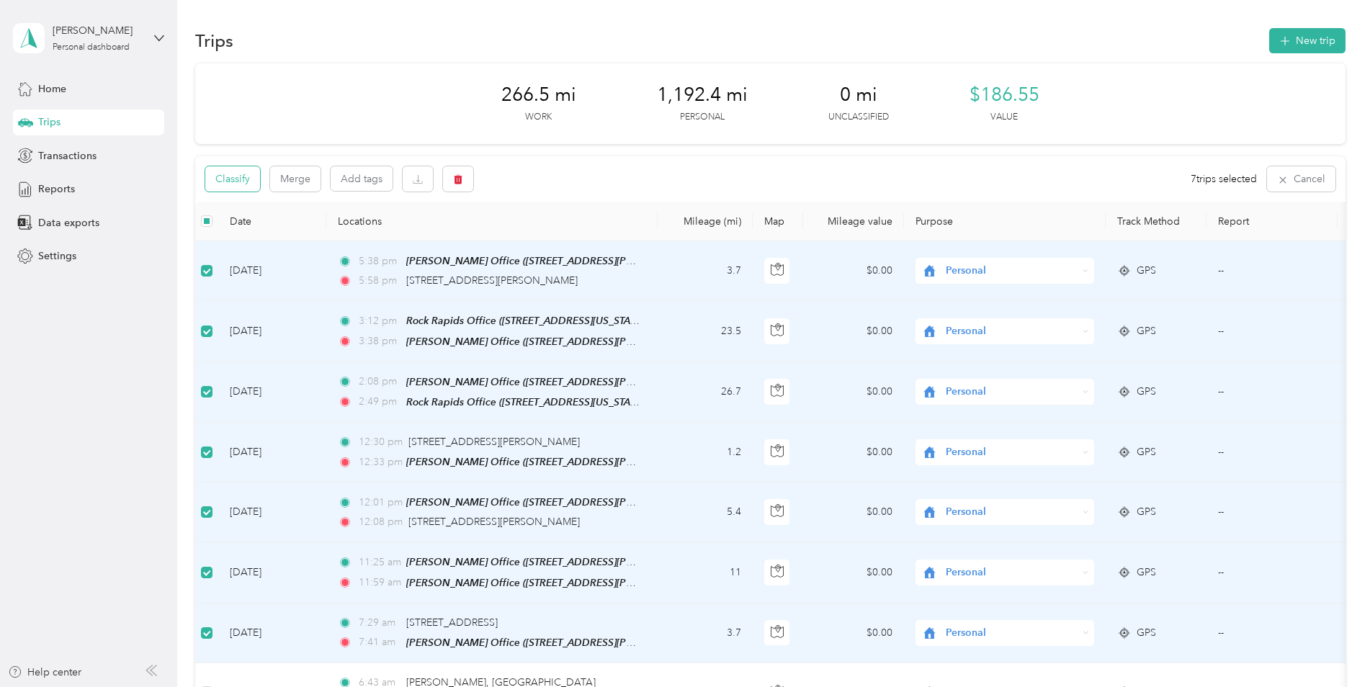
click at [241, 179] on button "Classify" at bounding box center [232, 178] width 55 height 25
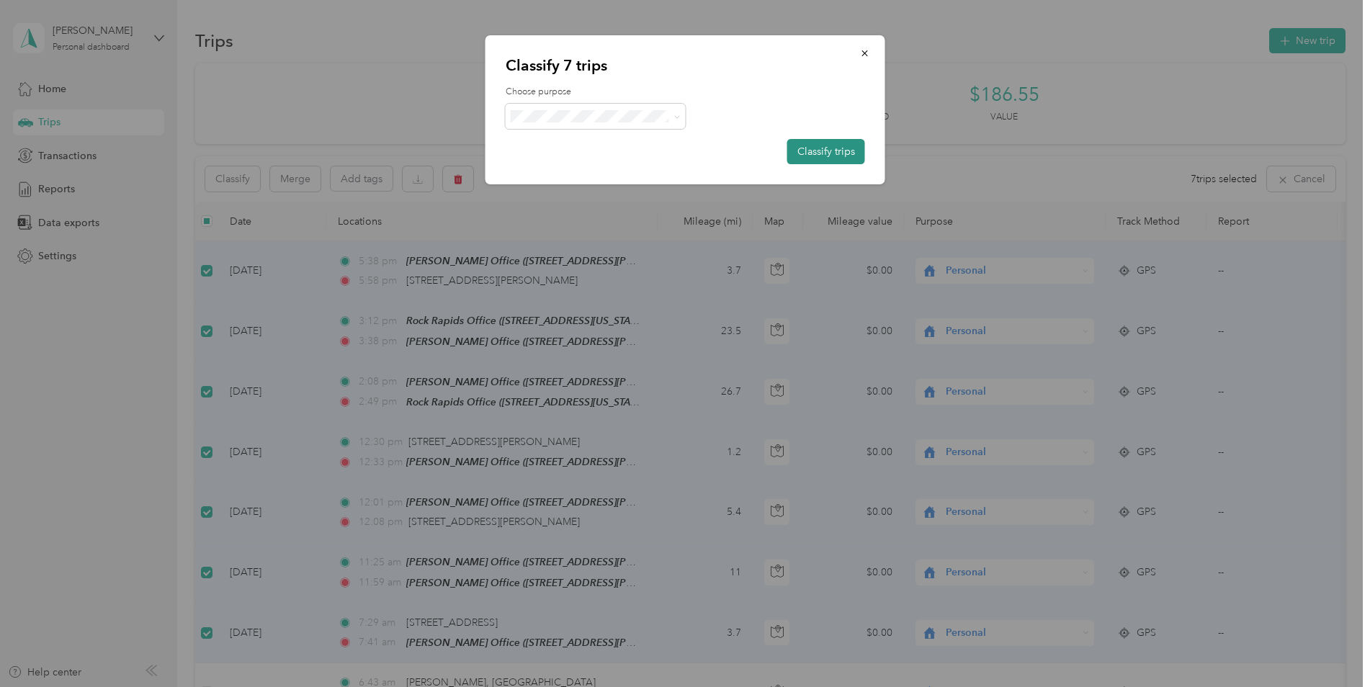
click at [840, 154] on button "Classify trips" at bounding box center [826, 151] width 78 height 25
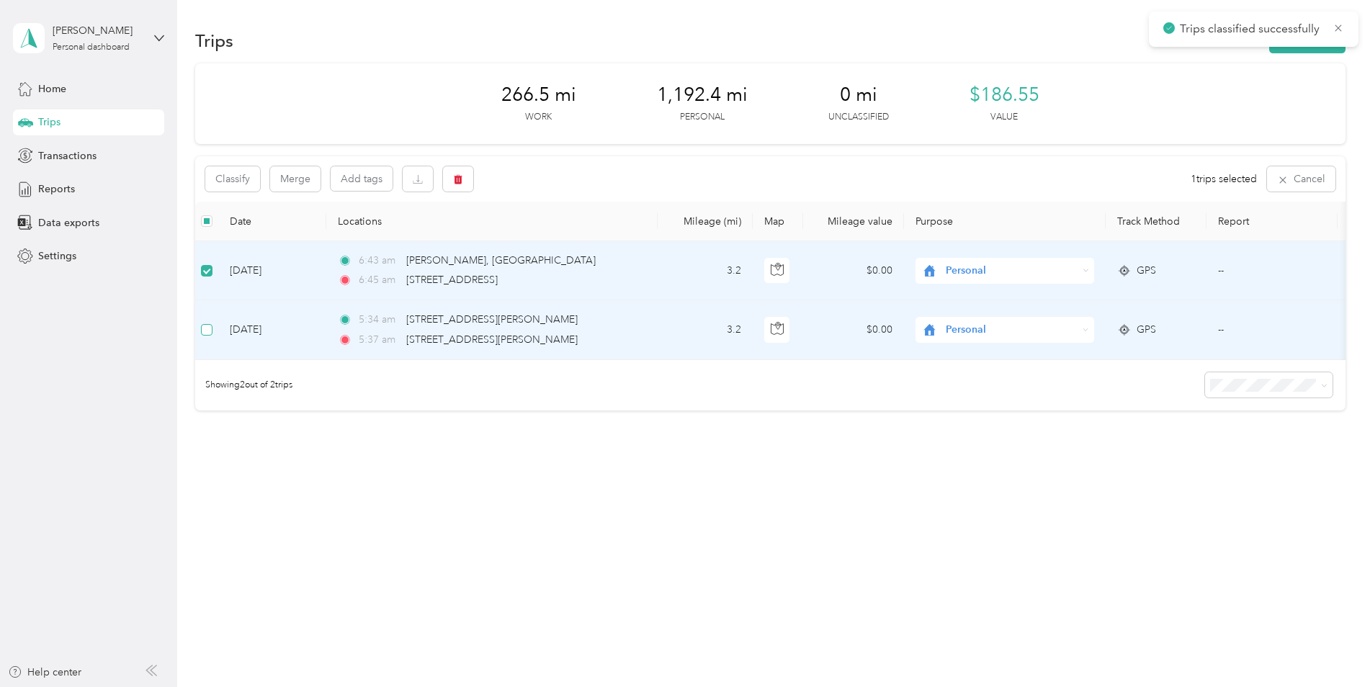
click at [207, 336] on label at bounding box center [207, 330] width 12 height 16
click at [466, 179] on button "button" at bounding box center [458, 178] width 30 height 25
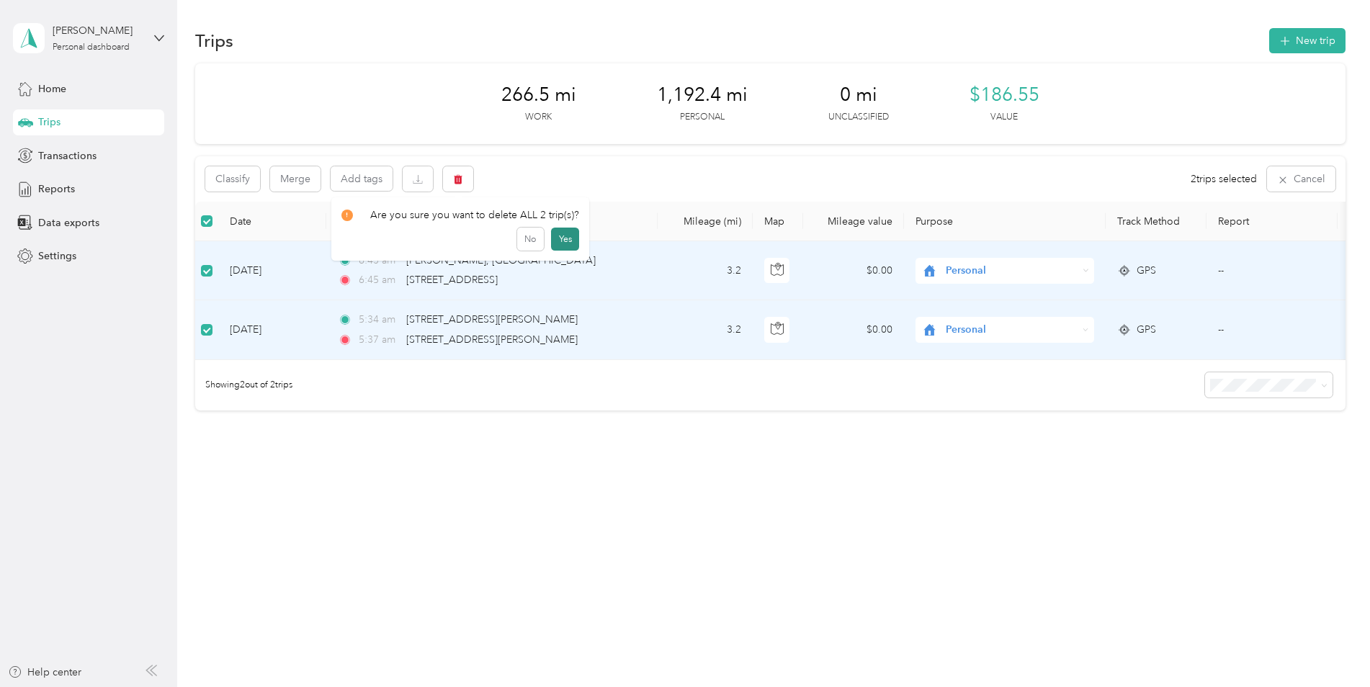
click at [557, 237] on button "Yes" at bounding box center [565, 239] width 28 height 23
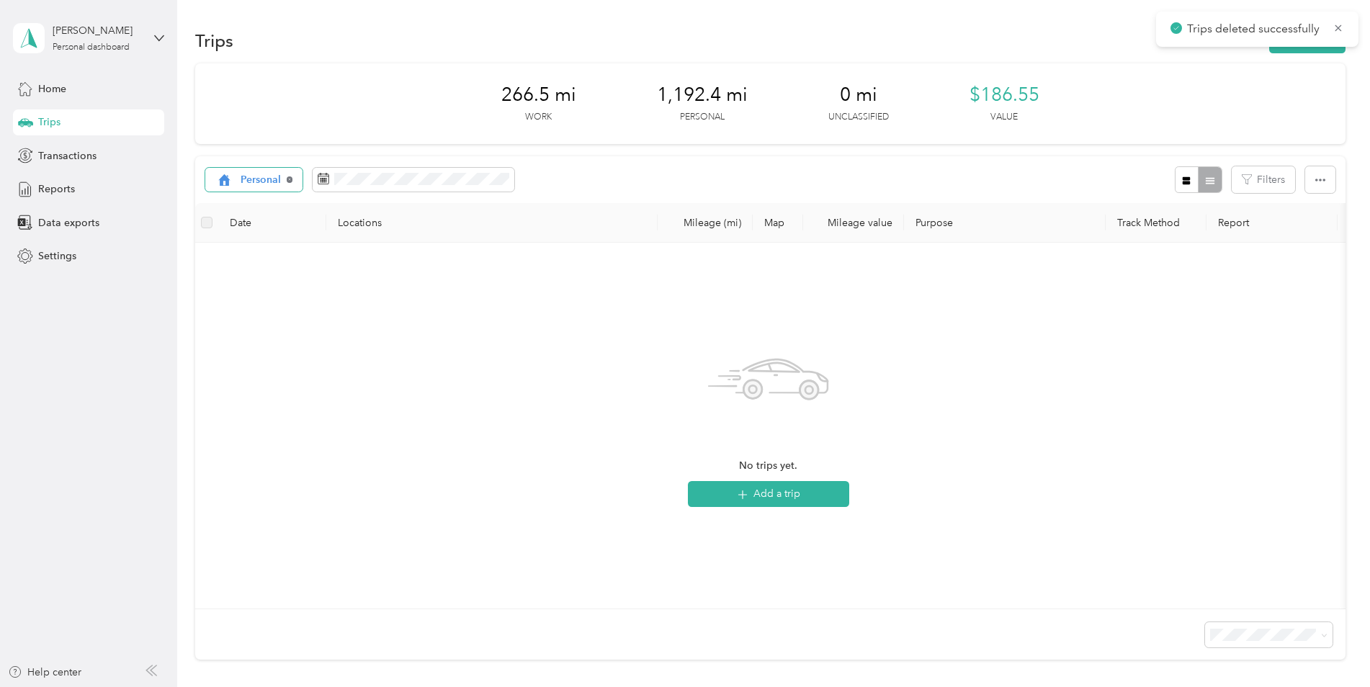
click at [292, 179] on icon at bounding box center [290, 179] width 6 height 6
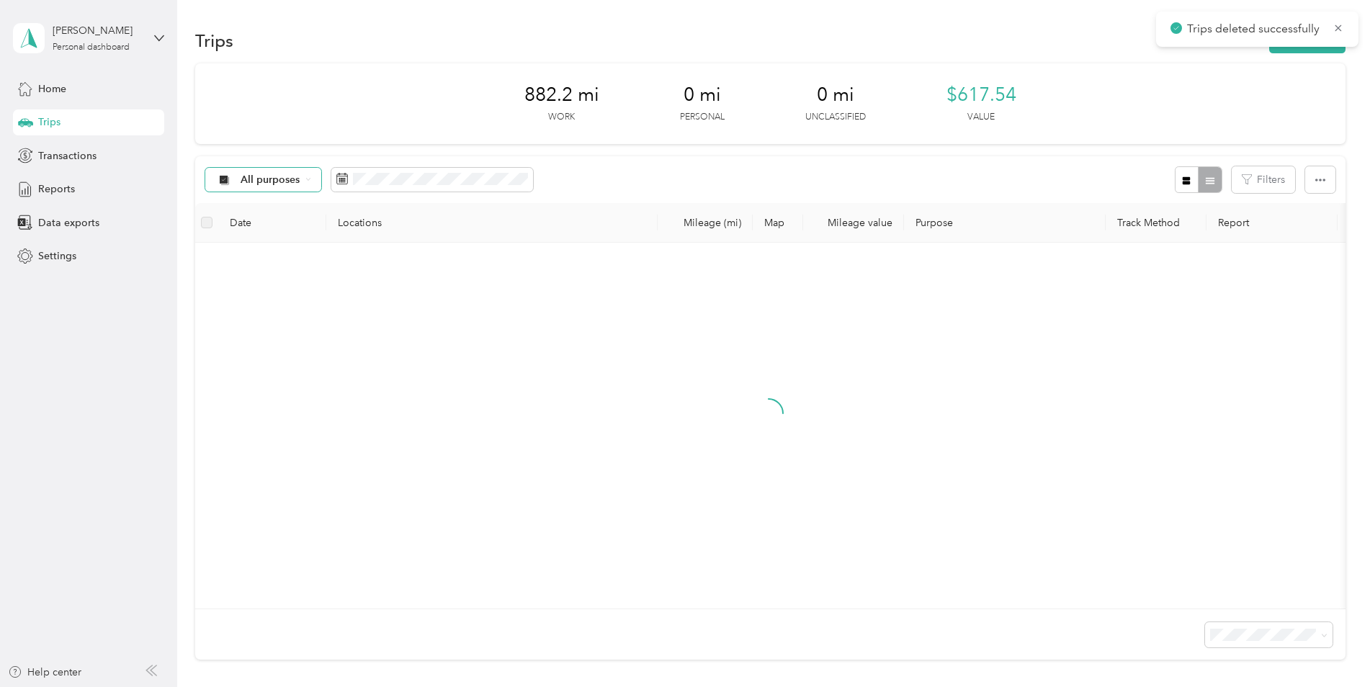
click at [270, 177] on span "All purposes" at bounding box center [271, 180] width 60 height 10
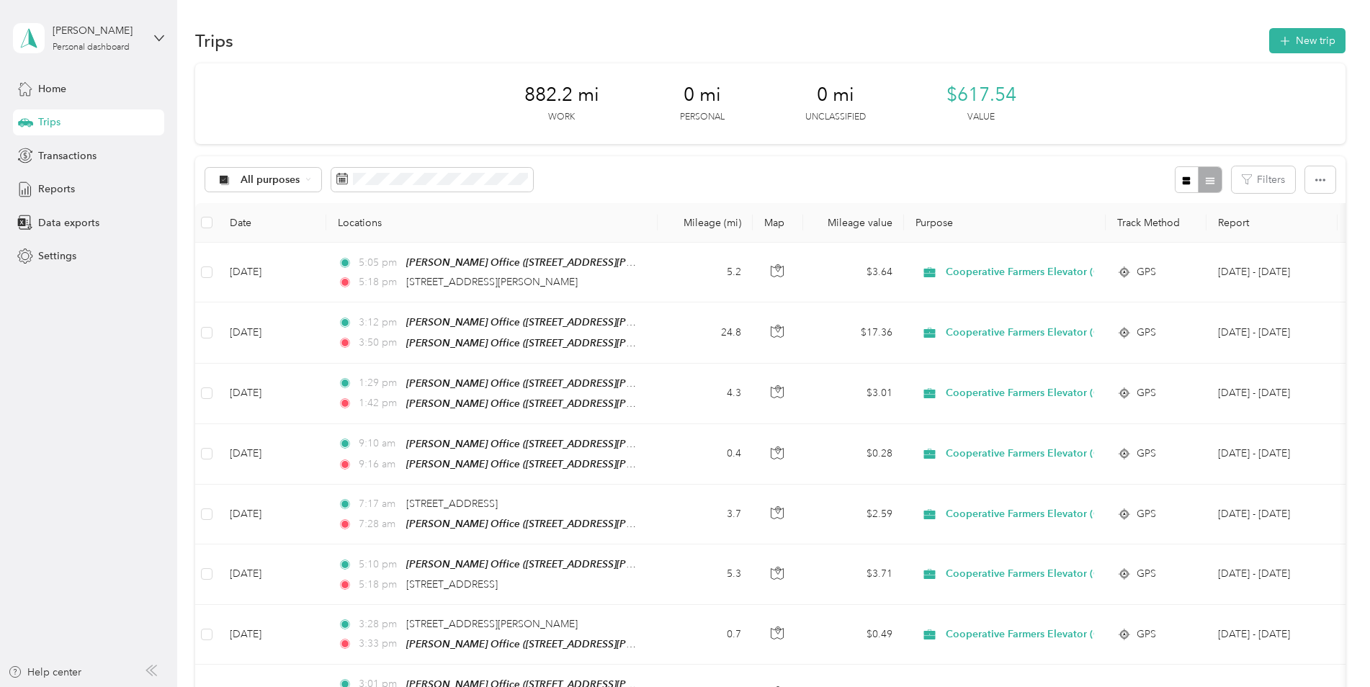
click at [259, 231] on span "Unclassified" at bounding box center [326, 227] width 171 height 15
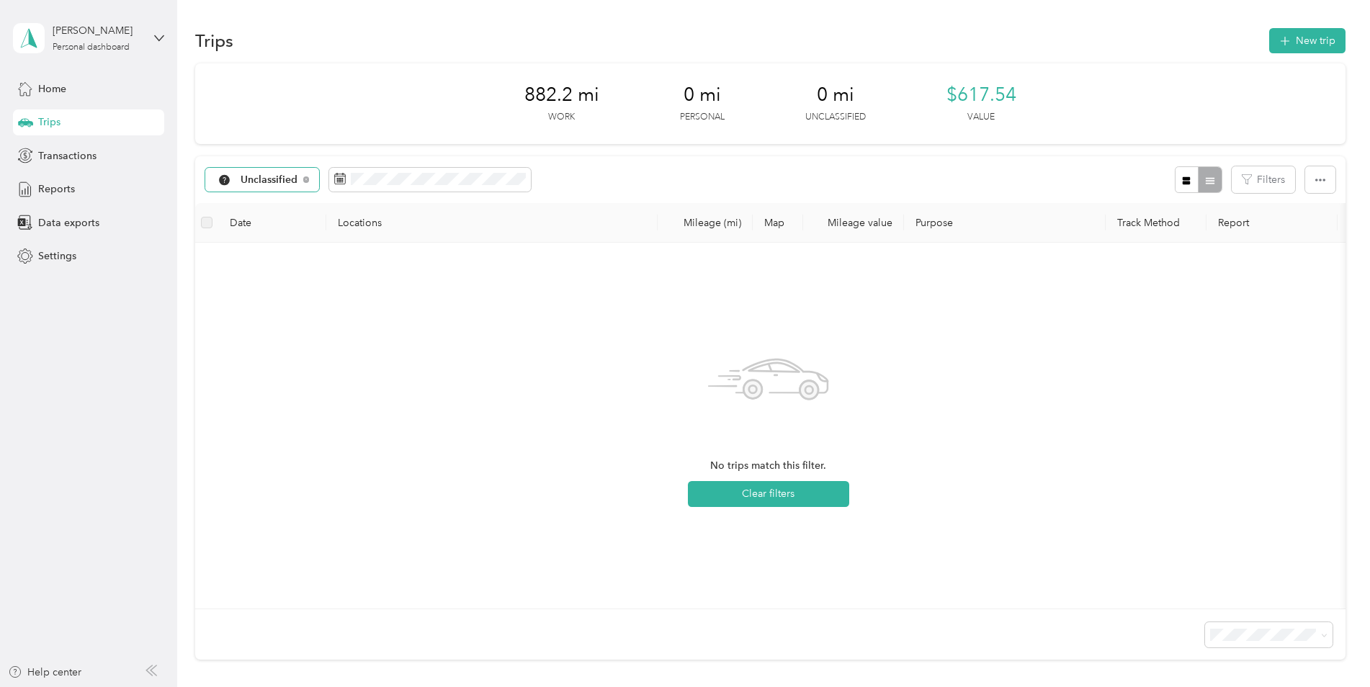
click at [288, 181] on span "Unclassified" at bounding box center [270, 180] width 58 height 10
click at [283, 204] on span "All purposes" at bounding box center [326, 205] width 171 height 15
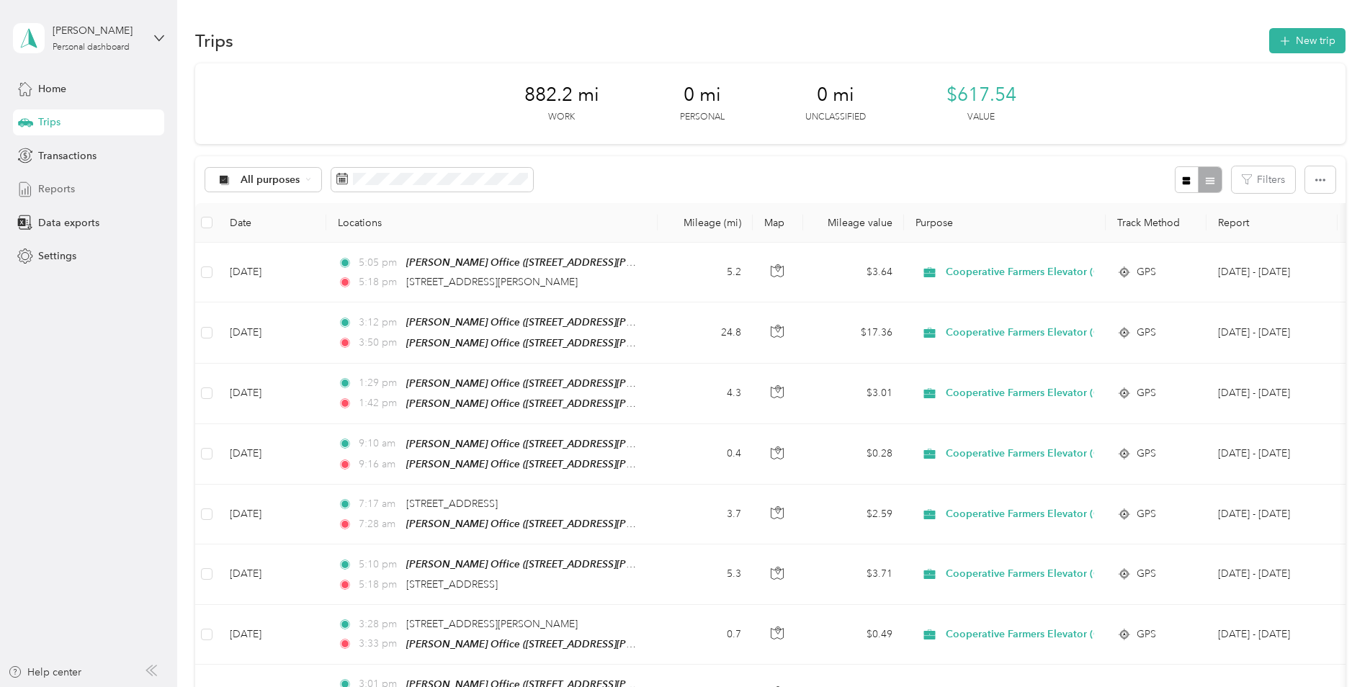
click at [63, 189] on span "Reports" at bounding box center [56, 188] width 37 height 15
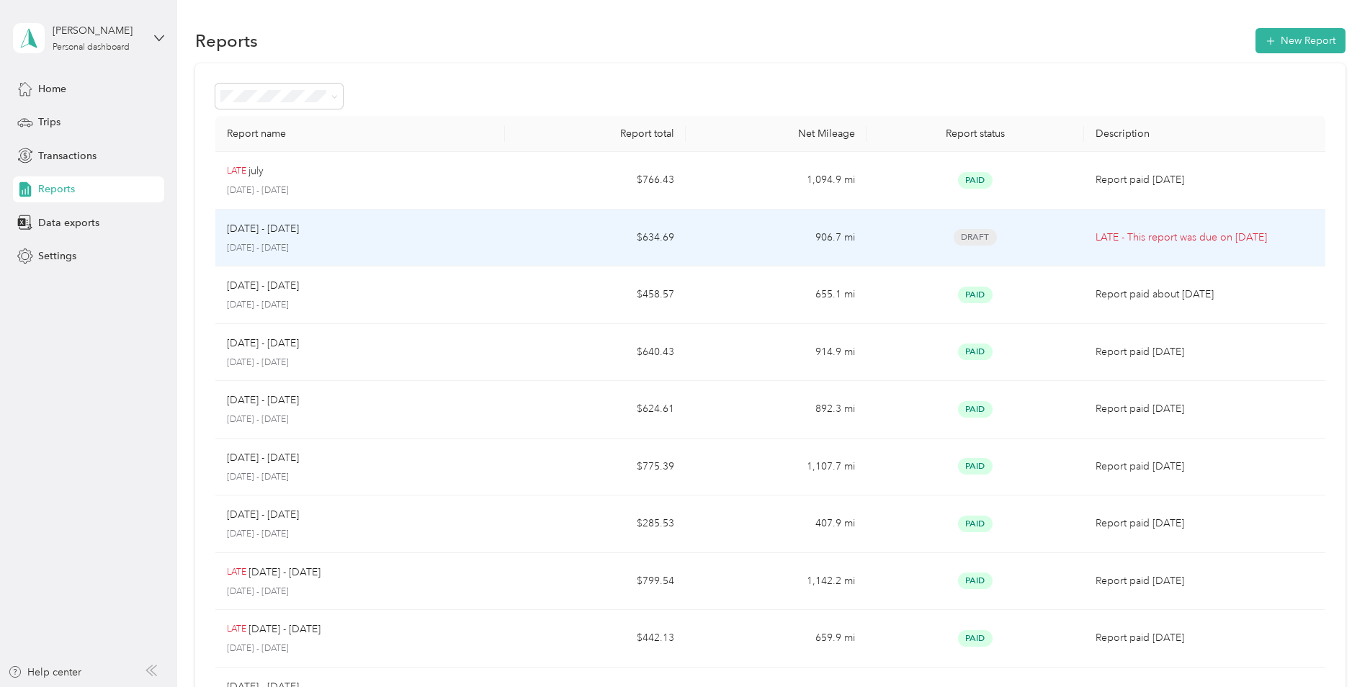
click at [280, 237] on div "[DATE] - [DATE] [DATE] - [DATE]" at bounding box center [360, 238] width 266 height 34
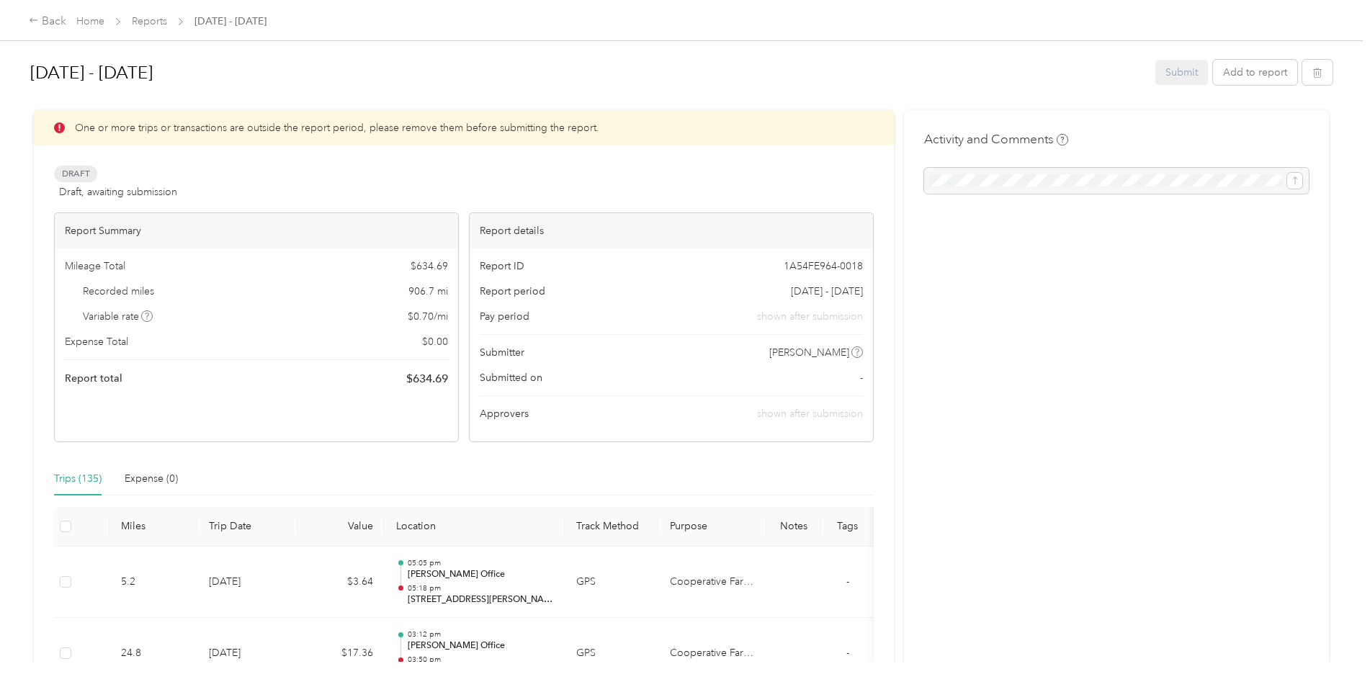
click at [1184, 76] on div "Submit Add to report" at bounding box center [1243, 72] width 177 height 25
click at [1169, 71] on div "Submit Add to report" at bounding box center [1243, 72] width 177 height 25
click at [1168, 71] on div "Submit Add to report" at bounding box center [1243, 72] width 177 height 25
drag, startPoint x: 1168, startPoint y: 71, endPoint x: 1122, endPoint y: 81, distance: 47.2
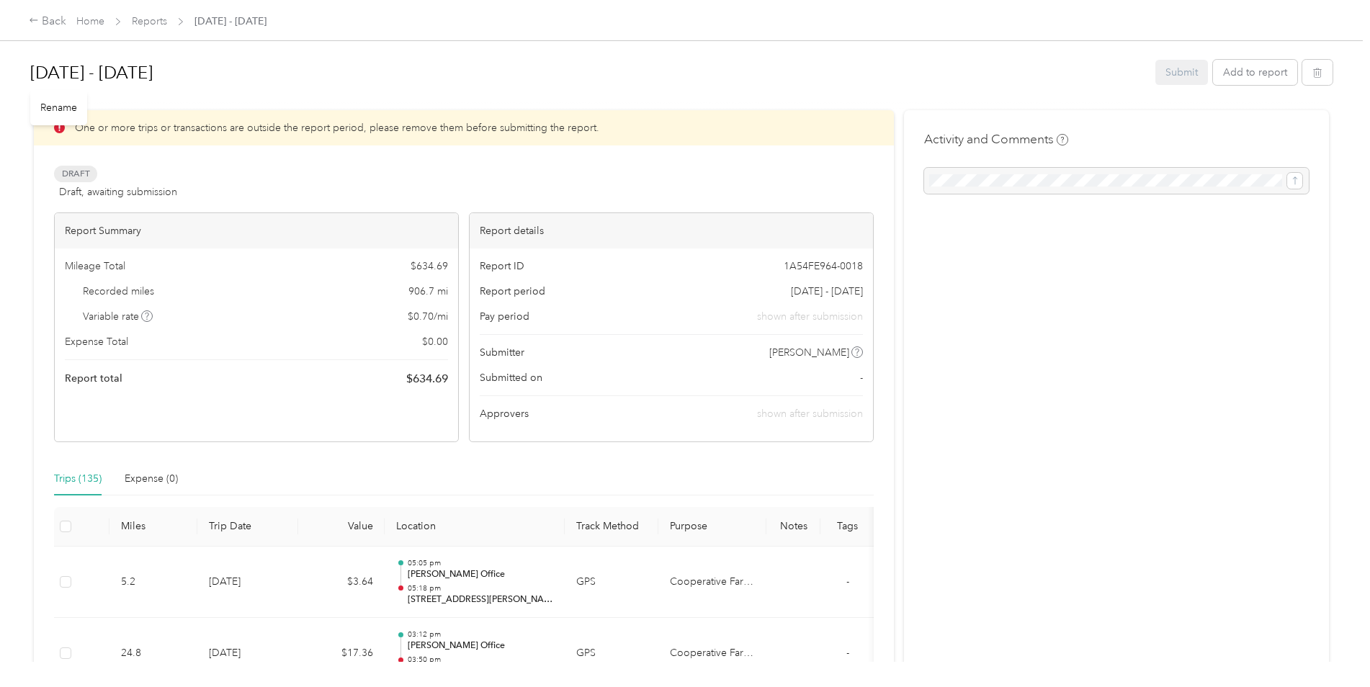
click at [1122, 81] on h1 "[DATE] - [DATE]" at bounding box center [587, 72] width 1115 height 35
click at [76, 179] on span "Draft" at bounding box center [75, 177] width 43 height 17
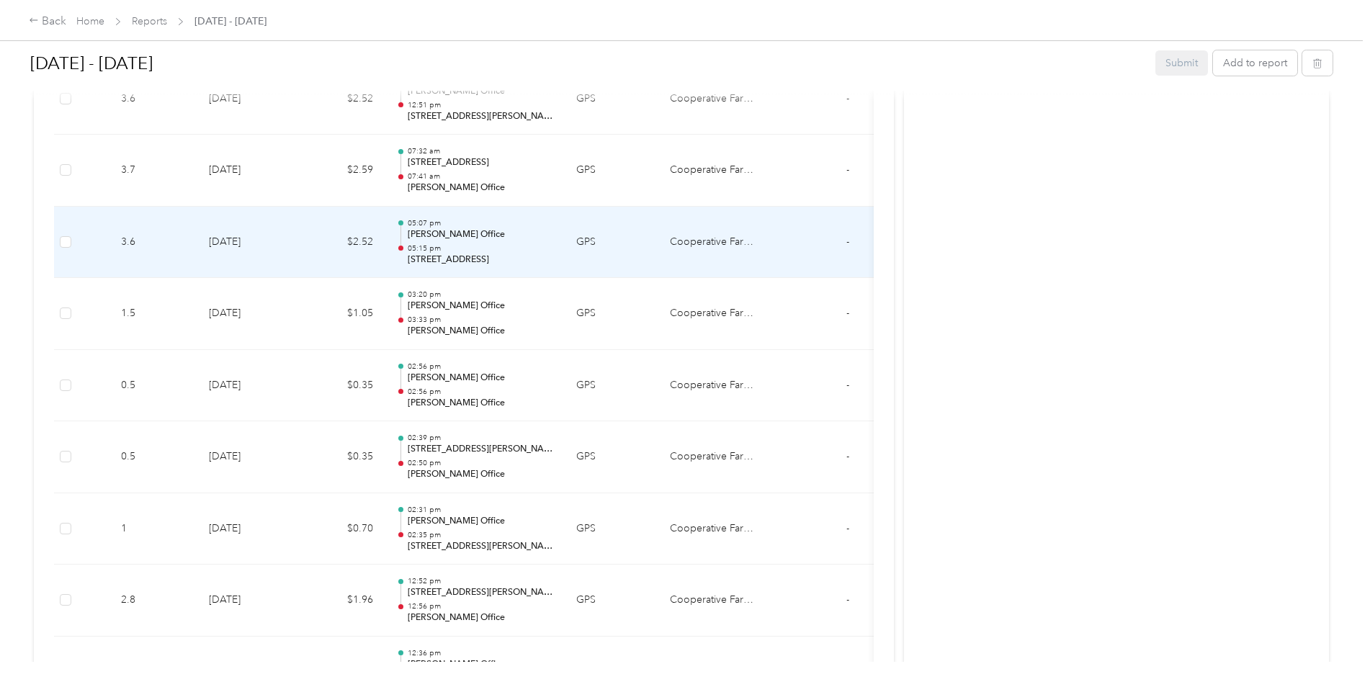
scroll to position [4177, 0]
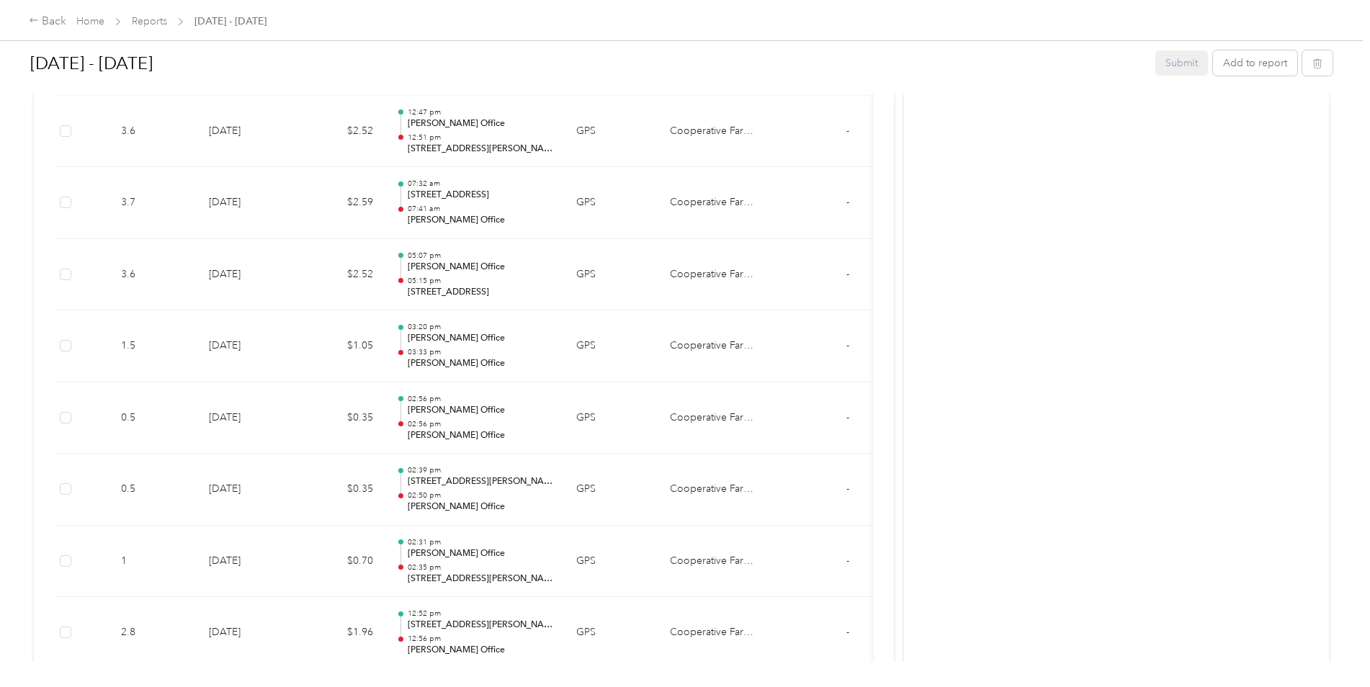
click at [1162, 66] on div "Submit Add to report" at bounding box center [1243, 62] width 177 height 25
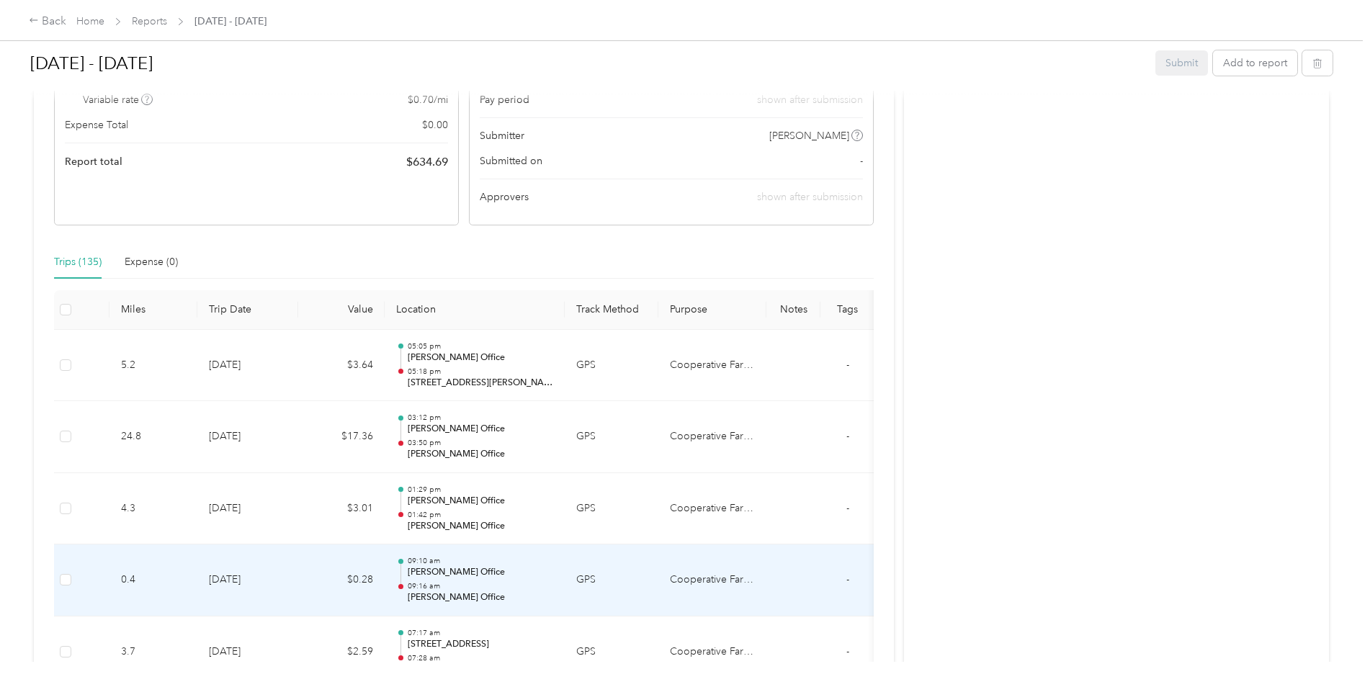
scroll to position [216, 0]
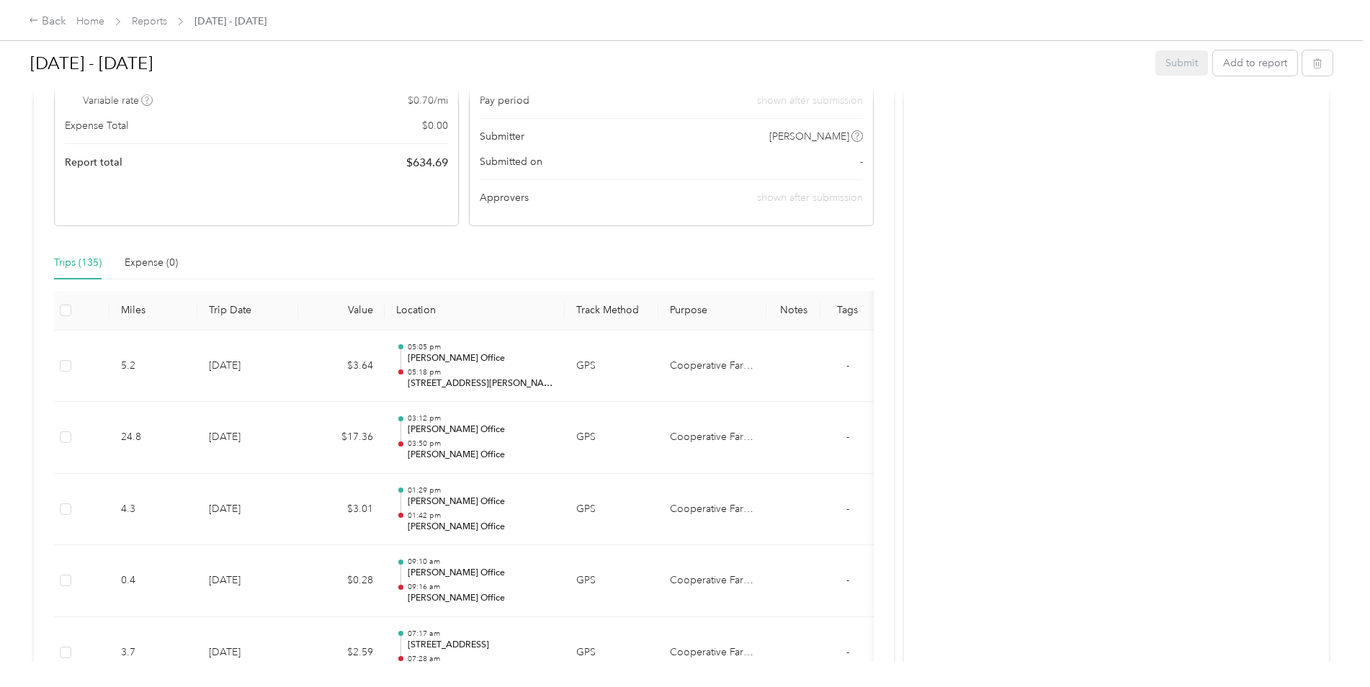
click at [69, 261] on div "Trips (135)" at bounding box center [78, 263] width 48 height 16
click at [139, 258] on div "Expense (0)" at bounding box center [151, 263] width 53 height 16
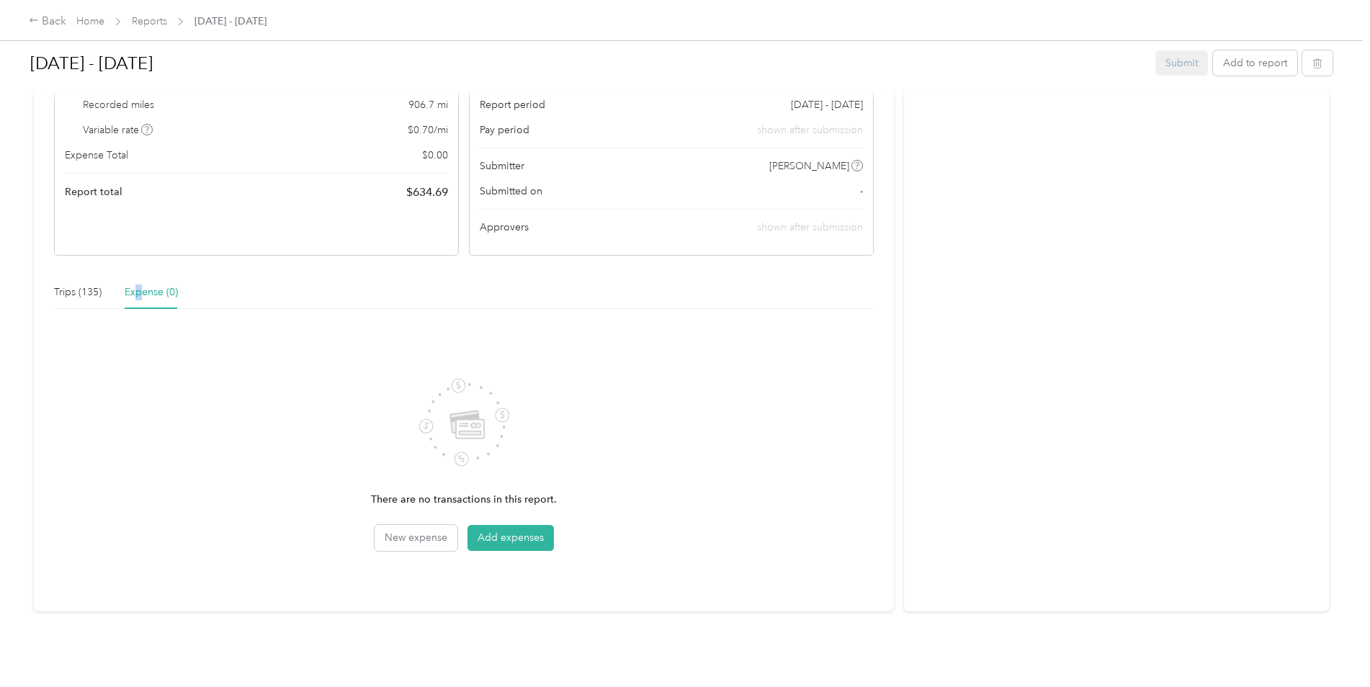
scroll to position [197, 0]
click at [506, 528] on button "Add expenses" at bounding box center [510, 538] width 86 height 26
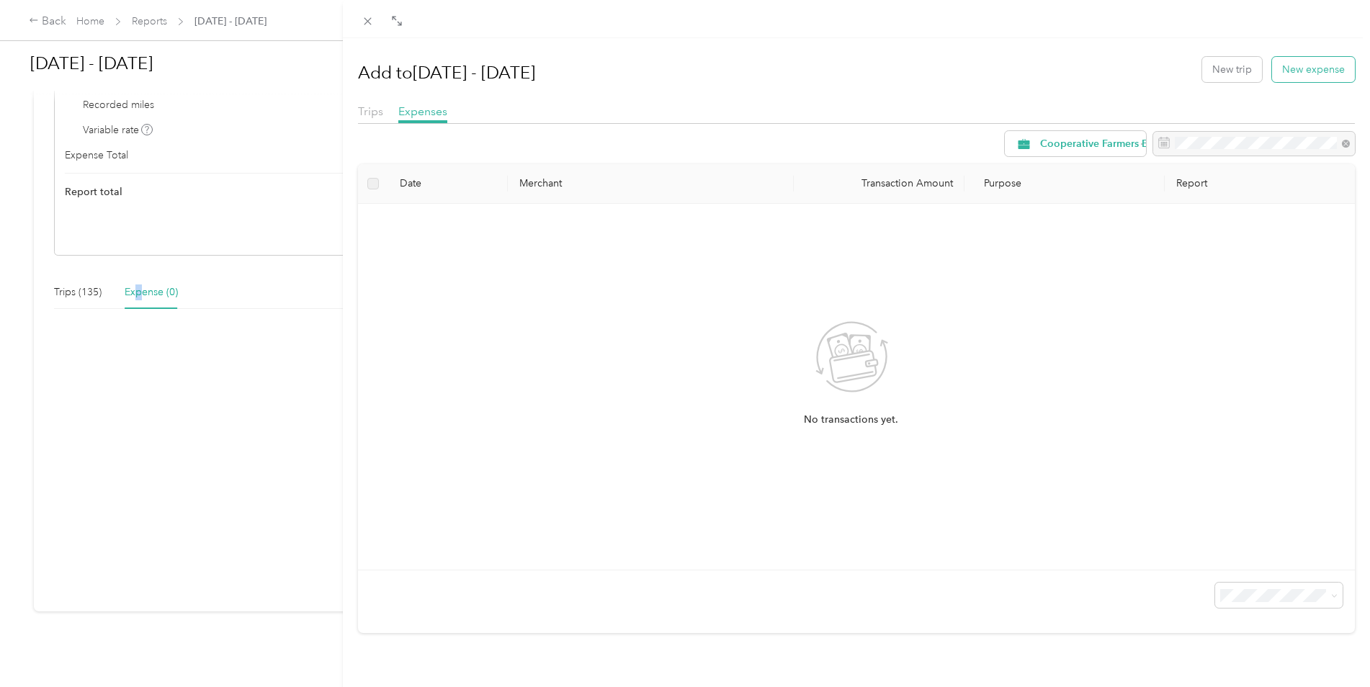
click at [1294, 74] on button "New expense" at bounding box center [1313, 69] width 83 height 25
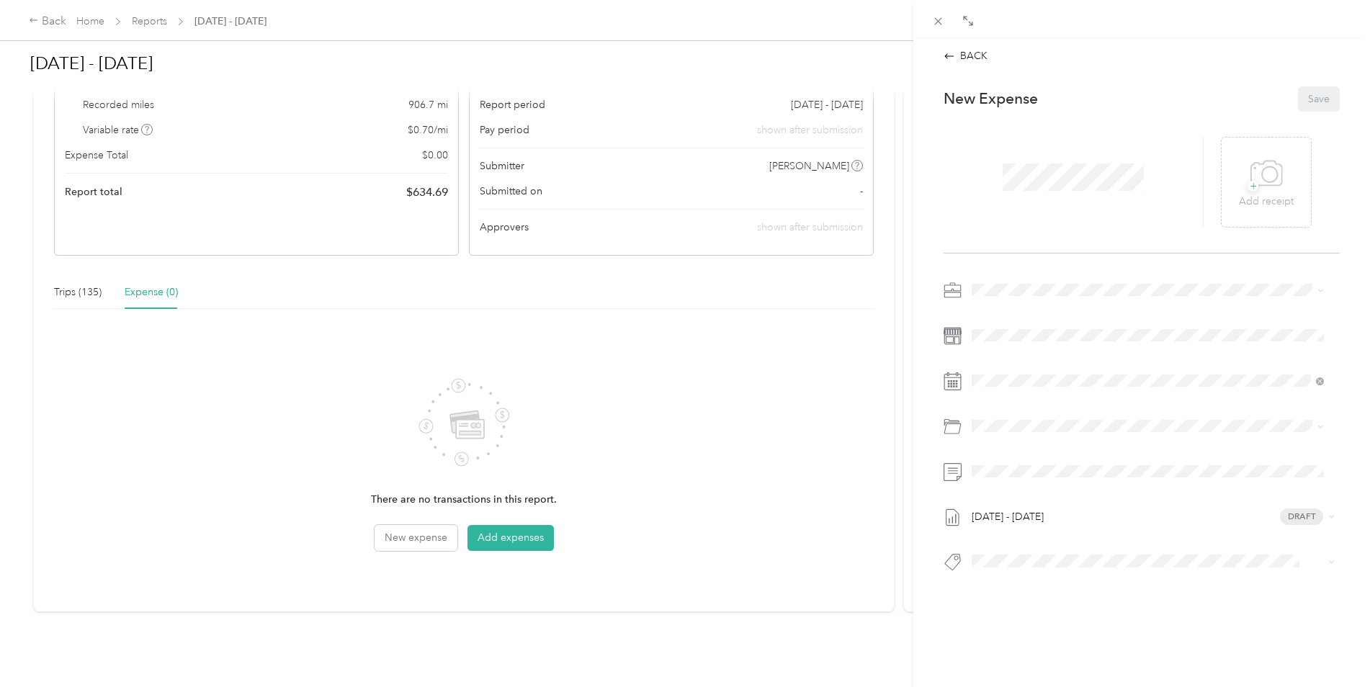
click at [78, 281] on div "BACK This expense cannot be edited because it is either under review, approved,…" at bounding box center [685, 343] width 1370 height 687
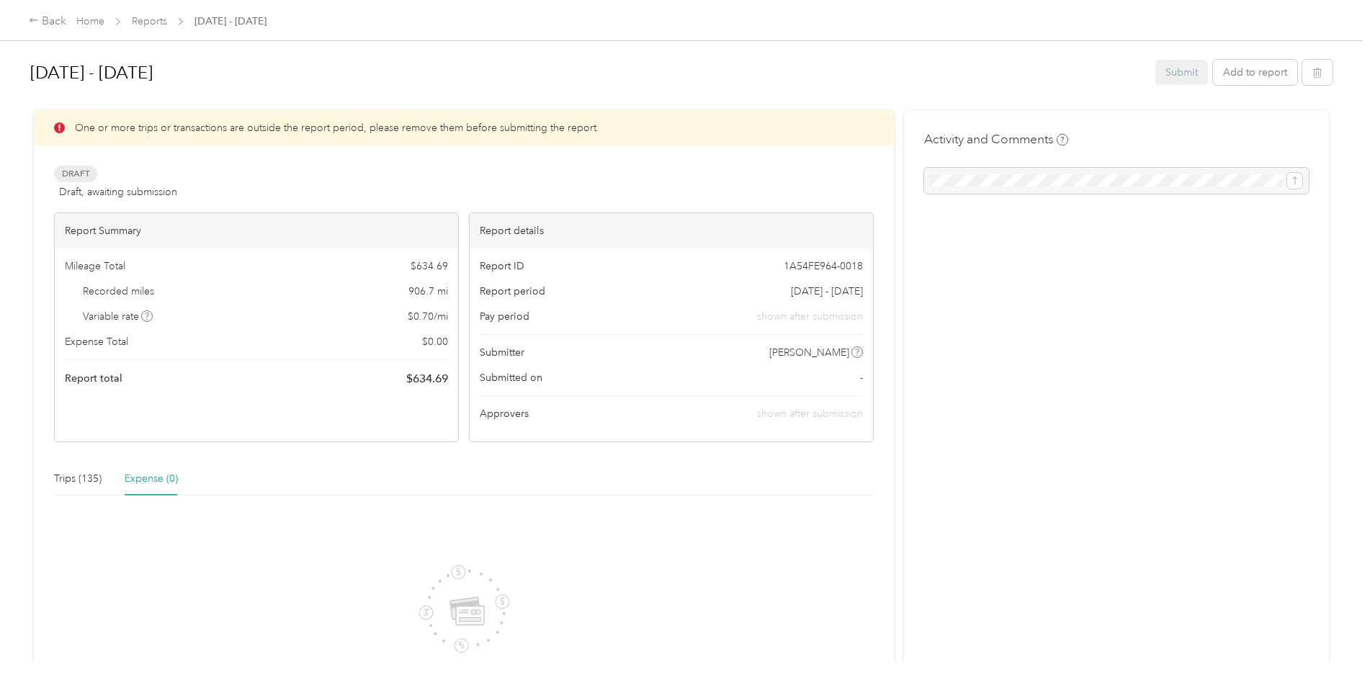
click at [68, 174] on span "Draft" at bounding box center [75, 174] width 43 height 17
click at [80, 176] on span "Draft" at bounding box center [75, 174] width 43 height 17
click at [46, 19] on div "Back" at bounding box center [47, 21] width 37 height 17
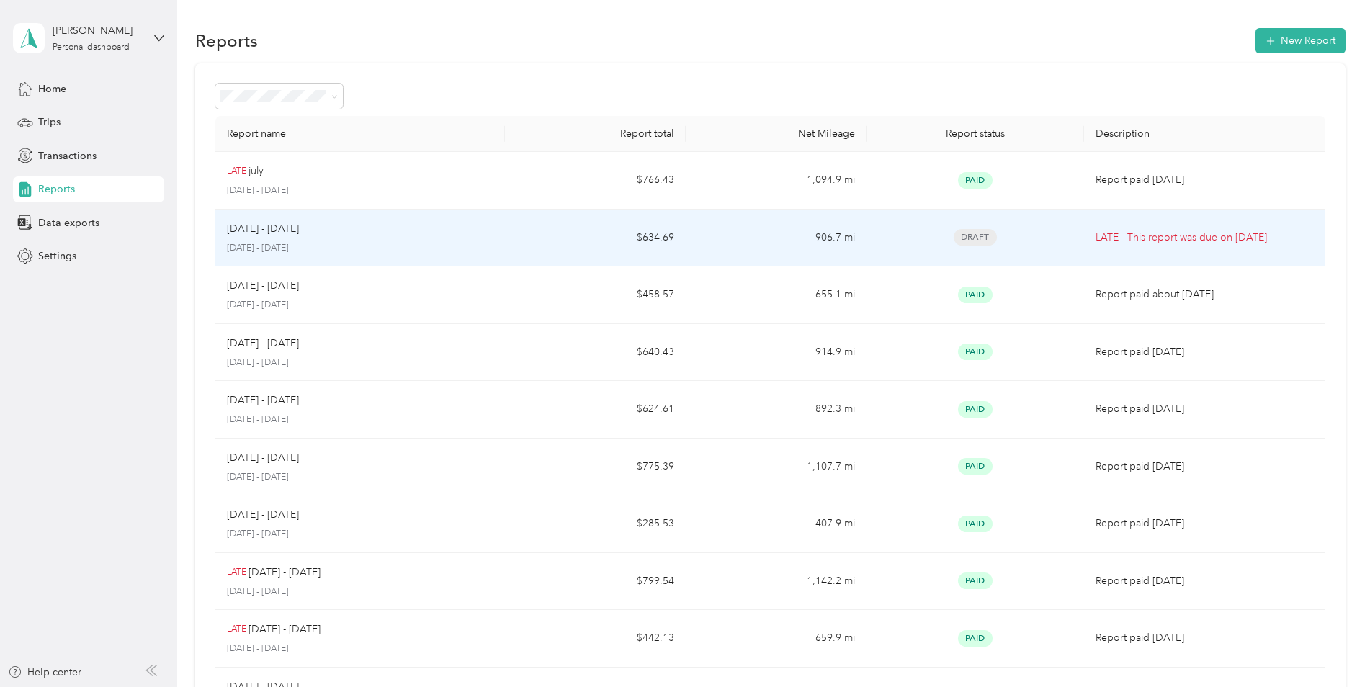
click at [254, 227] on p "[DATE] - [DATE]" at bounding box center [263, 229] width 72 height 16
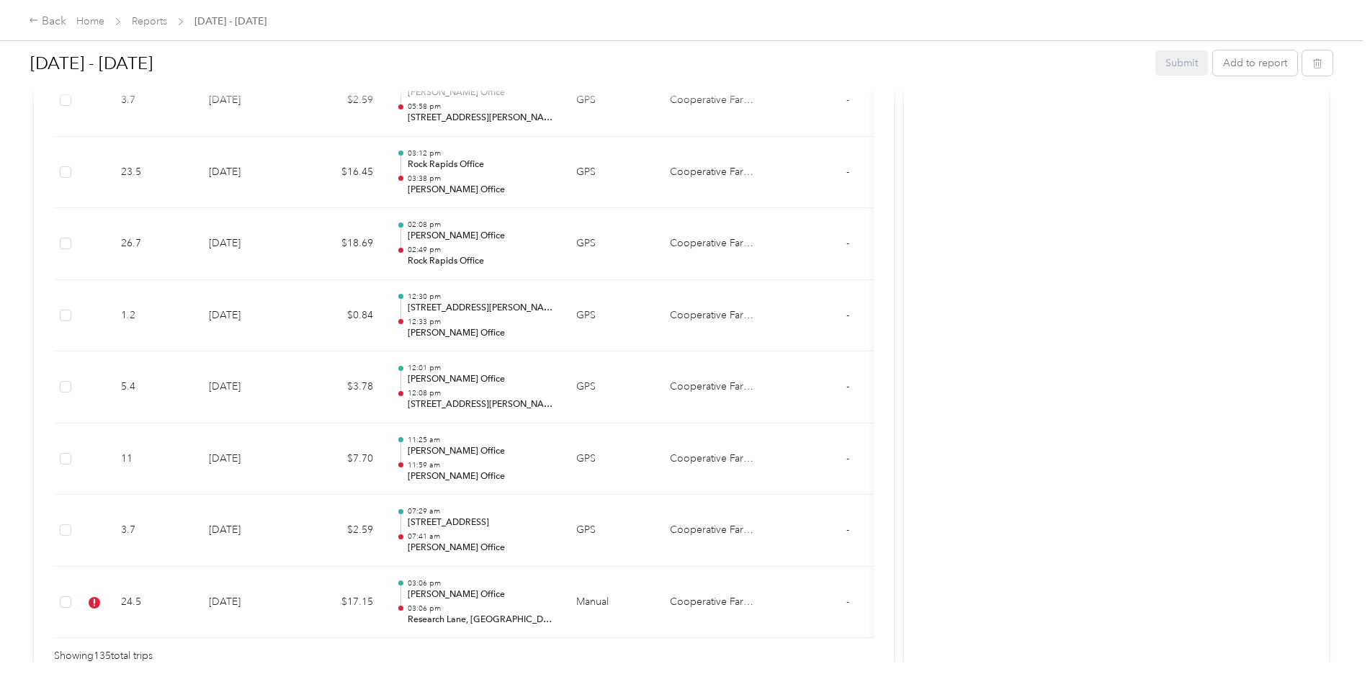
scroll to position [9595, 0]
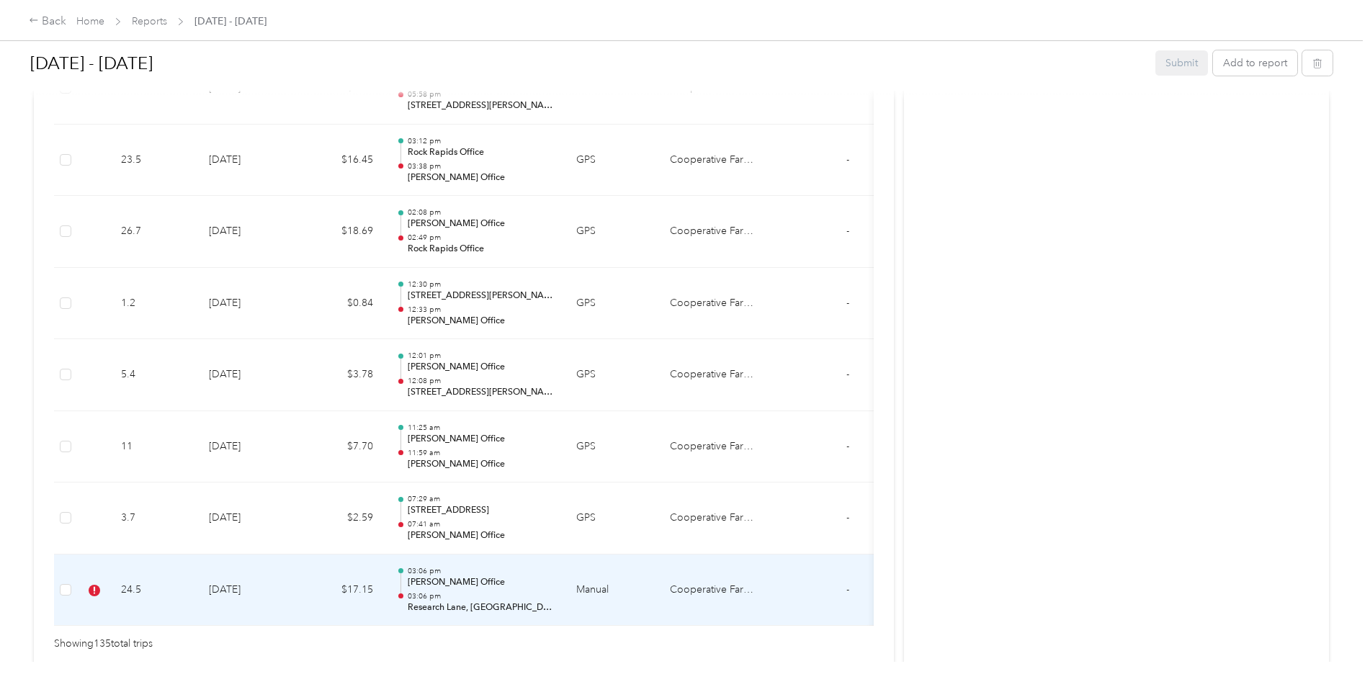
click at [230, 591] on td "[DATE]" at bounding box center [247, 591] width 101 height 72
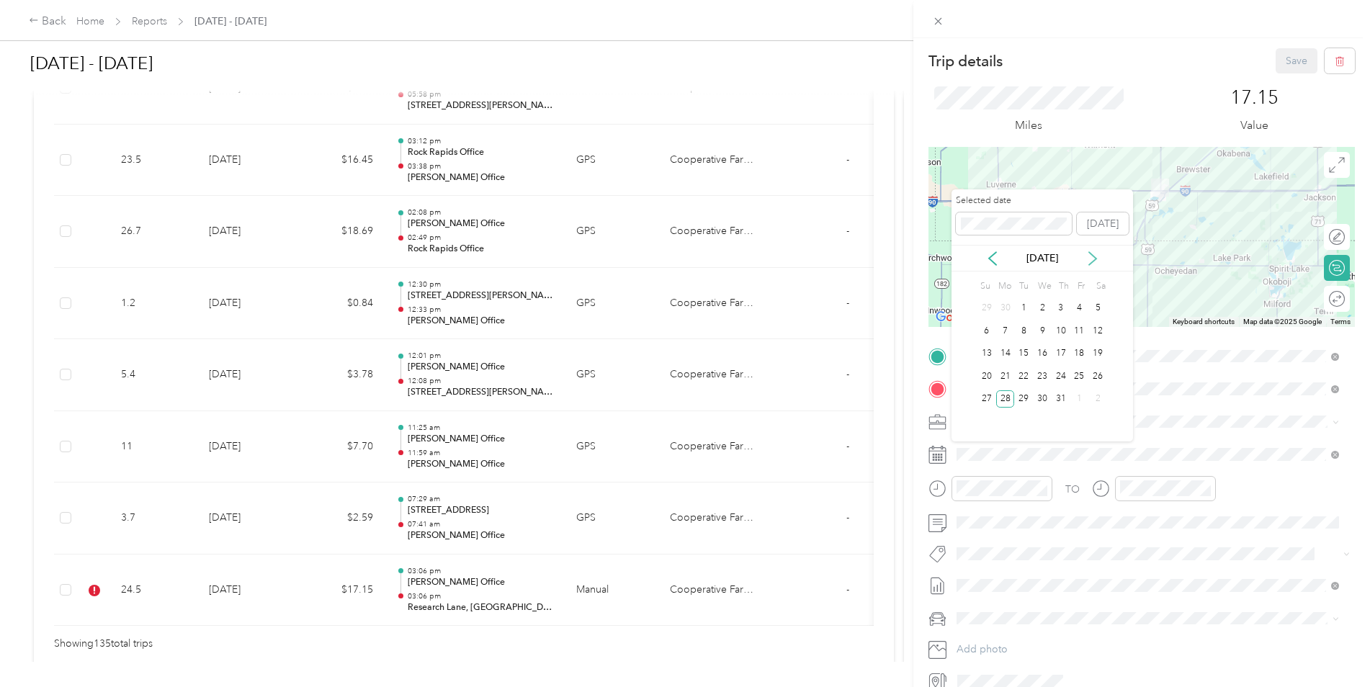
click at [1096, 257] on icon at bounding box center [1092, 258] width 14 height 14
click at [1081, 308] on div "1" at bounding box center [1079, 309] width 19 height 18
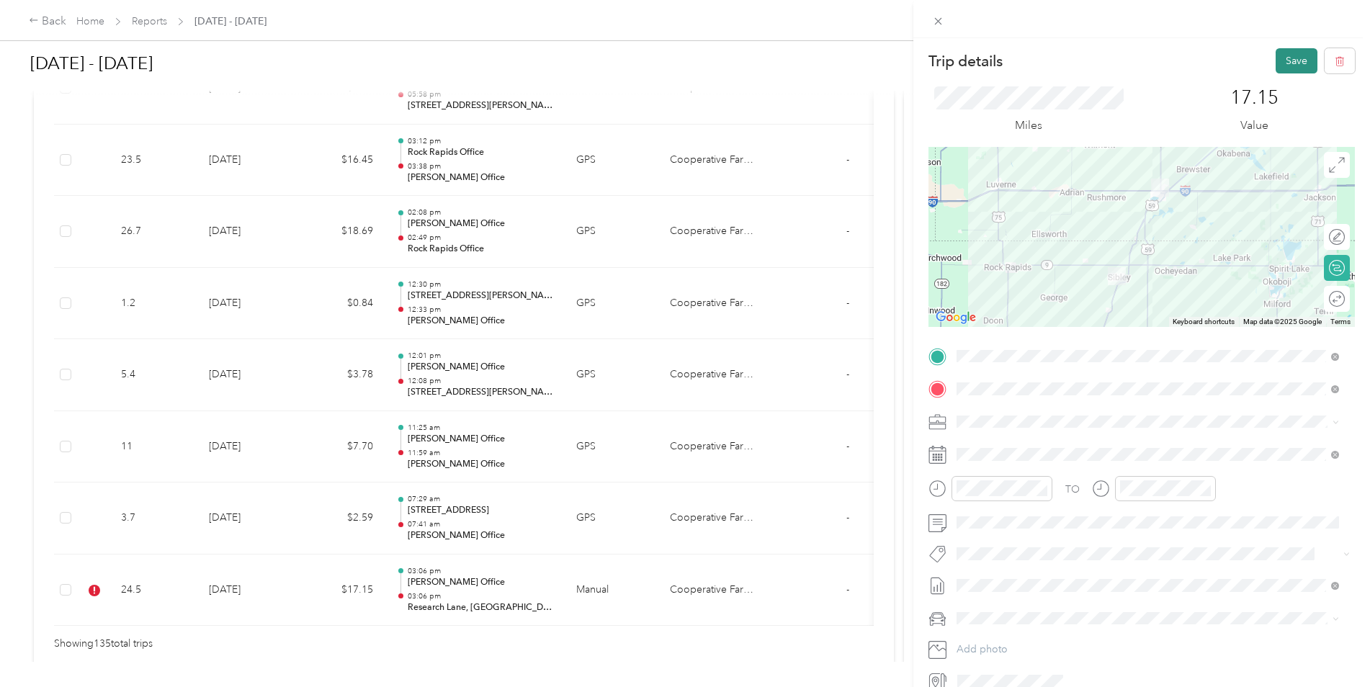
click at [1288, 60] on button "Save" at bounding box center [1297, 60] width 42 height 25
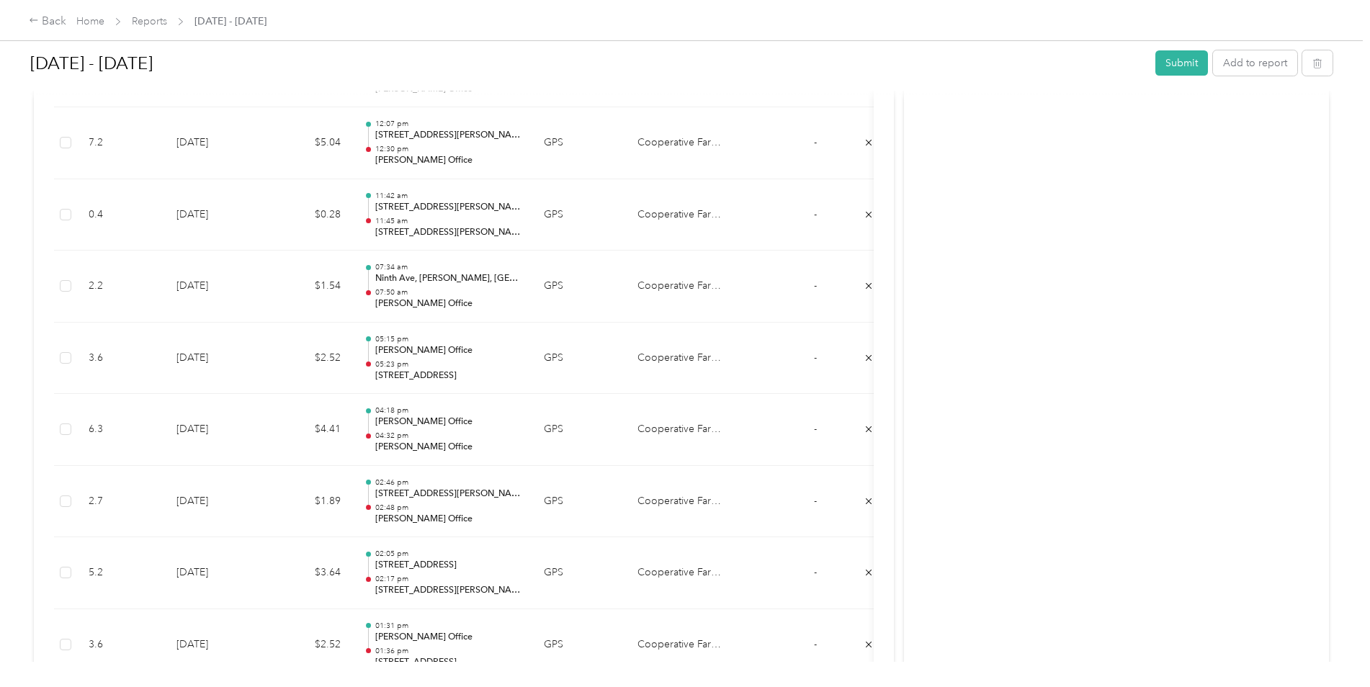
scroll to position [8767, 0]
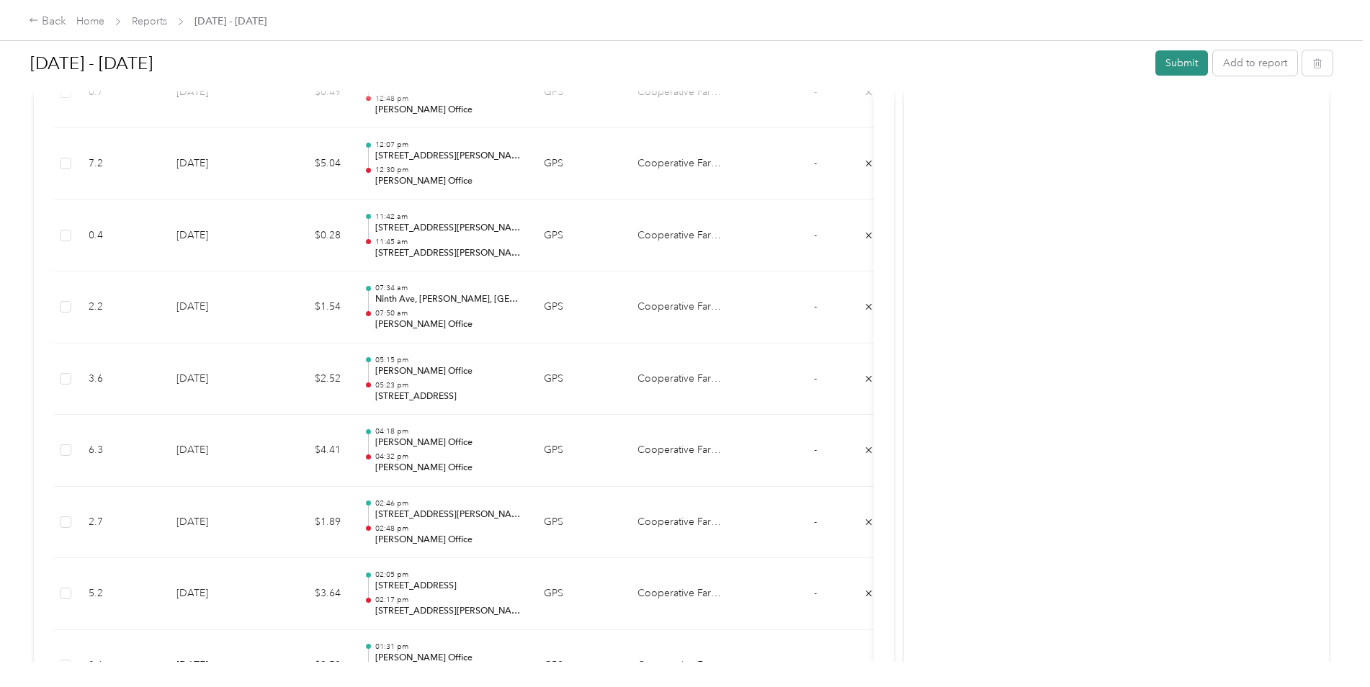
click at [1183, 66] on button "Submit" at bounding box center [1181, 62] width 53 height 25
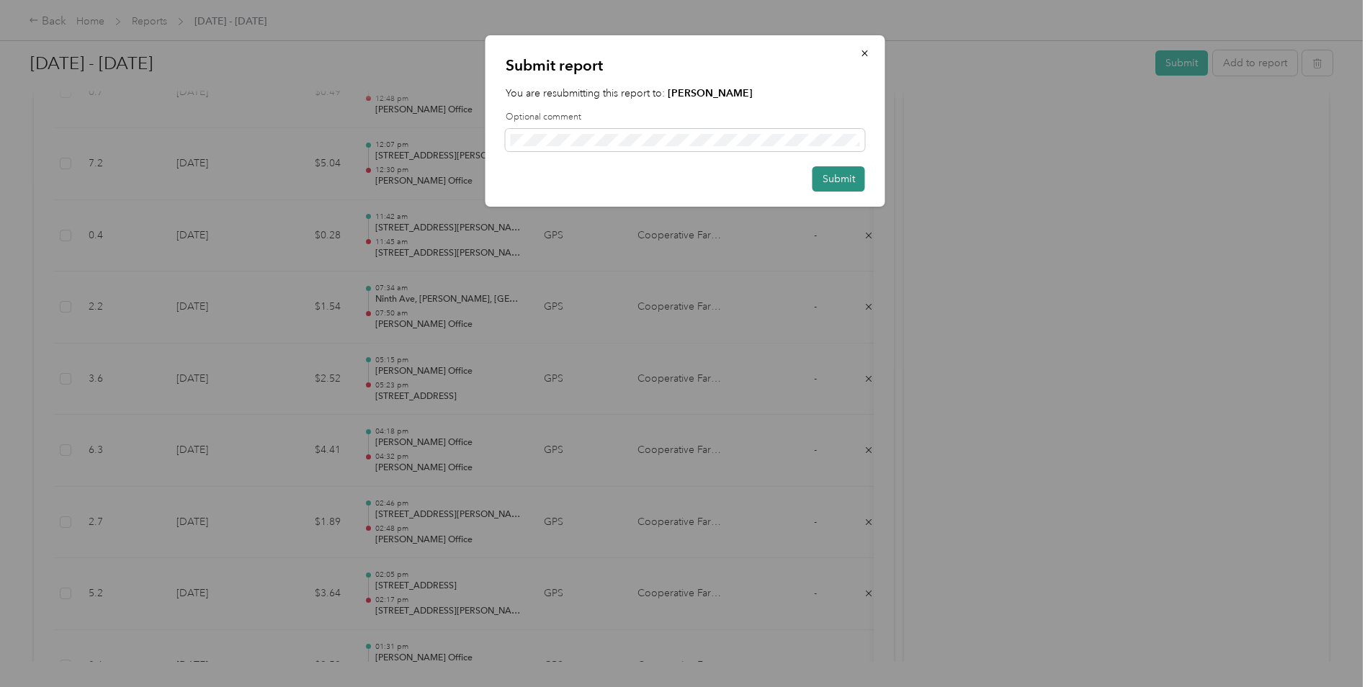
click at [846, 178] on button "Submit" at bounding box center [838, 178] width 53 height 25
